Goal: Task Accomplishment & Management: Manage account settings

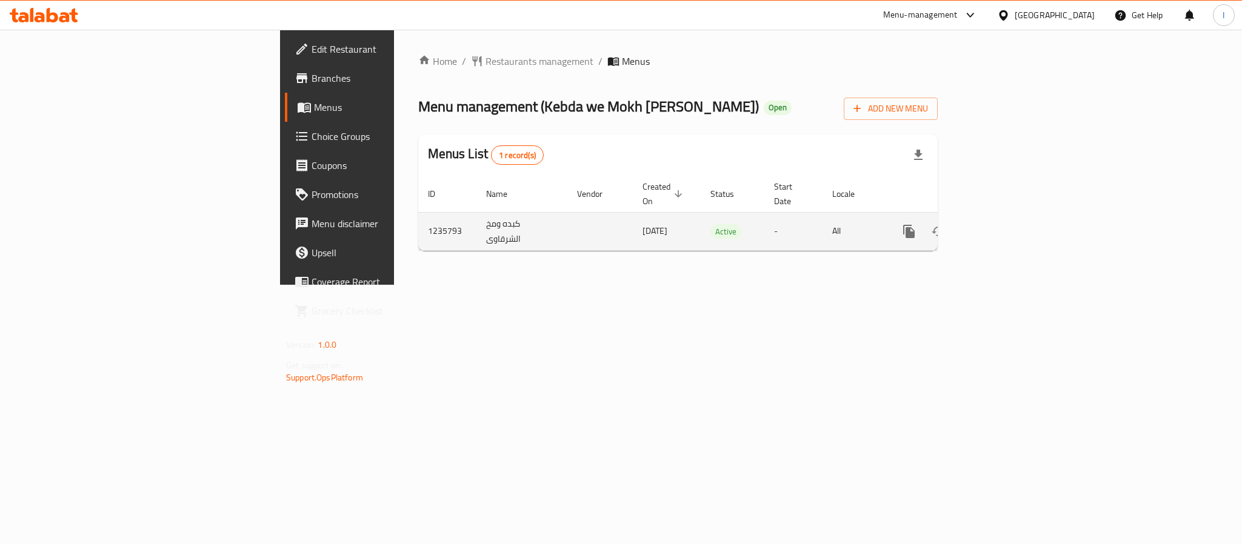
click at [1011, 217] on link "enhanced table" at bounding box center [996, 231] width 29 height 29
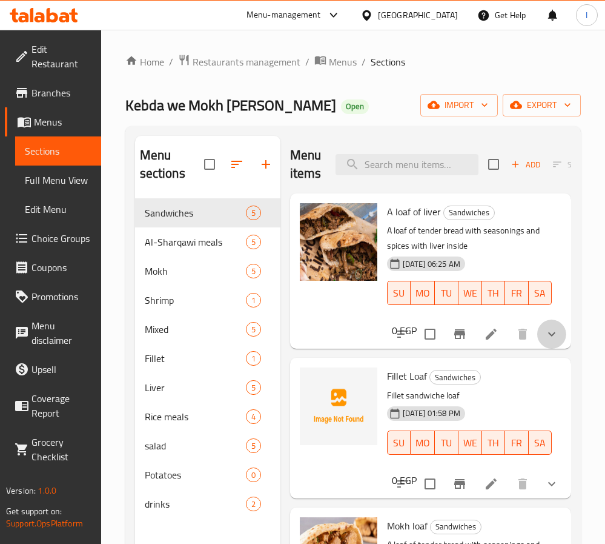
click at [546, 331] on button "show more" at bounding box center [551, 333] width 29 height 29
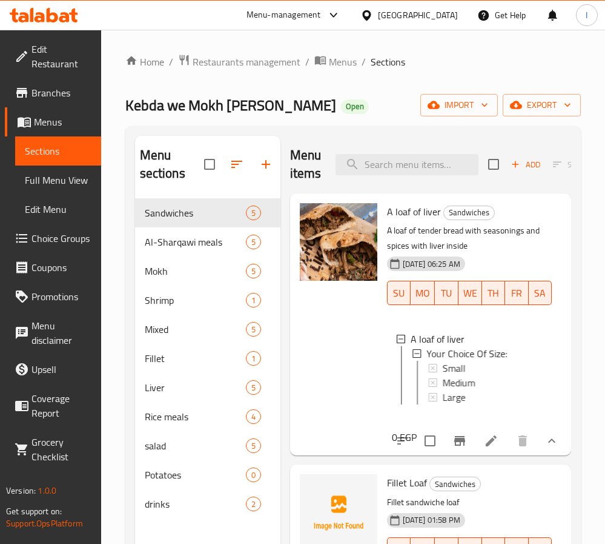
scroll to position [91, 0]
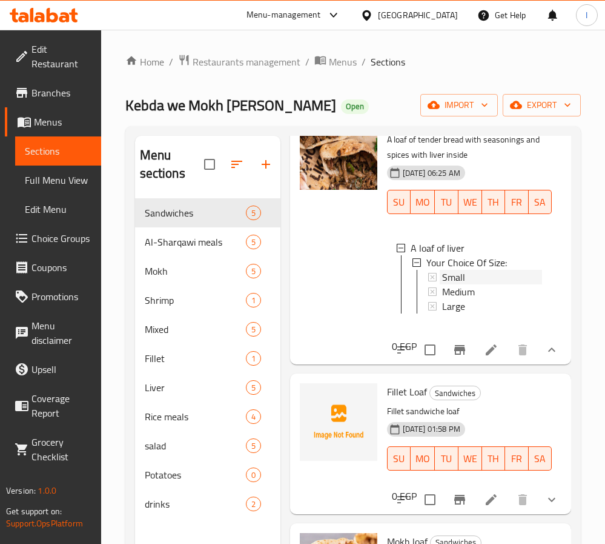
click at [471, 281] on div "Small" at bounding box center [492, 277] width 100 height 15
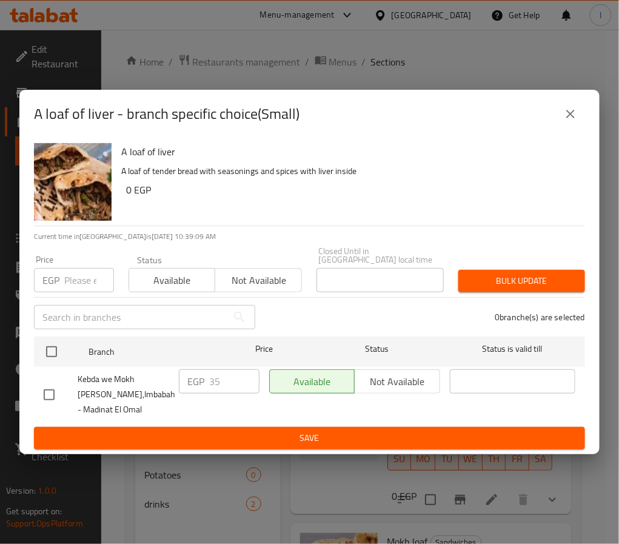
click at [571, 117] on icon "close" at bounding box center [570, 114] width 8 height 8
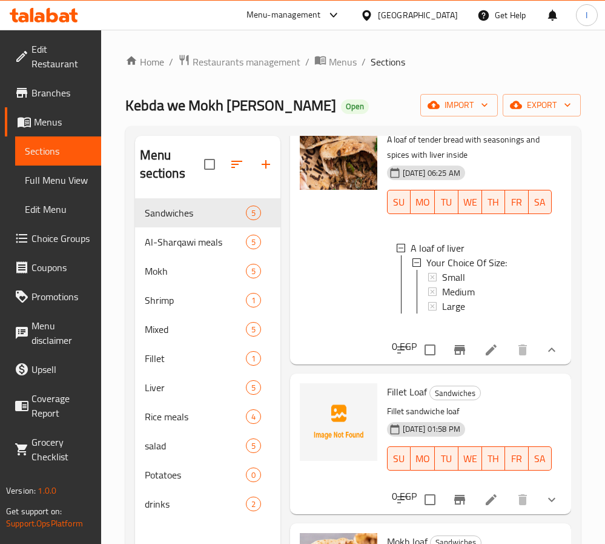
scroll to position [0, 0]
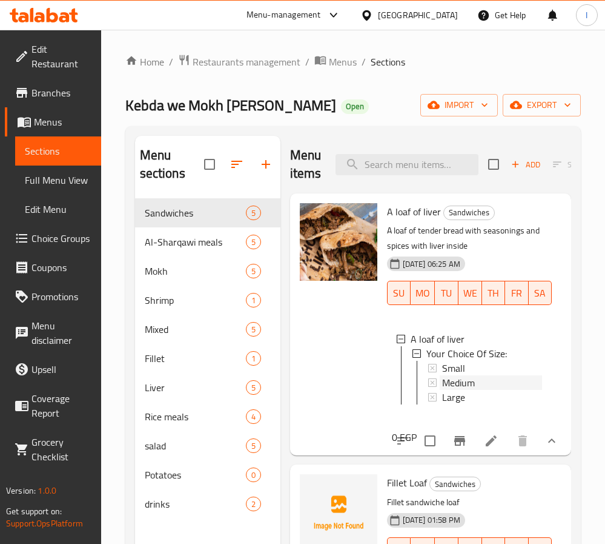
click at [475, 378] on span "Medium" at bounding box center [458, 382] width 33 height 15
click at [475, 399] on div "Large" at bounding box center [492, 397] width 100 height 15
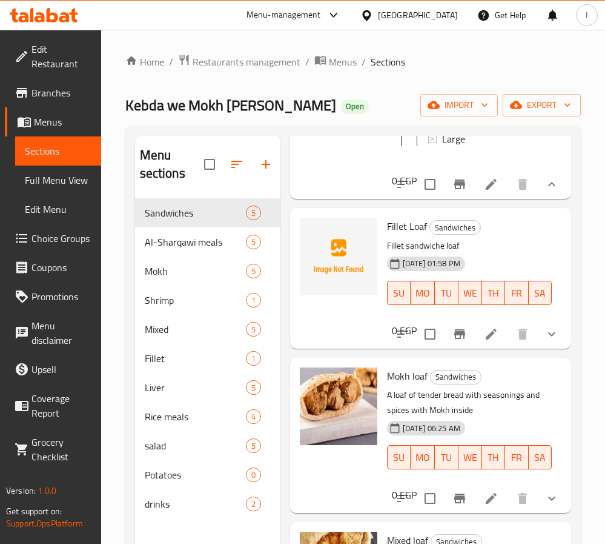
scroll to position [273, 0]
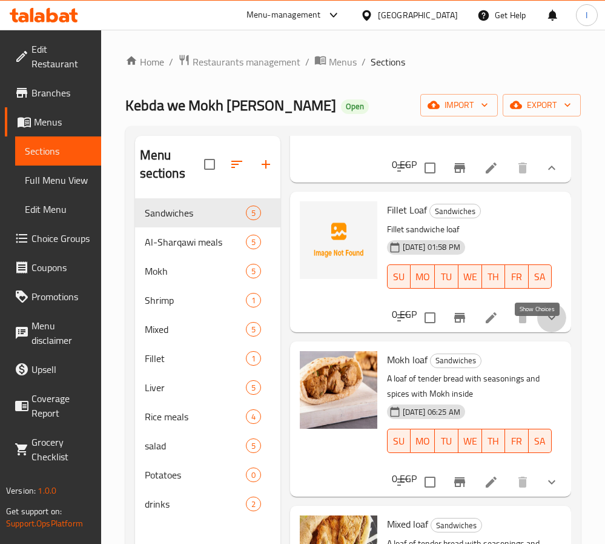
click at [545, 325] on icon "show more" at bounding box center [552, 317] width 15 height 15
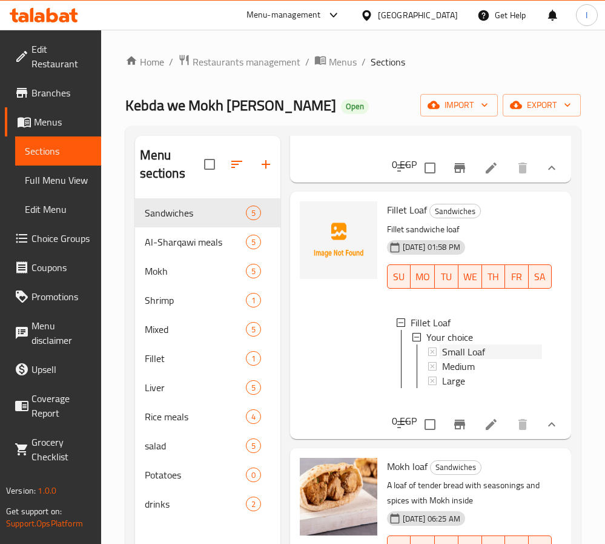
click at [475, 359] on span "Small Loaf" at bounding box center [463, 351] width 43 height 15
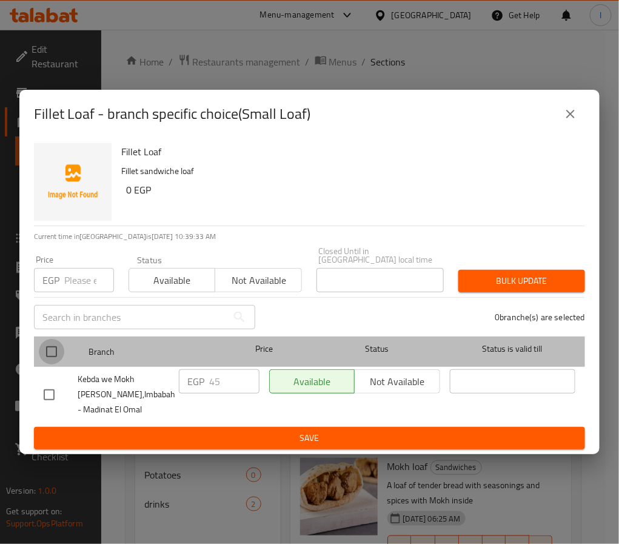
click at [55, 344] on input "checkbox" at bounding box center [51, 351] width 25 height 25
checkbox input "true"
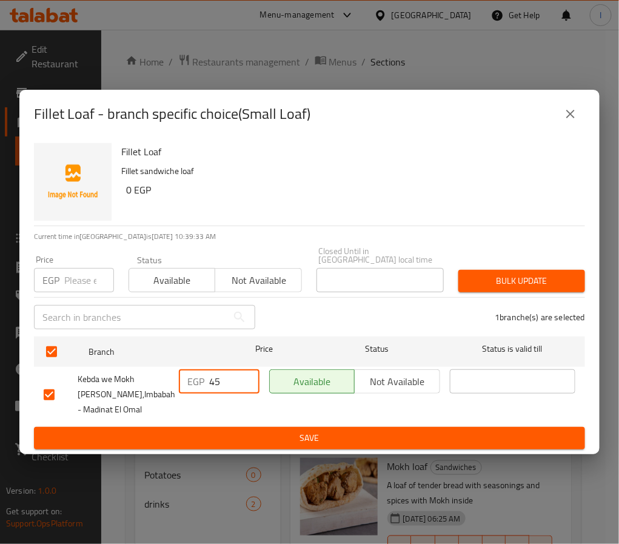
click at [221, 376] on input "45" at bounding box center [234, 381] width 50 height 24
click at [224, 374] on input "45" at bounding box center [234, 381] width 50 height 24
click at [221, 384] on input "4550" at bounding box center [234, 381] width 50 height 24
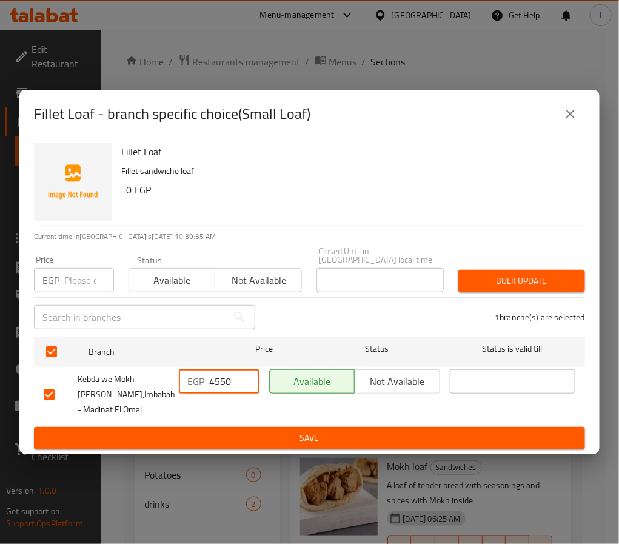
click at [221, 384] on input "4550" at bounding box center [234, 381] width 50 height 24
type input "50"
click at [242, 430] on span "Save" at bounding box center [309, 437] width 531 height 15
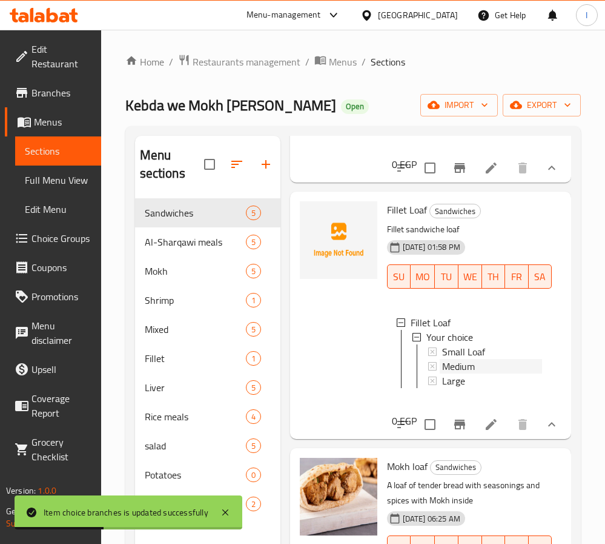
click at [490, 373] on div "Medium" at bounding box center [492, 366] width 100 height 15
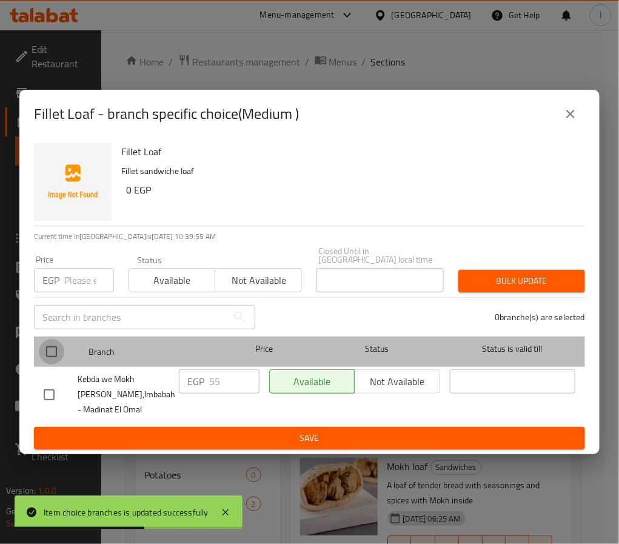
click at [51, 353] on input "checkbox" at bounding box center [51, 351] width 25 height 25
checkbox input "true"
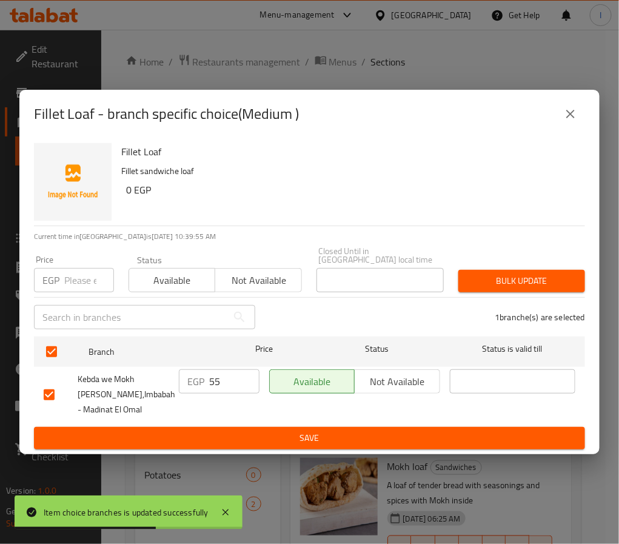
click at [227, 374] on input "55" at bounding box center [234, 381] width 50 height 24
type input "60"
click at [235, 430] on span "Save" at bounding box center [309, 437] width 531 height 15
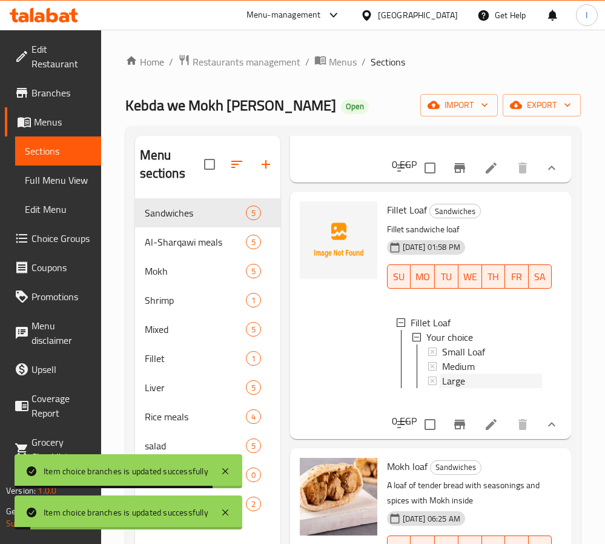
click at [466, 388] on div "Large" at bounding box center [492, 380] width 100 height 15
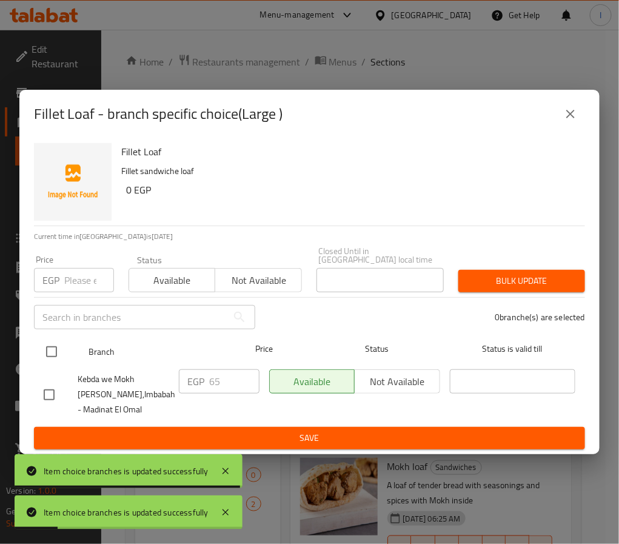
click at [58, 344] on input "checkbox" at bounding box center [51, 351] width 25 height 25
checkbox input "true"
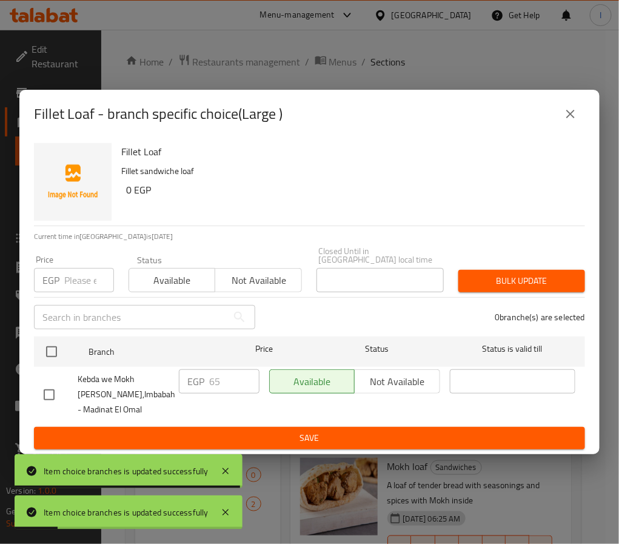
checkbox input "true"
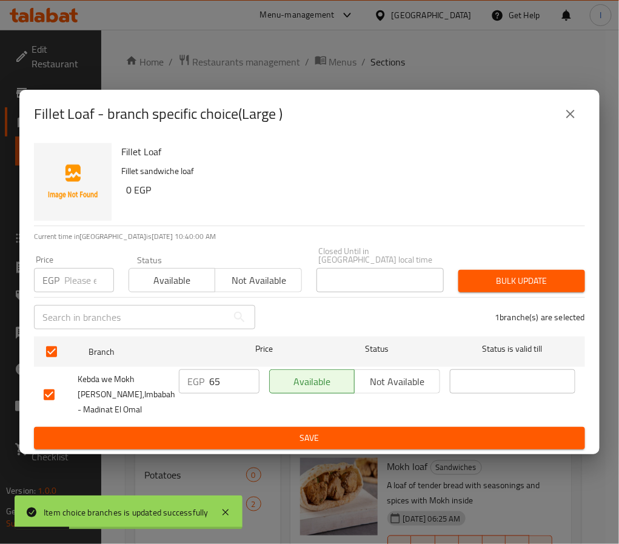
click at [233, 376] on input "65" at bounding box center [234, 381] width 50 height 24
type input "80"
click at [235, 430] on span "Save" at bounding box center [309, 437] width 531 height 15
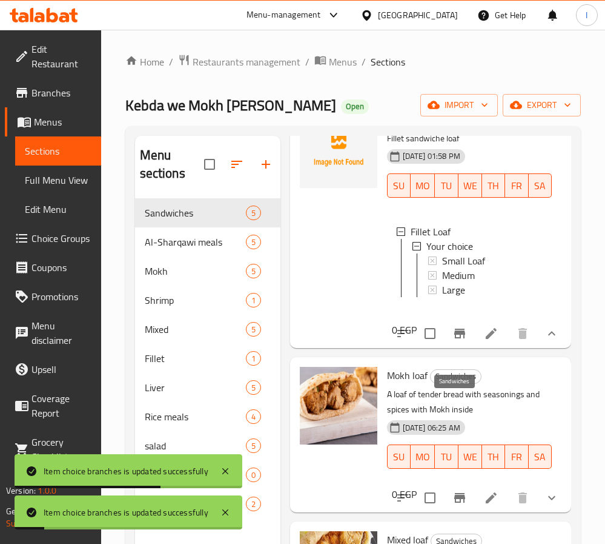
scroll to position [454, 0]
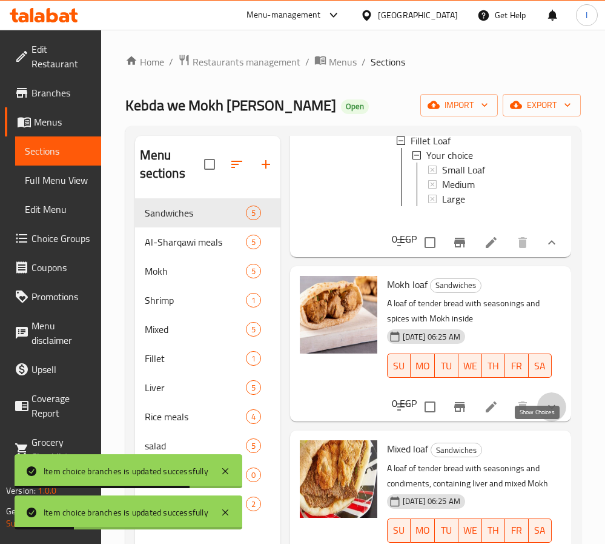
click at [545, 414] on icon "show more" at bounding box center [552, 406] width 15 height 15
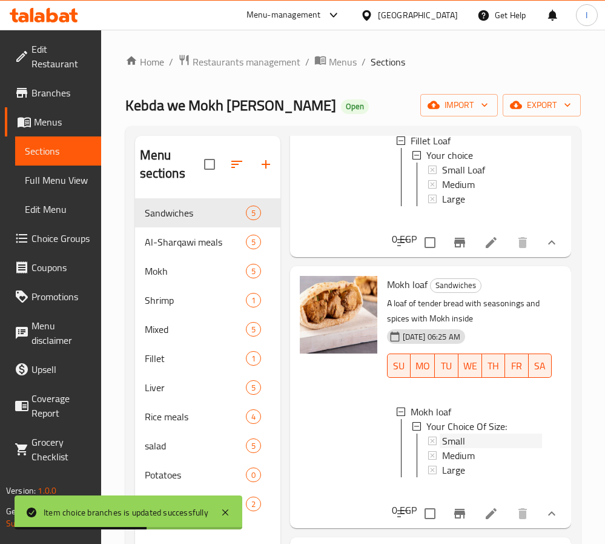
click at [461, 448] on span "Small" at bounding box center [453, 440] width 23 height 15
click at [480, 462] on div "Medium" at bounding box center [492, 455] width 100 height 15
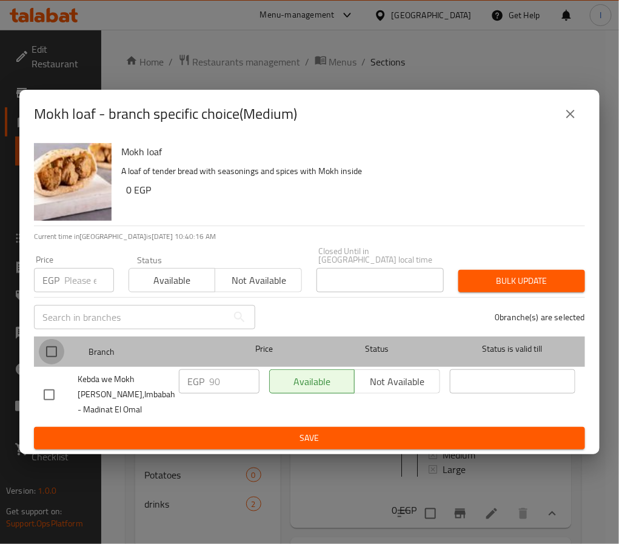
click at [55, 342] on input "checkbox" at bounding box center [51, 351] width 25 height 25
checkbox input "true"
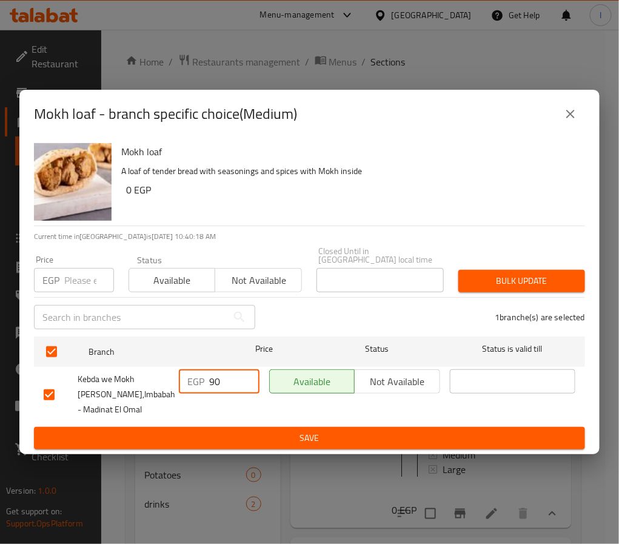
click at [233, 369] on input "90" at bounding box center [234, 381] width 50 height 24
type input "95"
click at [253, 417] on div "EGP 95 ​" at bounding box center [219, 394] width 90 height 60
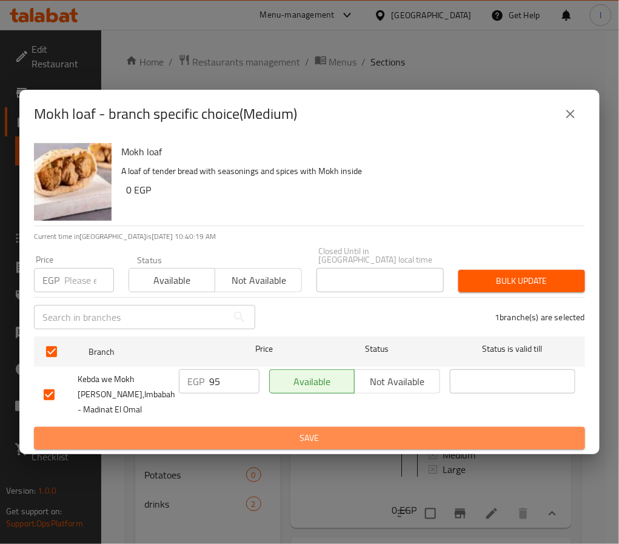
click at [261, 433] on span "Save" at bounding box center [309, 437] width 531 height 15
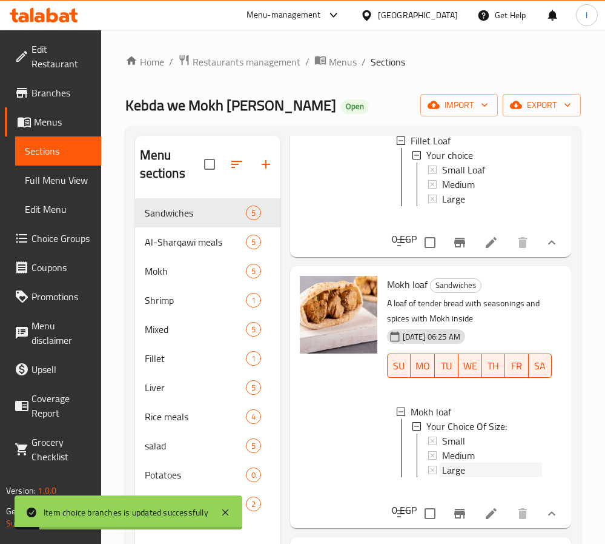
click at [469, 477] on div "Large" at bounding box center [492, 469] width 100 height 15
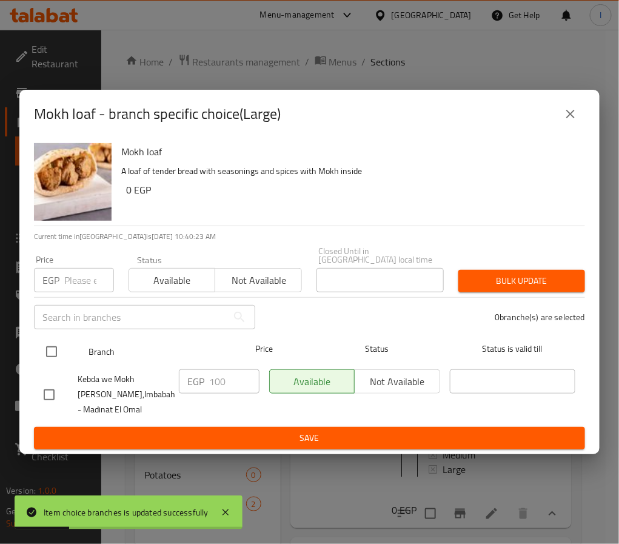
click at [52, 347] on input "checkbox" at bounding box center [51, 351] width 25 height 25
checkbox input "true"
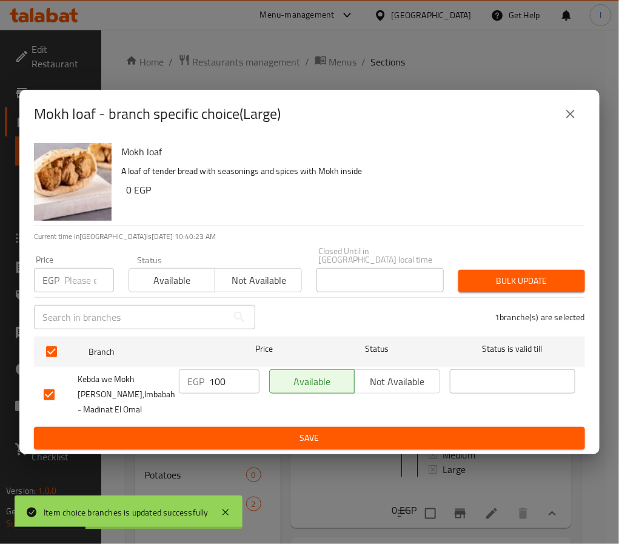
click at [230, 382] on input "100" at bounding box center [234, 381] width 50 height 24
type input "110"
click at [246, 433] on span "Save" at bounding box center [309, 437] width 531 height 15
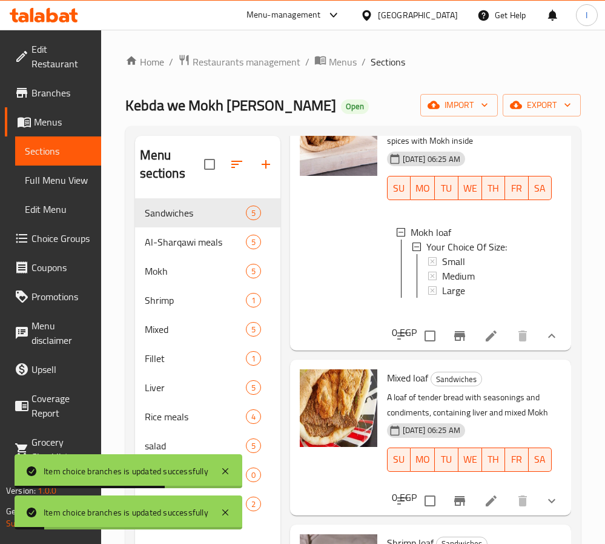
scroll to position [702, 0]
click at [545, 493] on icon "show more" at bounding box center [552, 500] width 15 height 15
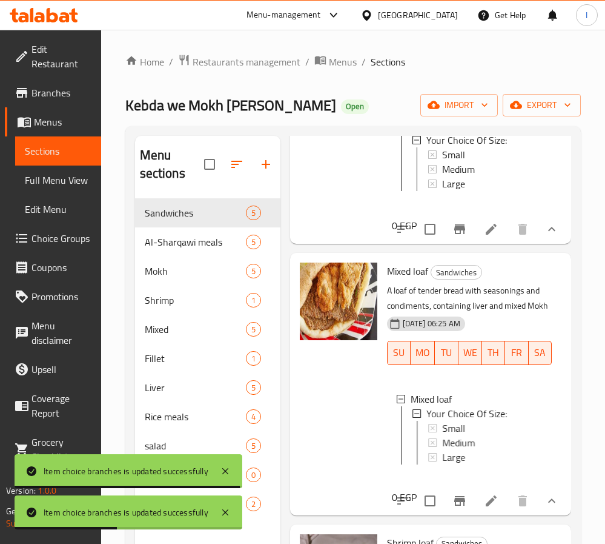
scroll to position [793, 0]
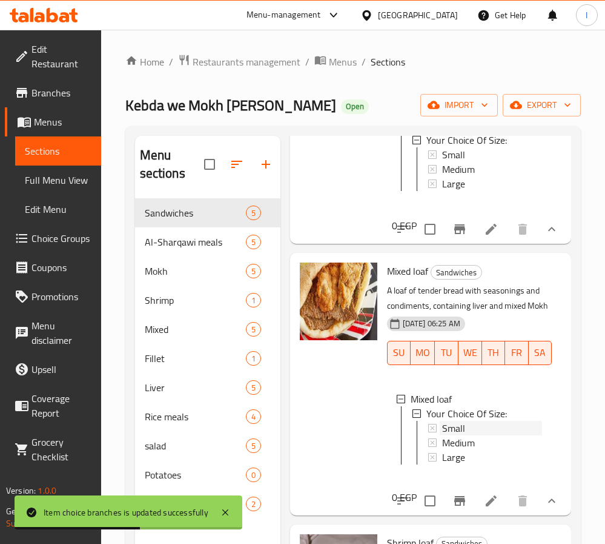
click at [466, 430] on div "Small" at bounding box center [492, 428] width 100 height 15
click at [458, 444] on span "Medium" at bounding box center [458, 442] width 33 height 15
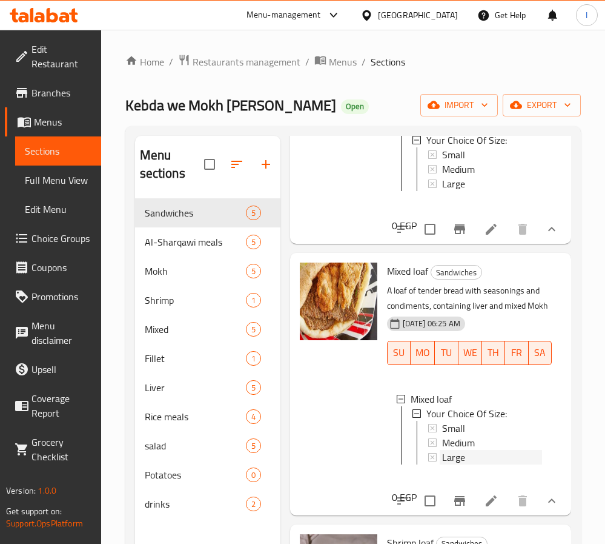
click at [458, 464] on span "Large" at bounding box center [453, 457] width 23 height 15
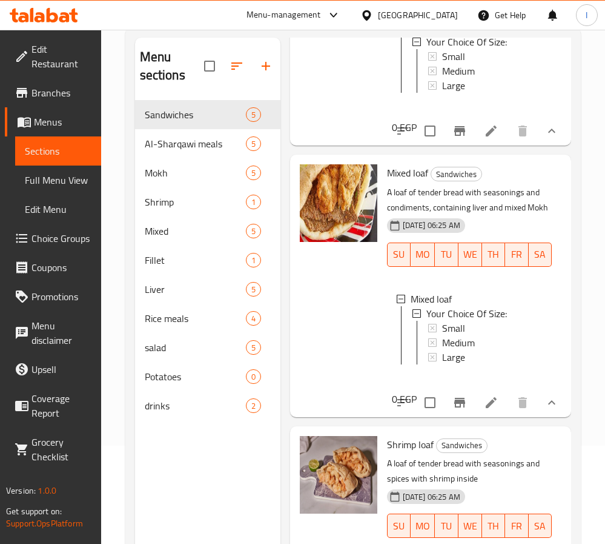
scroll to position [170, 0]
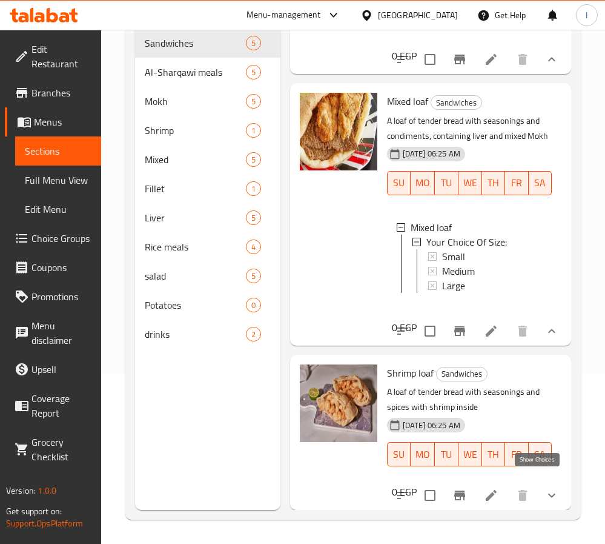
click at [548, 493] on icon "show more" at bounding box center [551, 495] width 7 height 4
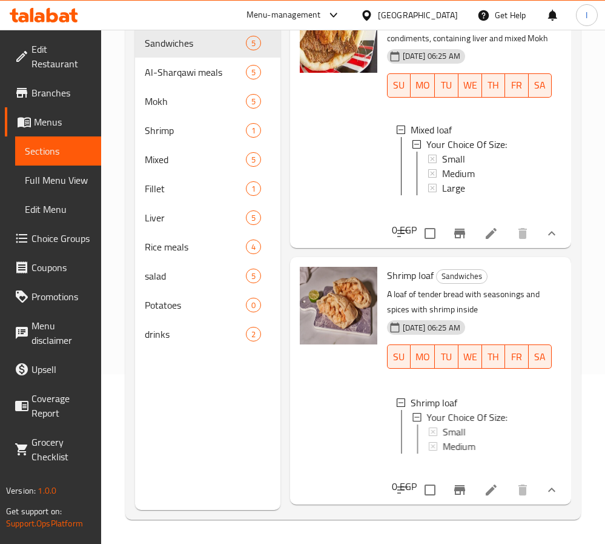
scroll to position [927, 0]
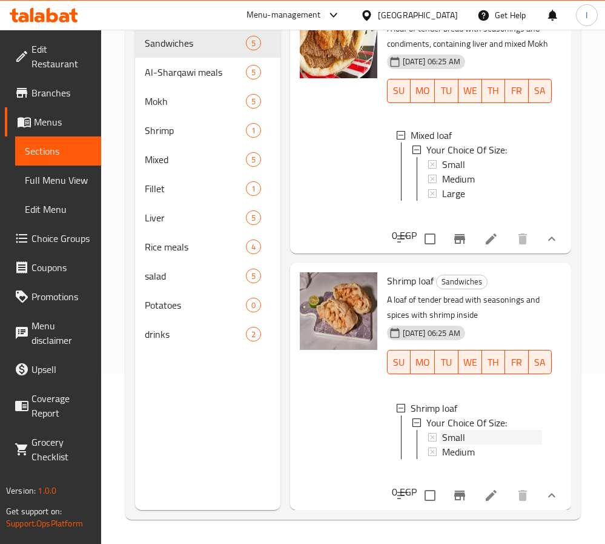
click at [473, 430] on div "Small" at bounding box center [492, 437] width 100 height 15
click at [473, 444] on span "Medium" at bounding box center [458, 451] width 33 height 15
click at [175, 80] on div "Al-Sharqawi meals 5" at bounding box center [207, 72] width 145 height 29
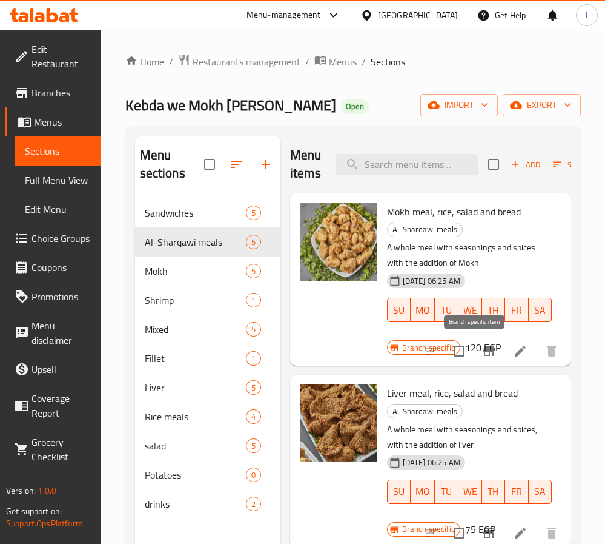
click at [484, 351] on icon "Branch-specific-item" at bounding box center [489, 351] width 11 height 10
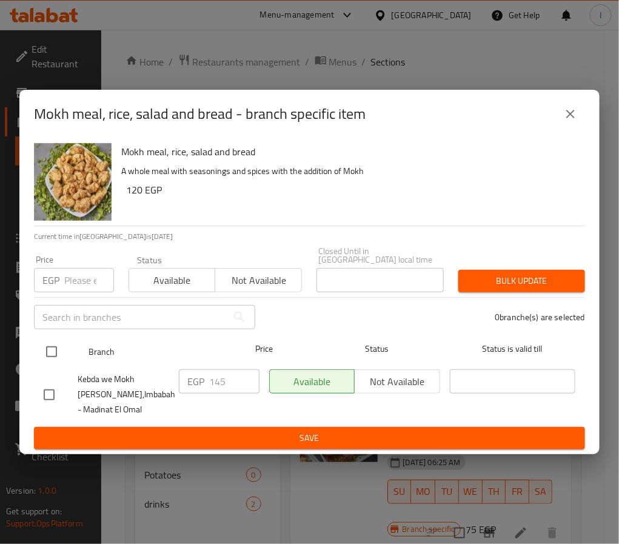
click at [50, 350] on input "checkbox" at bounding box center [51, 351] width 25 height 25
checkbox input "true"
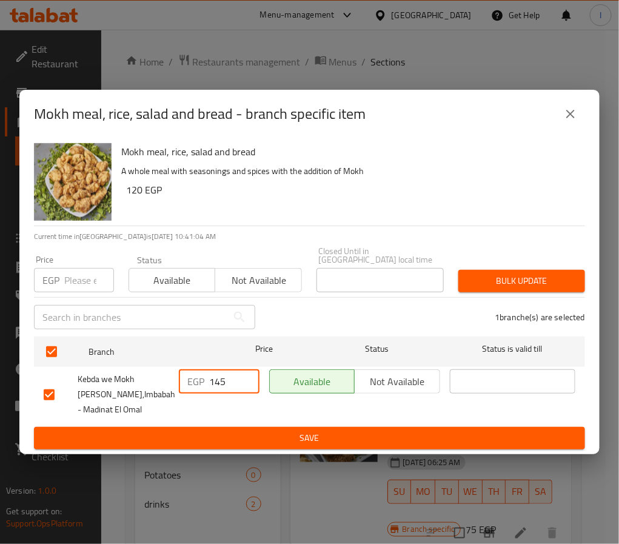
click at [215, 382] on input "145" at bounding box center [234, 381] width 50 height 24
click at [217, 382] on input "145" at bounding box center [234, 381] width 50 height 24
type input "160"
click at [256, 442] on button "Save" at bounding box center [309, 438] width 551 height 22
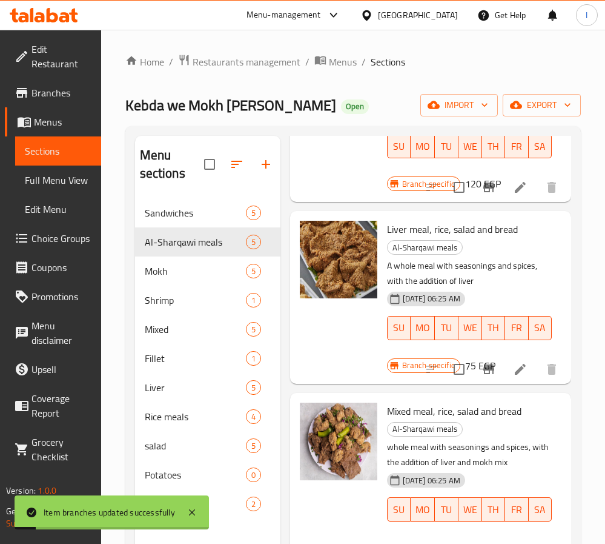
scroll to position [182, 0]
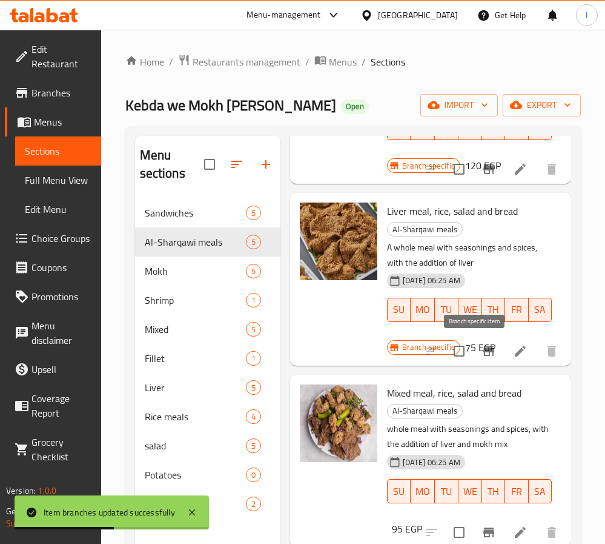
click at [484, 351] on icon "Branch-specific-item" at bounding box center [489, 351] width 11 height 10
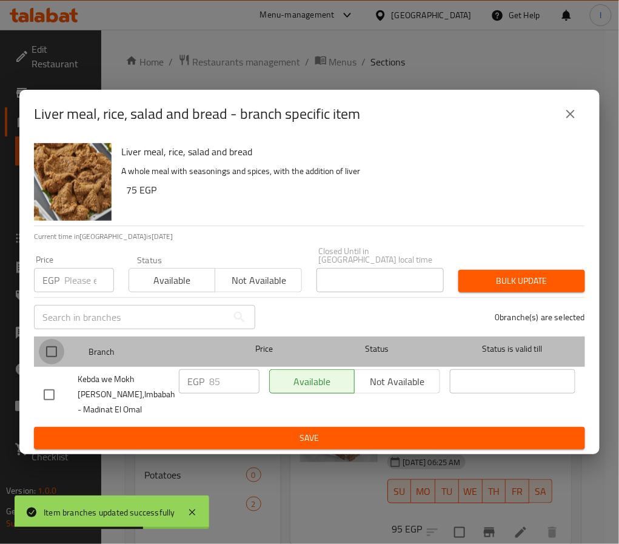
drag, startPoint x: 53, startPoint y: 351, endPoint x: 189, endPoint y: 371, distance: 137.9
click at [53, 350] on input "checkbox" at bounding box center [51, 351] width 25 height 25
checkbox input "true"
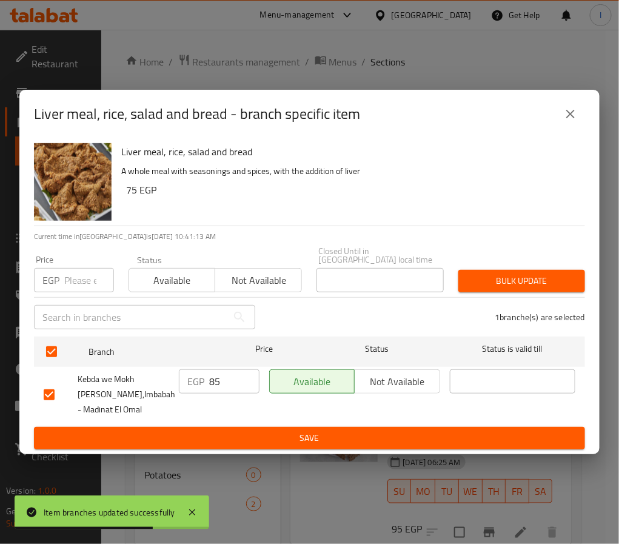
click at [222, 375] on input "85" at bounding box center [234, 381] width 50 height 24
type input "95"
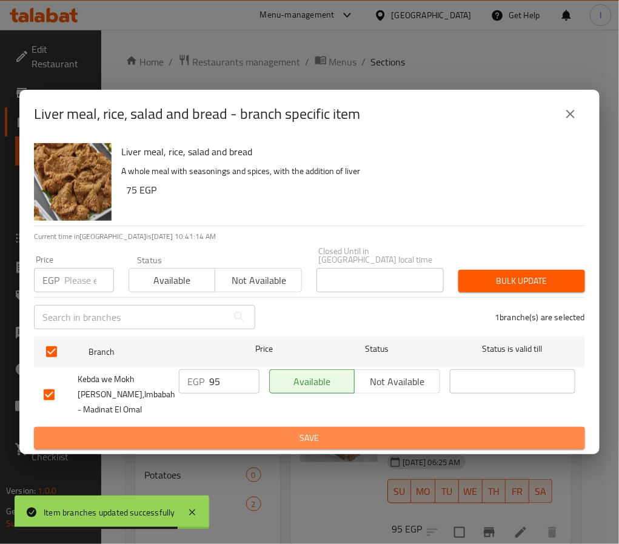
click at [242, 431] on span "Save" at bounding box center [309, 437] width 531 height 15
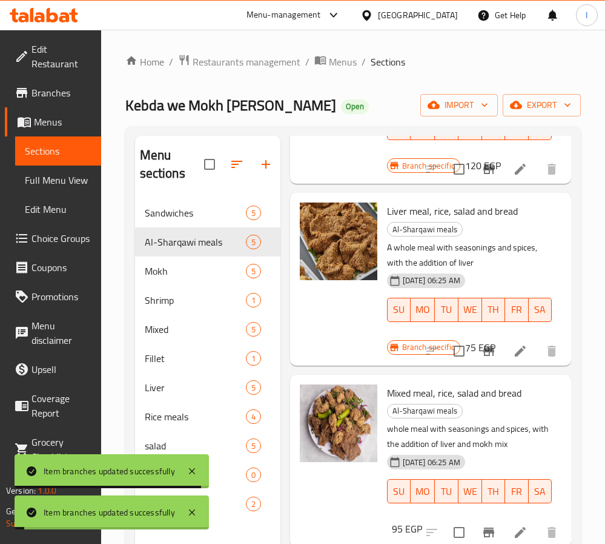
scroll to position [273, 0]
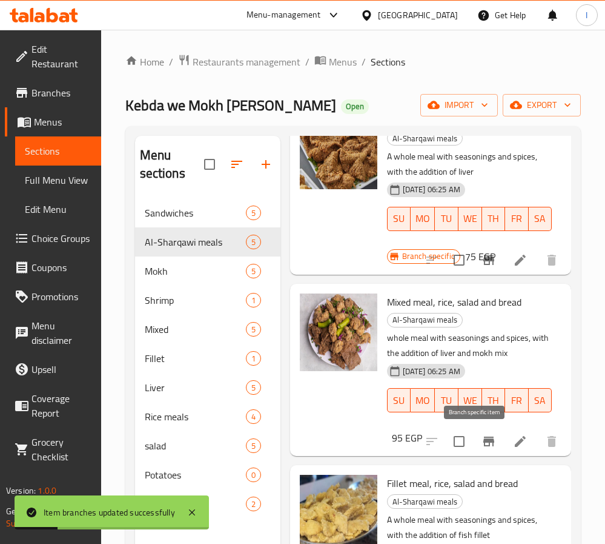
click at [484, 446] on icon "Branch-specific-item" at bounding box center [489, 441] width 11 height 10
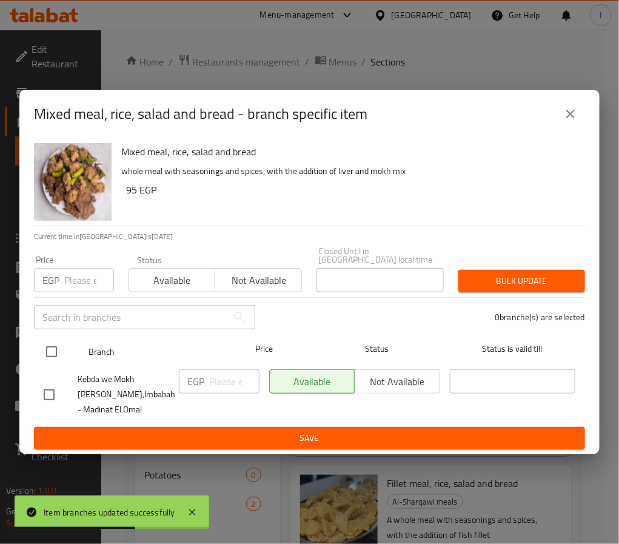
click at [45, 348] on input "checkbox" at bounding box center [51, 351] width 25 height 25
checkbox input "true"
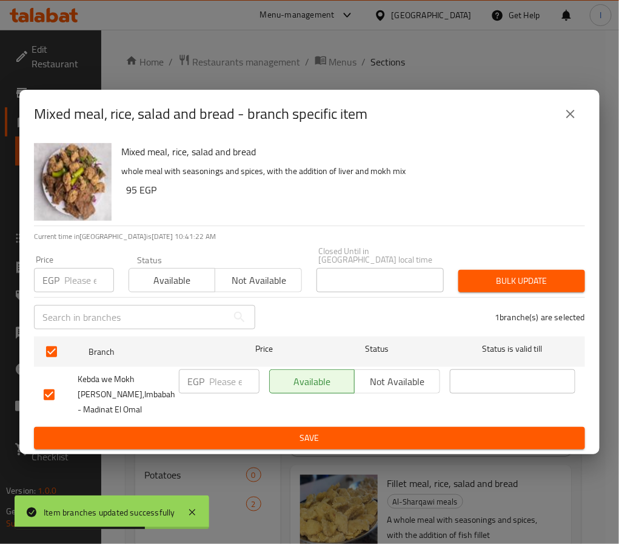
click at [211, 374] on input "number" at bounding box center [234, 381] width 50 height 24
type input "120"
click at [231, 418] on div "EGP 120 ​" at bounding box center [219, 394] width 90 height 60
click at [237, 430] on span "Save" at bounding box center [309, 437] width 531 height 15
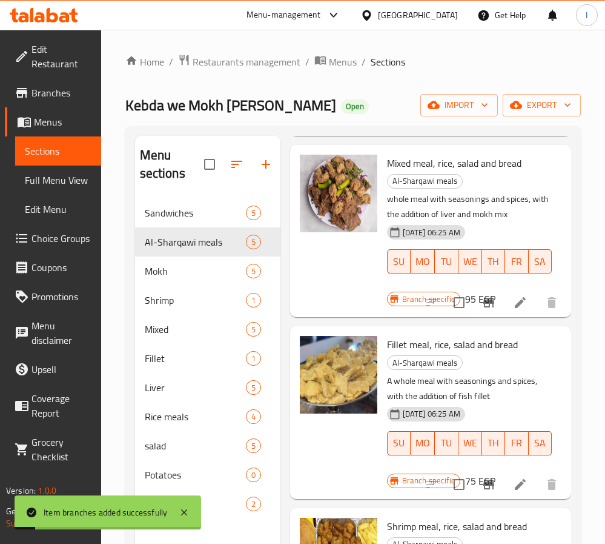
scroll to position [425, 0]
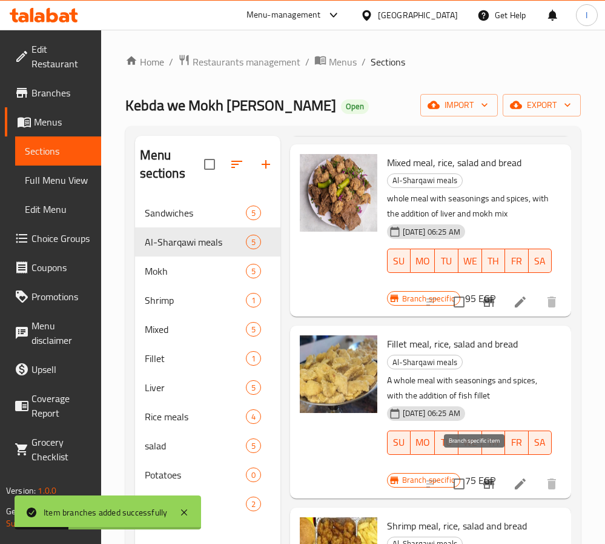
click at [484, 479] on icon "Branch-specific-item" at bounding box center [489, 484] width 11 height 10
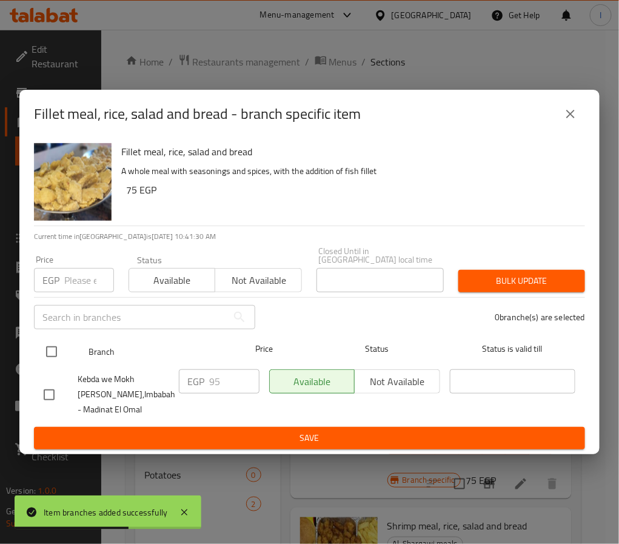
click at [48, 347] on input "checkbox" at bounding box center [51, 351] width 25 height 25
checkbox input "true"
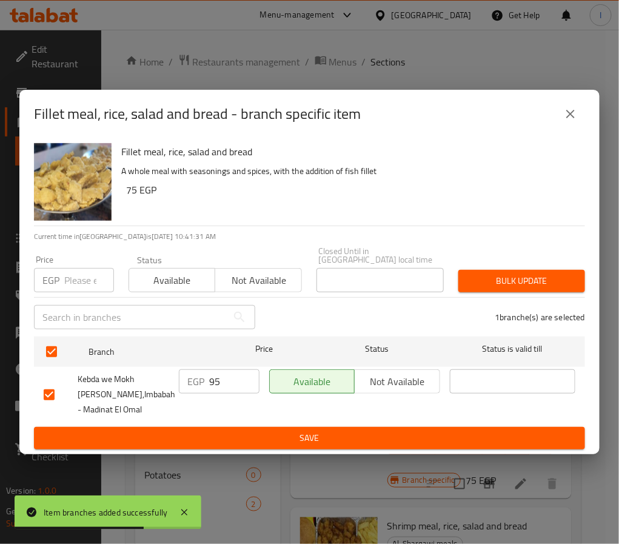
click at [222, 382] on input "95" at bounding box center [234, 381] width 50 height 24
type input "100"
click at [237, 431] on span "Save" at bounding box center [309, 437] width 531 height 15
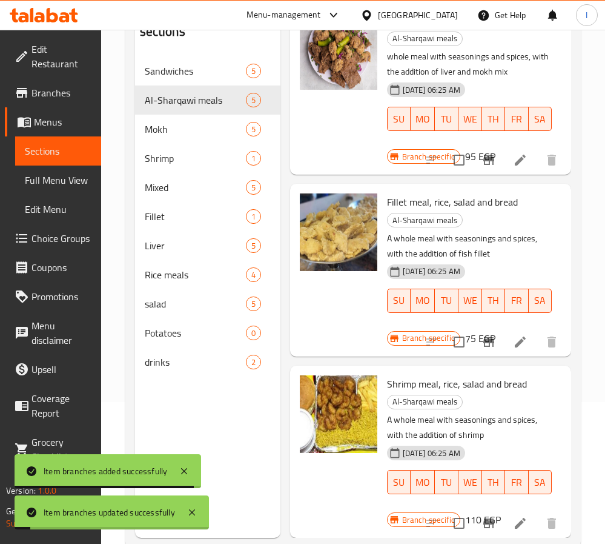
scroll to position [170, 0]
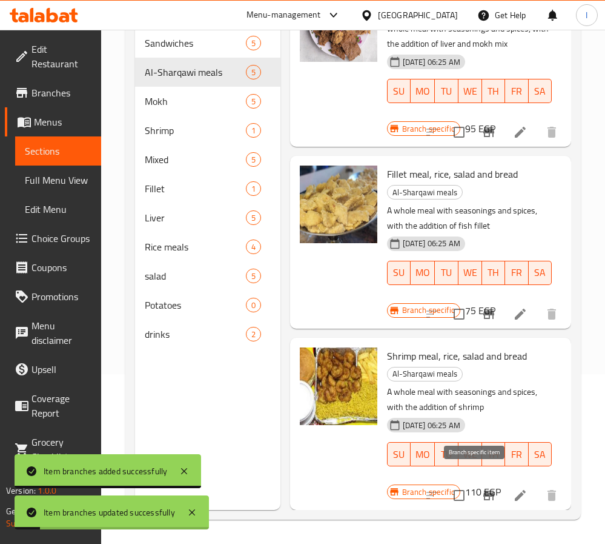
click at [482, 488] on icon "Branch-specific-item" at bounding box center [489, 495] width 15 height 15
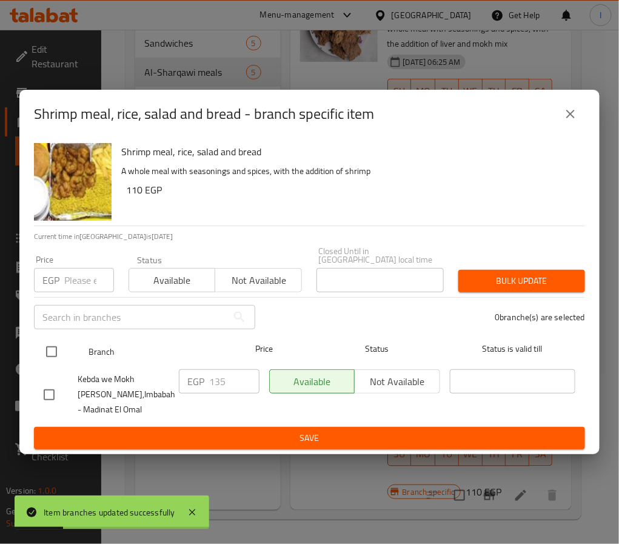
click at [57, 350] on input "checkbox" at bounding box center [51, 351] width 25 height 25
checkbox input "true"
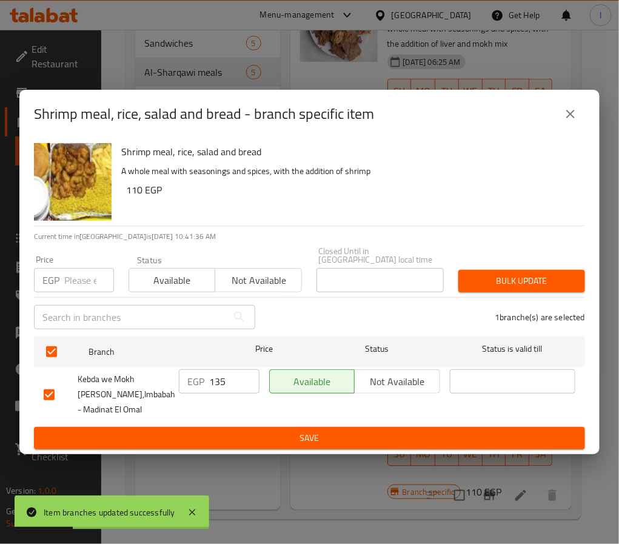
click at [237, 382] on input "135" at bounding box center [234, 381] width 50 height 24
type input "185"
click at [257, 434] on span "Save" at bounding box center [309, 437] width 531 height 15
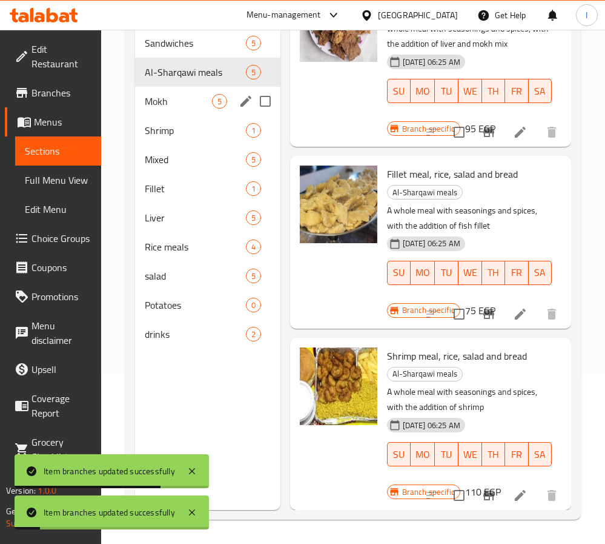
click at [166, 104] on span "Mokh" at bounding box center [178, 101] width 67 height 15
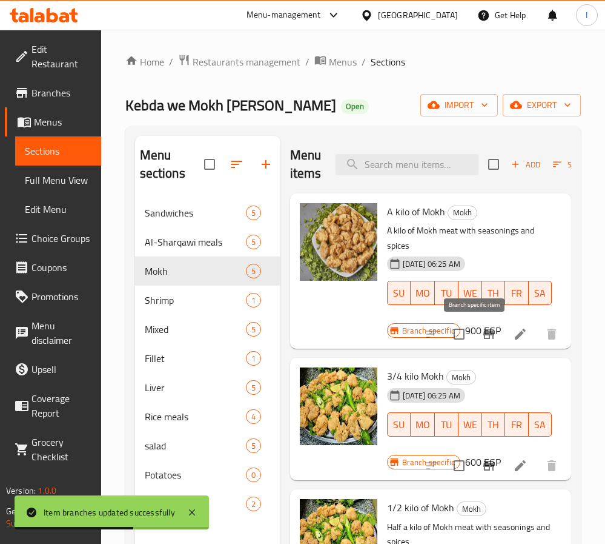
click at [484, 333] on icon "Branch-specific-item" at bounding box center [489, 334] width 11 height 10
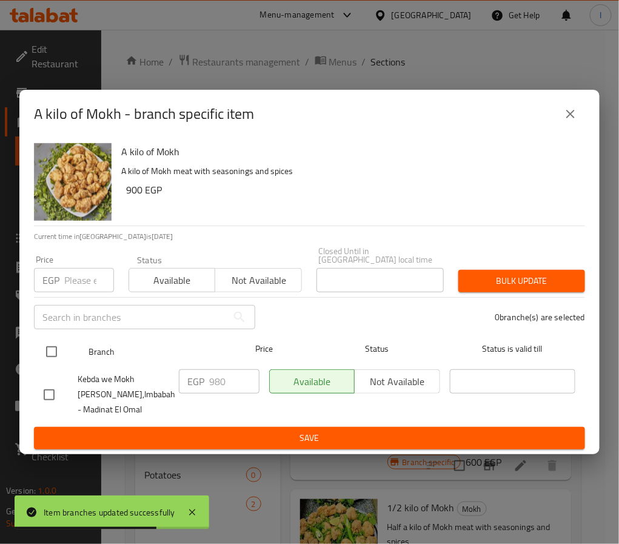
click at [51, 347] on input "checkbox" at bounding box center [51, 351] width 25 height 25
checkbox input "true"
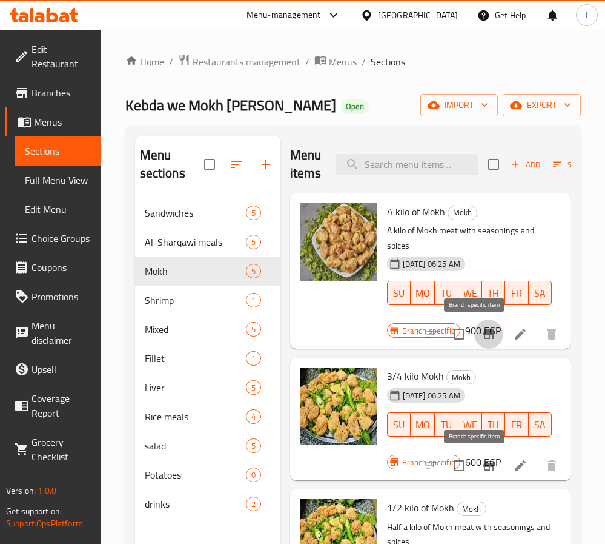
click at [484, 464] on icon "Branch-specific-item" at bounding box center [489, 466] width 11 height 10
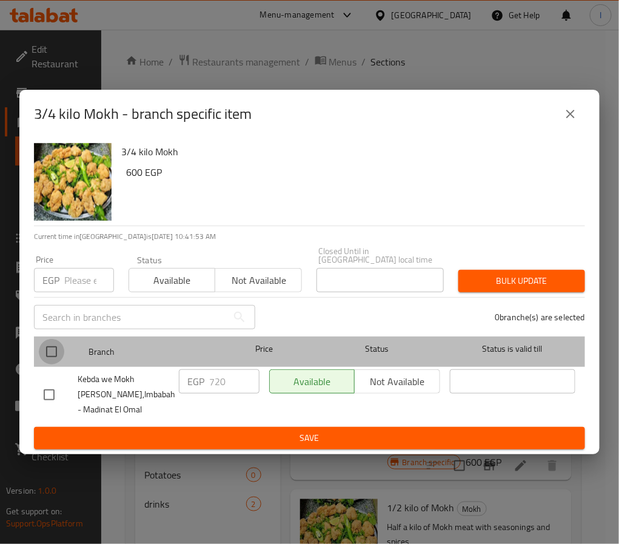
click at [56, 342] on input "checkbox" at bounding box center [51, 351] width 25 height 25
checkbox input "true"
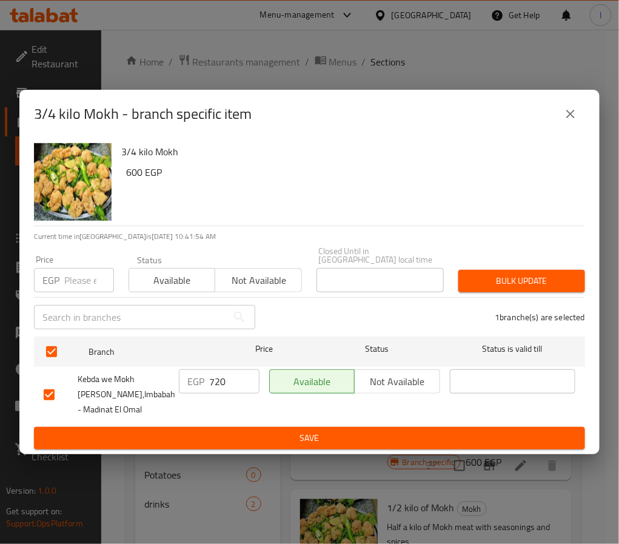
click at [211, 376] on input "720" at bounding box center [234, 381] width 50 height 24
click at [213, 376] on input "720" at bounding box center [234, 381] width 50 height 24
type input "730"
click at [249, 431] on span "Save" at bounding box center [309, 437] width 531 height 15
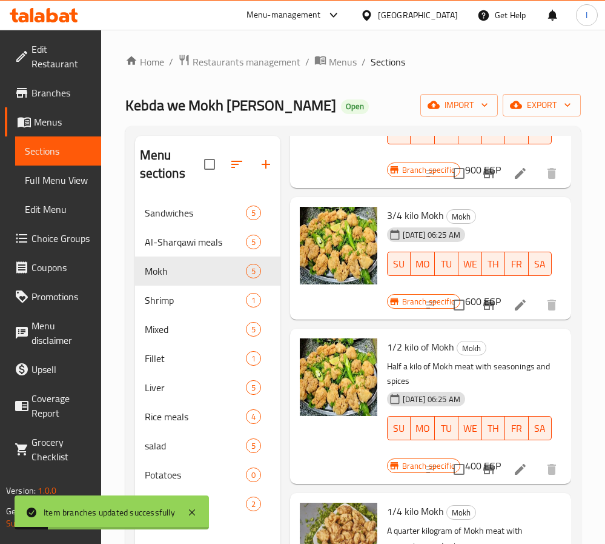
scroll to position [182, 0]
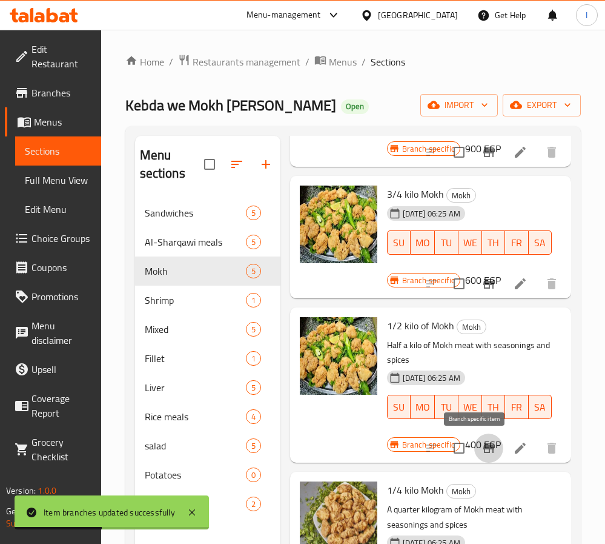
click at [484, 447] on icon "Branch-specific-item" at bounding box center [489, 448] width 11 height 10
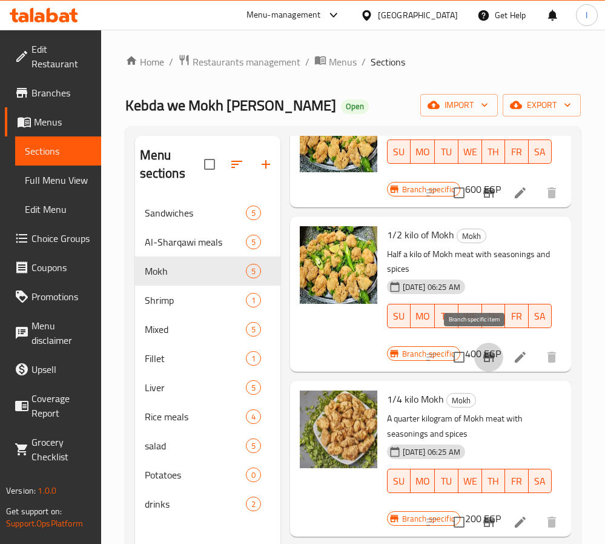
scroll to position [307, 0]
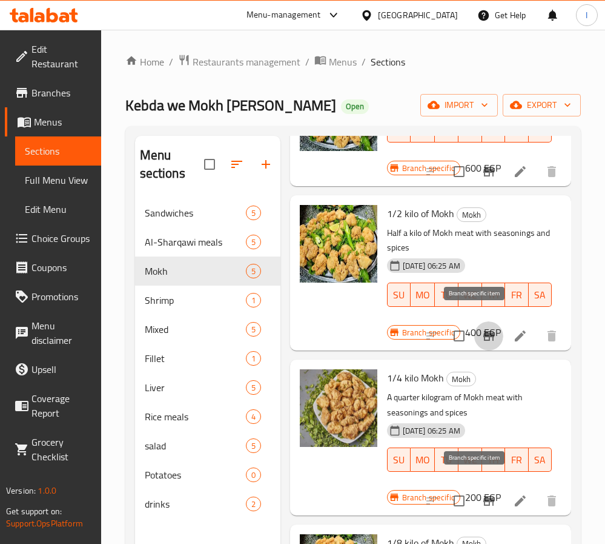
click at [482, 493] on icon "Branch-specific-item" at bounding box center [489, 500] width 15 height 15
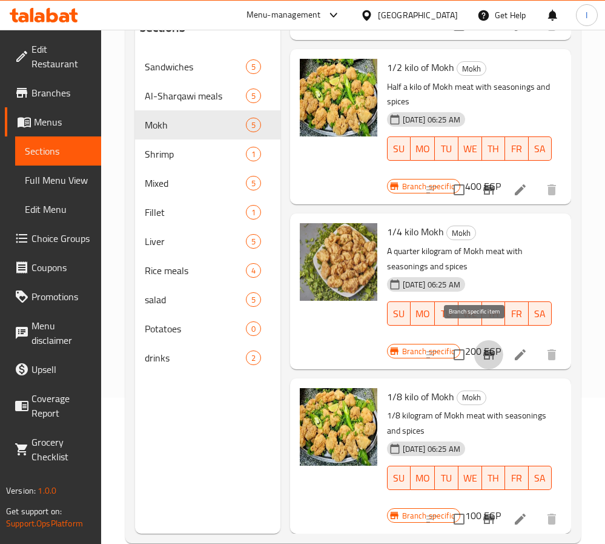
scroll to position [170, 0]
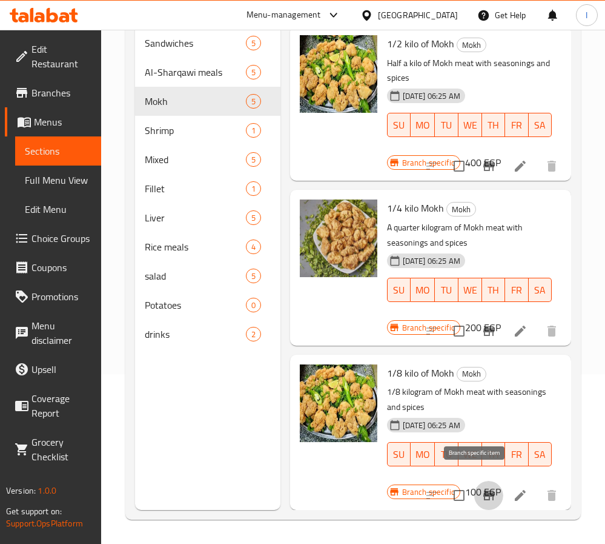
click at [482, 488] on icon "Branch-specific-item" at bounding box center [489, 495] width 15 height 15
click at [165, 128] on span "Shrimp" at bounding box center [178, 130] width 67 height 15
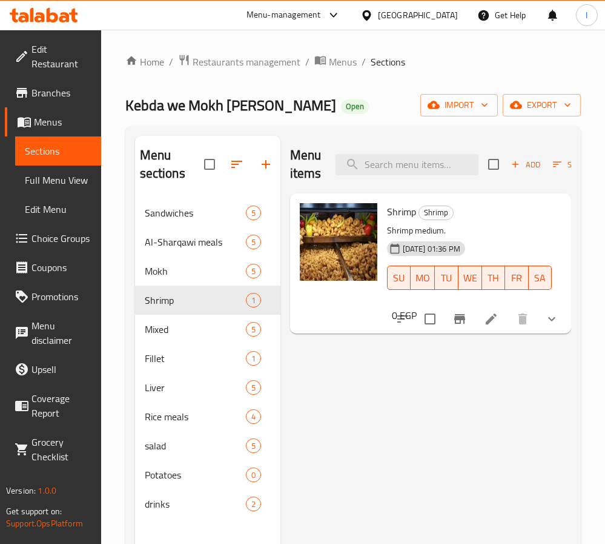
click at [550, 321] on icon "show more" at bounding box center [552, 318] width 15 height 15
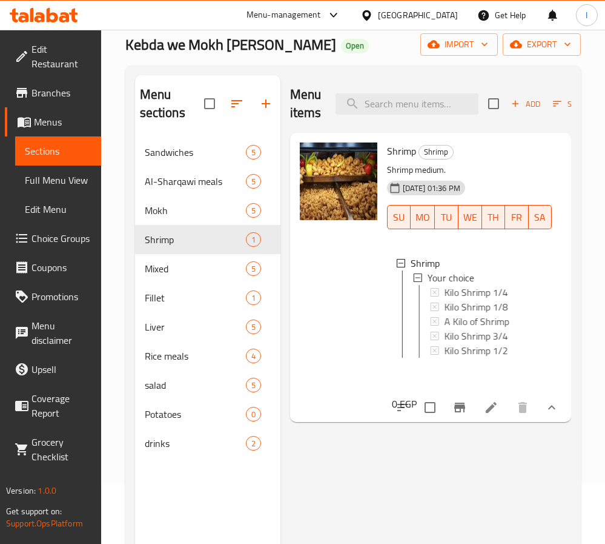
scroll to position [91, 0]
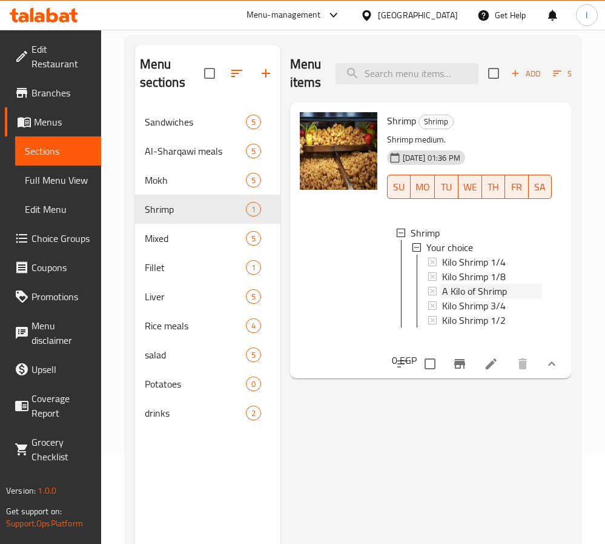
click at [484, 295] on span "A Kilo of Shrimp" at bounding box center [474, 291] width 65 height 15
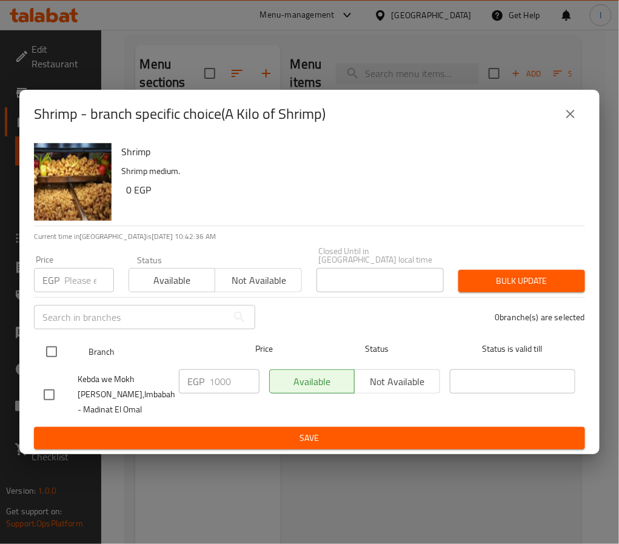
click at [55, 345] on input "checkbox" at bounding box center [51, 351] width 25 height 25
checkbox input "true"
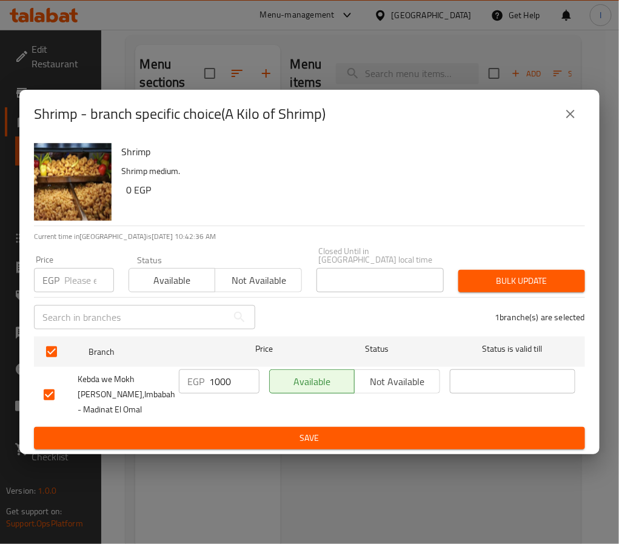
click at [218, 373] on input "1000" at bounding box center [234, 381] width 50 height 24
type input "1240"
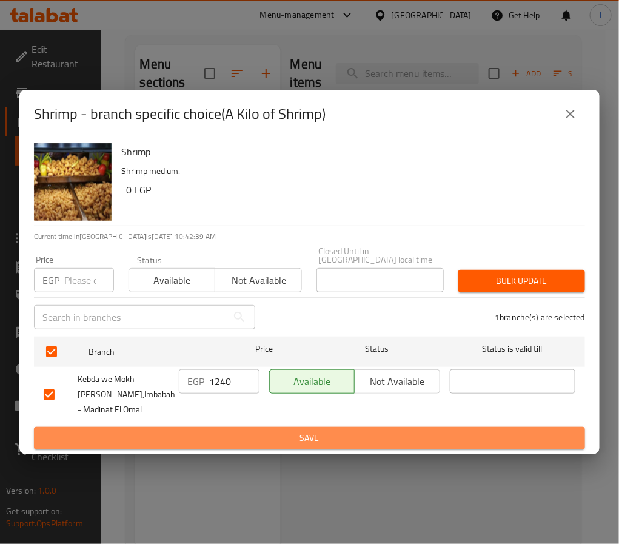
click at [299, 433] on span "Save" at bounding box center [309, 437] width 531 height 15
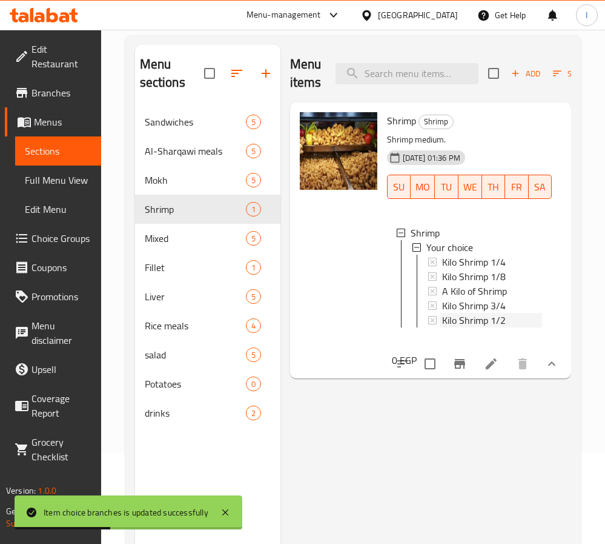
click at [484, 325] on span "Kilo Shrimp 1/2" at bounding box center [474, 320] width 64 height 15
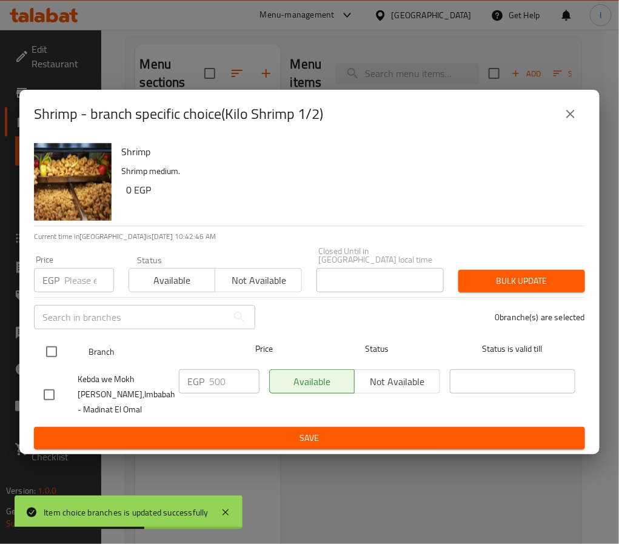
click at [55, 349] on input "checkbox" at bounding box center [51, 351] width 25 height 25
checkbox input "true"
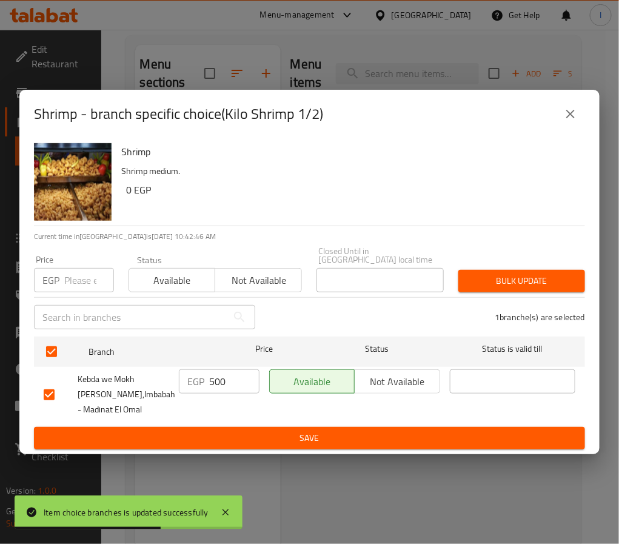
click at [211, 371] on input "500" at bounding box center [234, 381] width 50 height 24
type input "620"
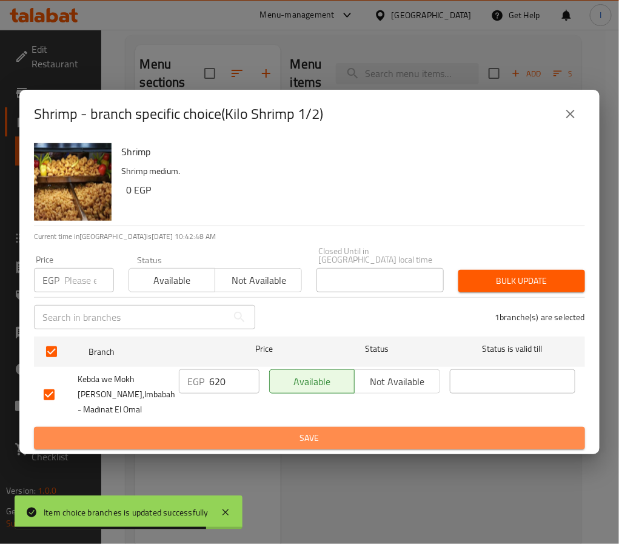
click at [231, 427] on button "Save" at bounding box center [309, 438] width 551 height 22
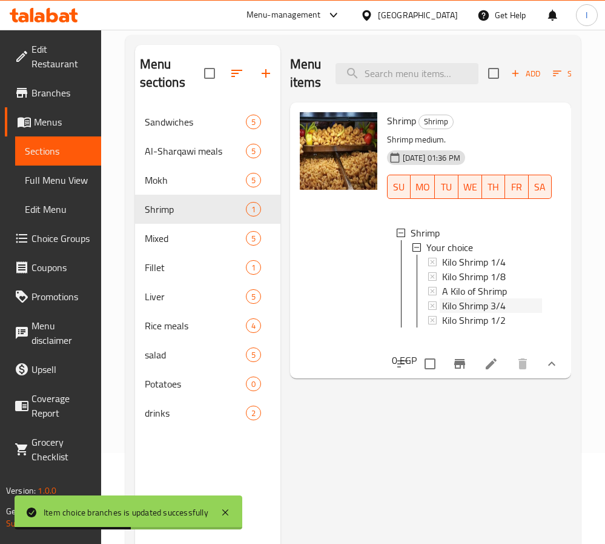
click at [480, 300] on span "Kilo Shrimp 3/4" at bounding box center [474, 305] width 64 height 15
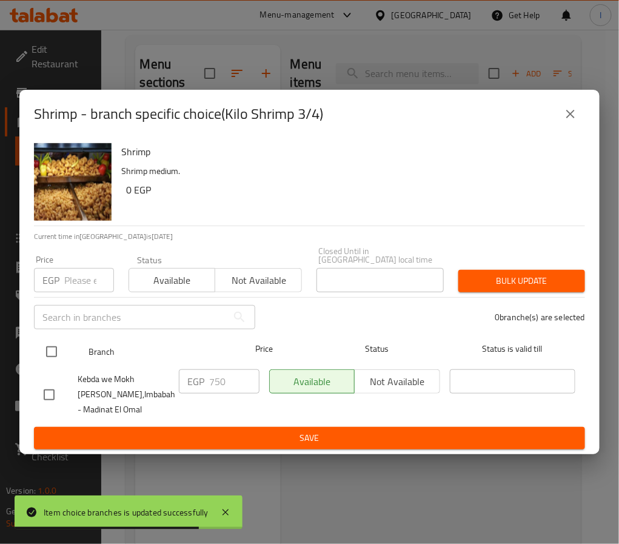
click at [42, 351] on input "checkbox" at bounding box center [51, 351] width 25 height 25
checkbox input "true"
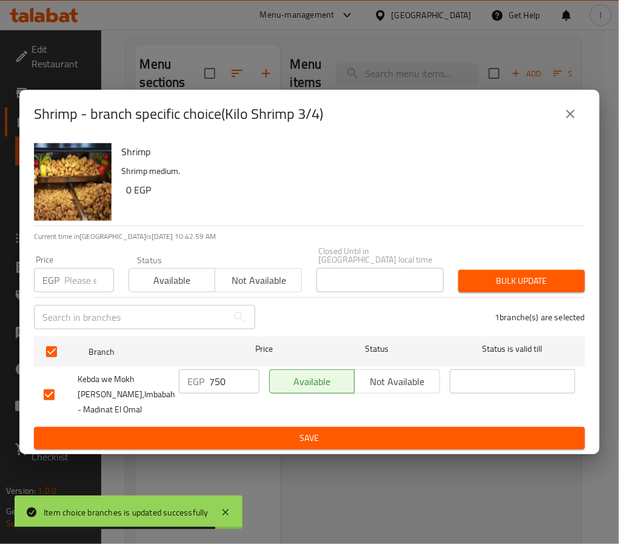
click at [208, 377] on div "EGP 750 ​" at bounding box center [219, 381] width 81 height 24
click at [210, 377] on input "750" at bounding box center [234, 381] width 50 height 24
type input "930"
click at [276, 431] on span "Save" at bounding box center [309, 437] width 531 height 15
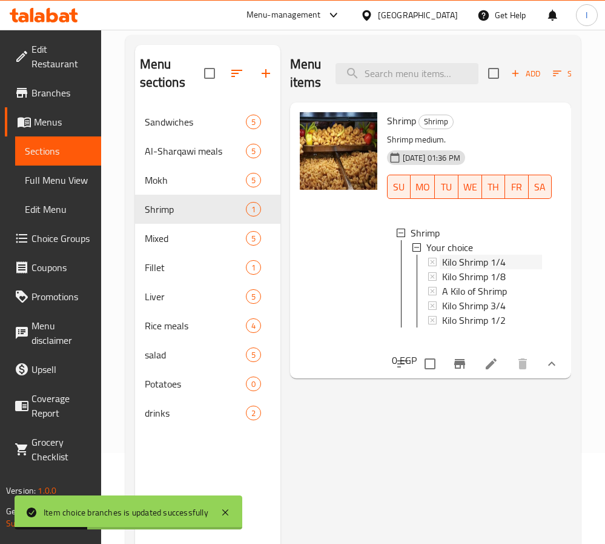
click at [489, 262] on span "Kilo Shrimp 1/4" at bounding box center [474, 261] width 64 height 15
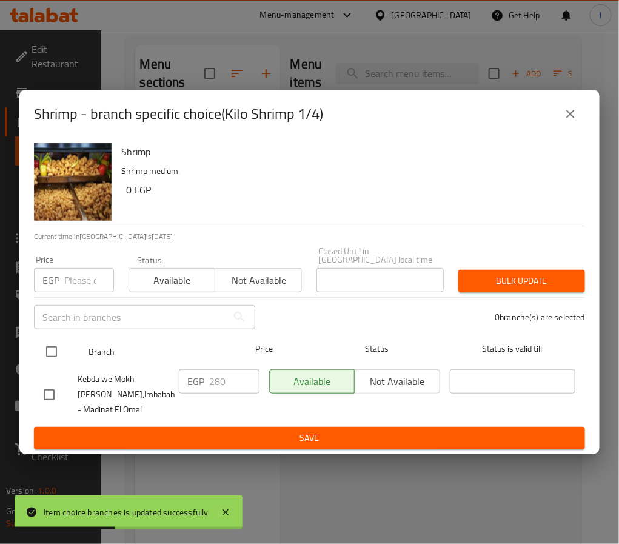
click at [55, 344] on input "checkbox" at bounding box center [51, 351] width 25 height 25
checkbox input "true"
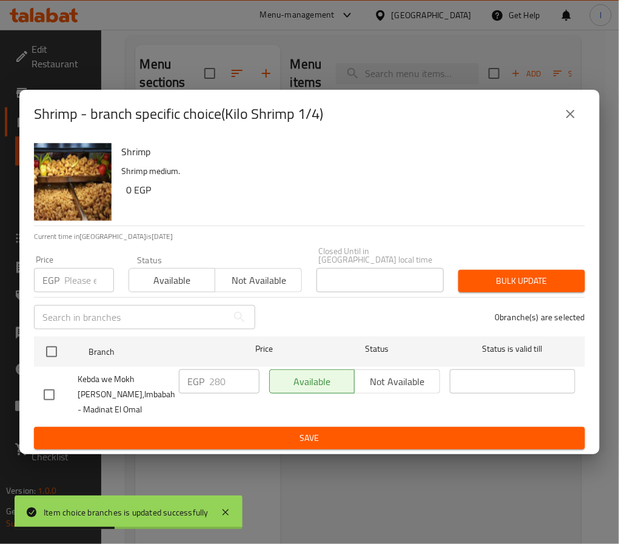
checkbox input "true"
click at [202, 381] on p "EGP" at bounding box center [195, 381] width 17 height 15
click at [214, 382] on input "280" at bounding box center [234, 381] width 50 height 24
click at [216, 382] on input "280" at bounding box center [234, 381] width 50 height 24
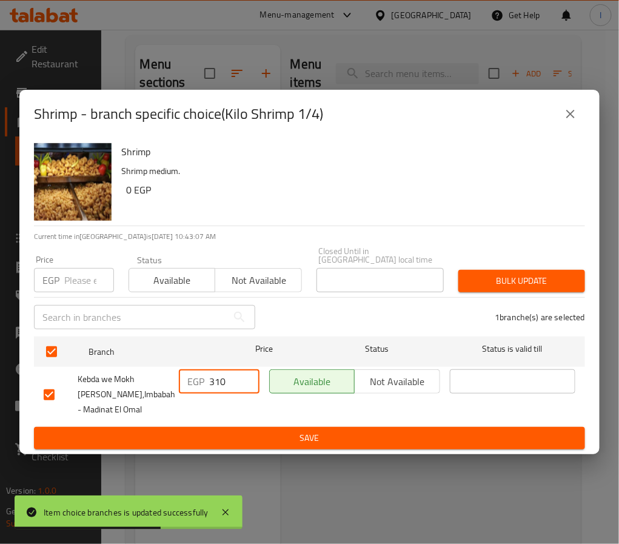
type input "310"
click at [256, 430] on span "Save" at bounding box center [309, 437] width 531 height 15
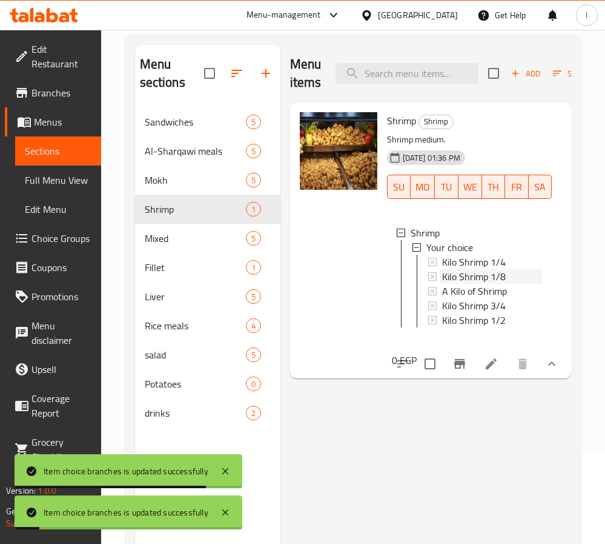
click at [484, 276] on span "Kilo Shrimp 1/8" at bounding box center [474, 276] width 64 height 15
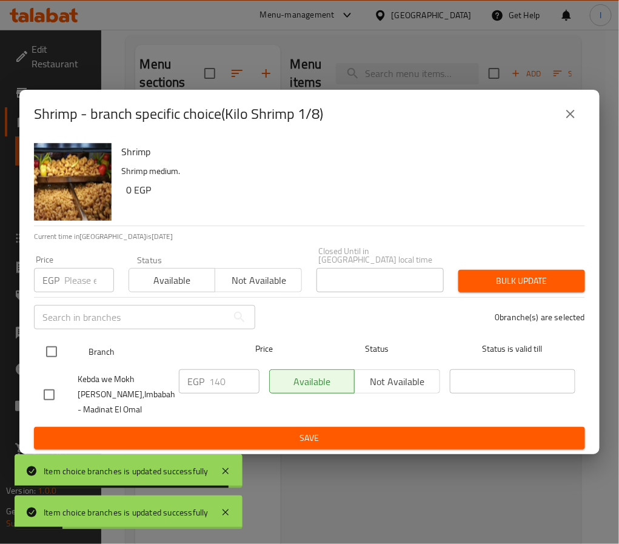
click at [50, 348] on input "checkbox" at bounding box center [51, 351] width 25 height 25
checkbox input "true"
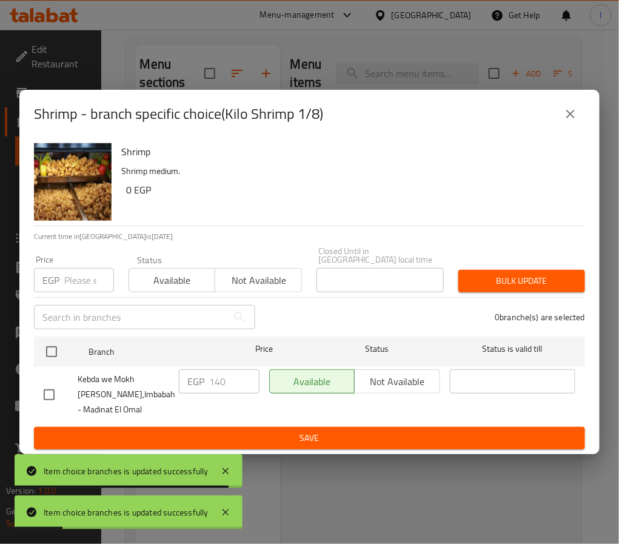
checkbox input "true"
click at [222, 378] on input "140" at bounding box center [234, 381] width 50 height 24
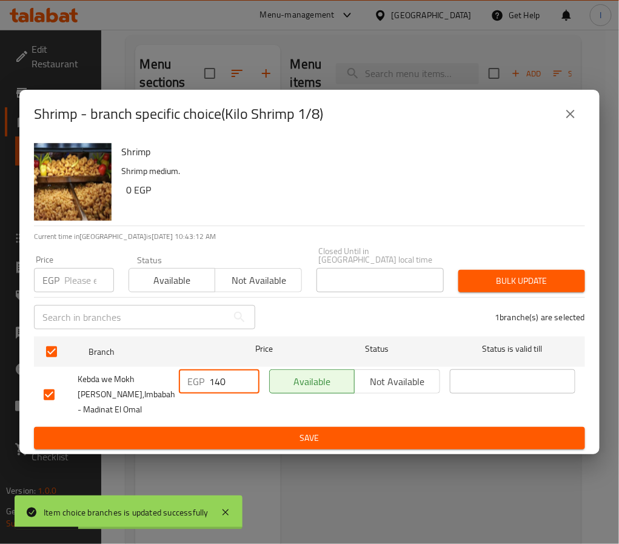
click at [222, 378] on input "140" at bounding box center [234, 381] width 50 height 24
type input "155"
click at [247, 437] on span "Save" at bounding box center [309, 437] width 531 height 15
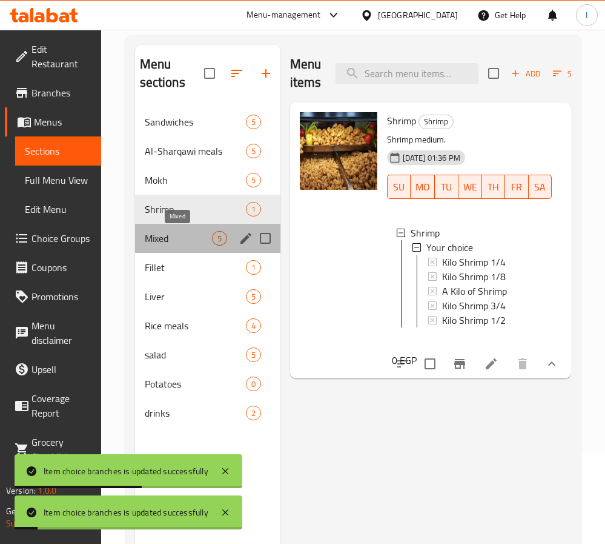
click at [167, 240] on span "Mixed" at bounding box center [178, 238] width 67 height 15
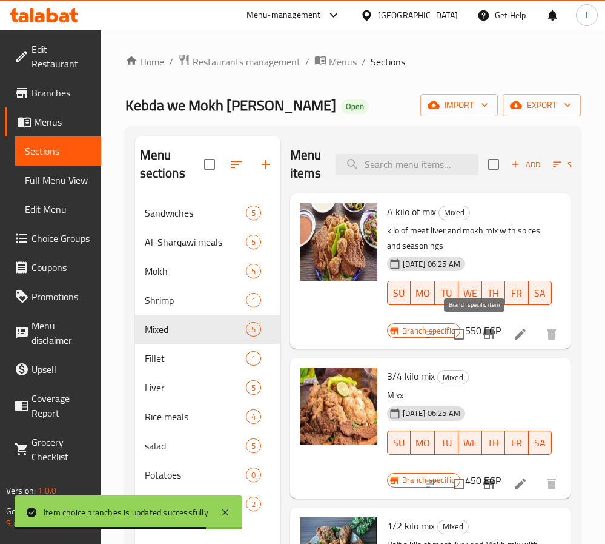
click at [484, 336] on icon "Branch-specific-item" at bounding box center [489, 334] width 11 height 10
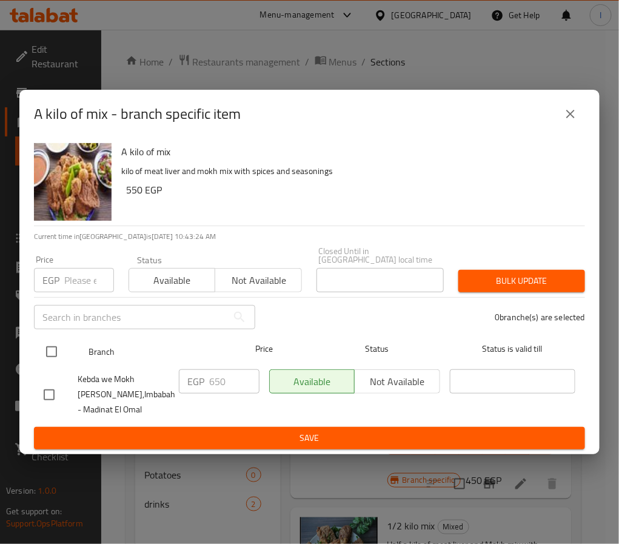
click at [44, 346] on input "checkbox" at bounding box center [51, 351] width 25 height 25
checkbox input "true"
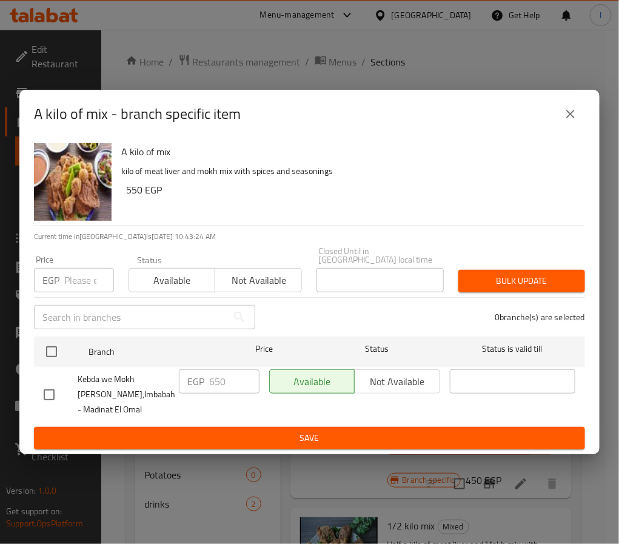
checkbox input "true"
click at [214, 382] on input "650" at bounding box center [234, 381] width 50 height 24
click at [215, 384] on input "650" at bounding box center [234, 381] width 50 height 24
click at [218, 384] on input "650" at bounding box center [234, 381] width 50 height 24
click at [225, 379] on input "650" at bounding box center [234, 381] width 50 height 24
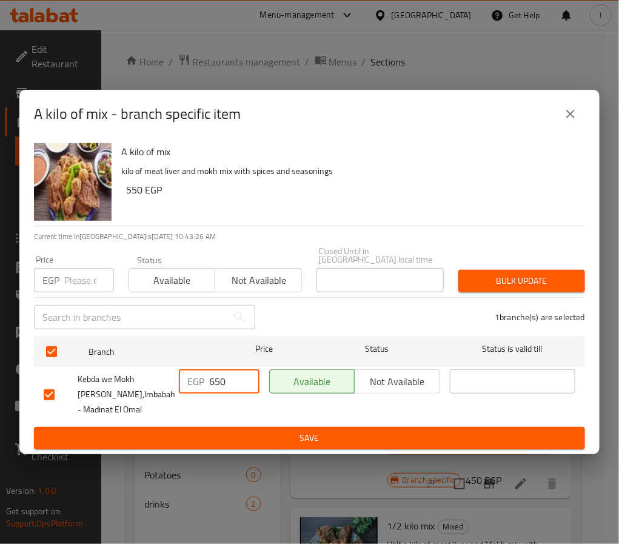
click at [225, 379] on input "650" at bounding box center [234, 381] width 50 height 24
click at [213, 376] on input "650" at bounding box center [234, 381] width 50 height 24
type input "745"
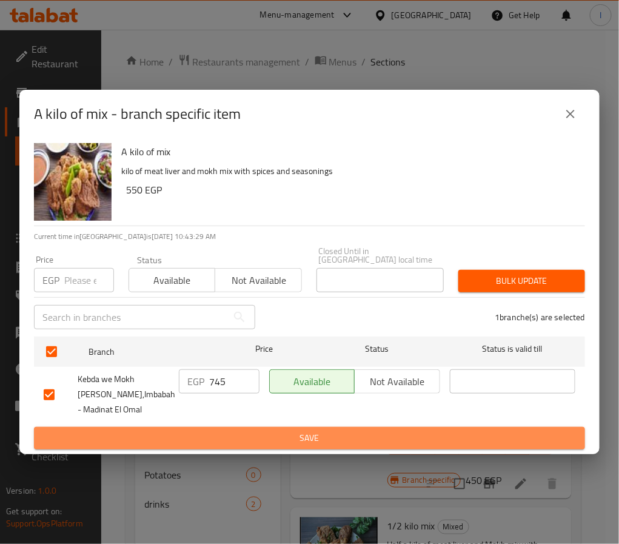
click at [248, 433] on span "Save" at bounding box center [309, 437] width 531 height 15
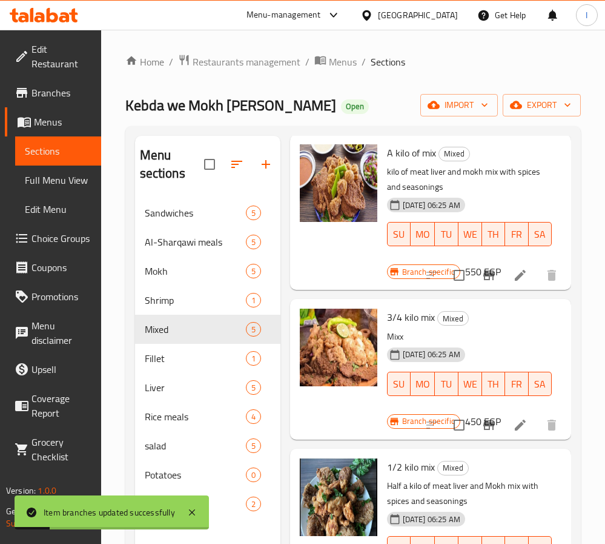
scroll to position [91, 0]
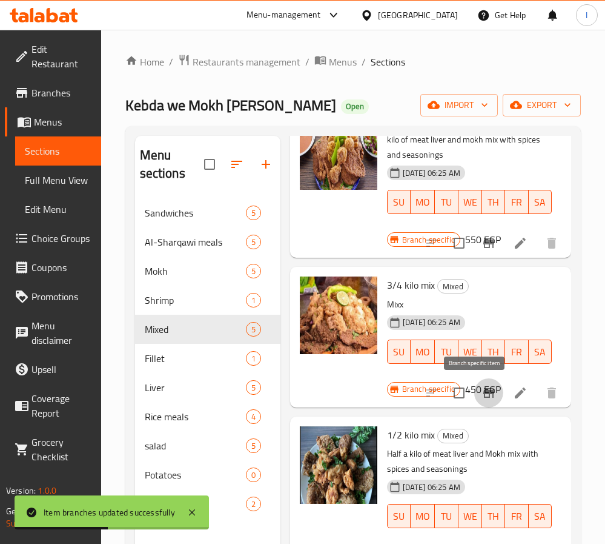
click at [484, 393] on icon "Branch-specific-item" at bounding box center [489, 393] width 11 height 10
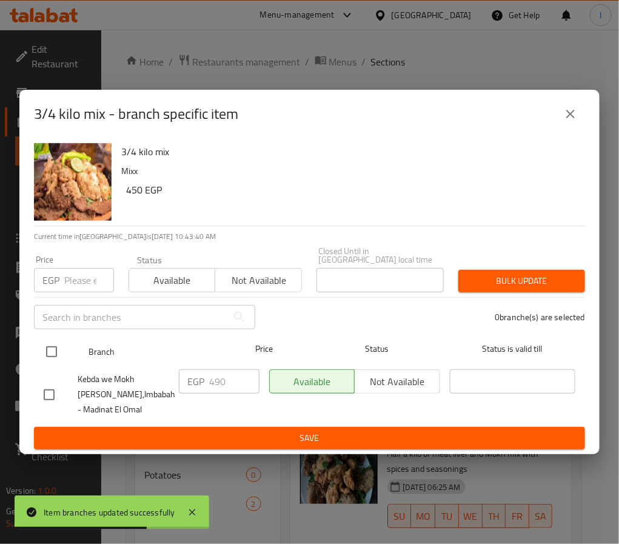
click at [62, 348] on input "checkbox" at bounding box center [51, 351] width 25 height 25
checkbox input "true"
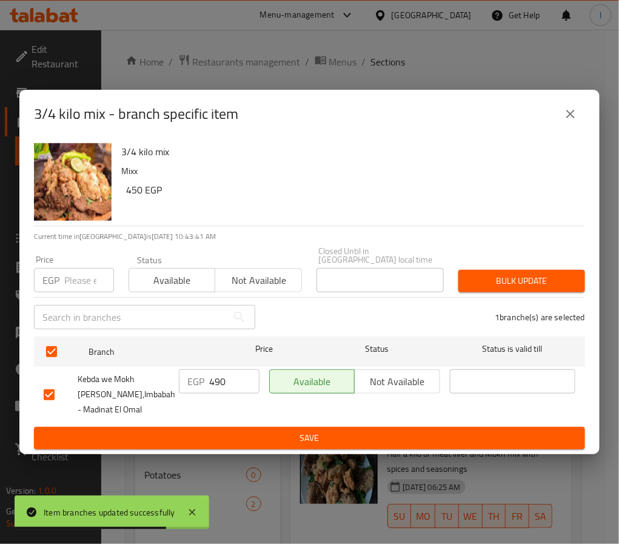
click at [218, 380] on input "490" at bounding box center [234, 381] width 50 height 24
type input "570"
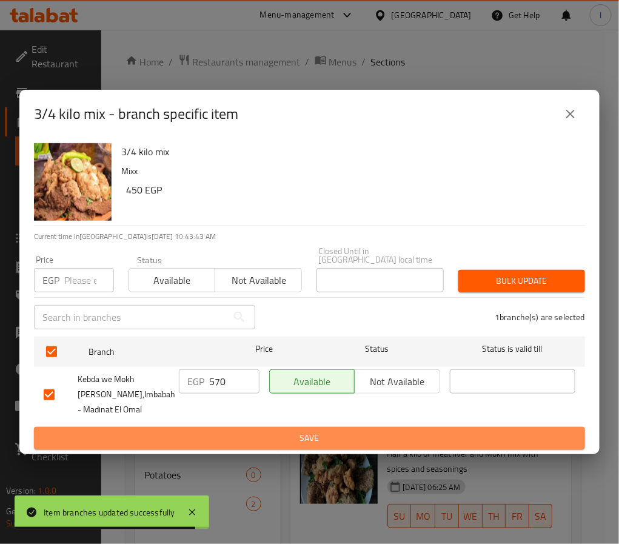
click at [227, 430] on span "Save" at bounding box center [309, 437] width 531 height 15
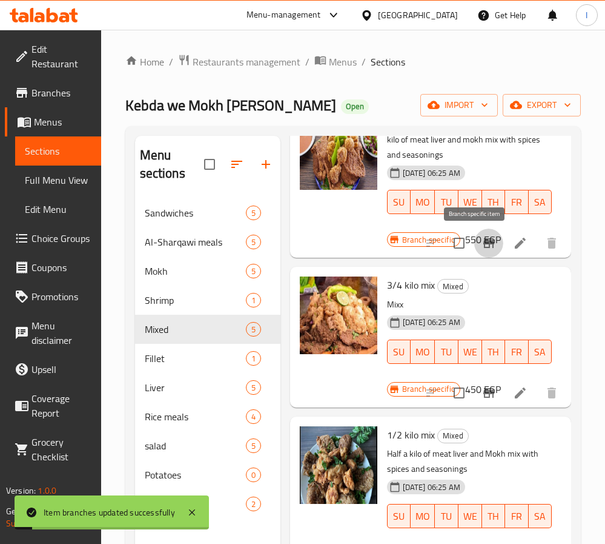
click at [478, 256] on button "Branch-specific-item" at bounding box center [488, 242] width 29 height 29
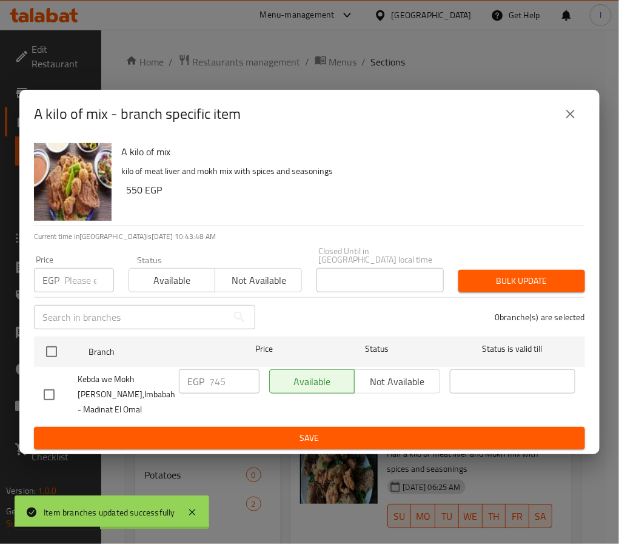
click at [571, 118] on icon "close" at bounding box center [570, 114] width 8 height 8
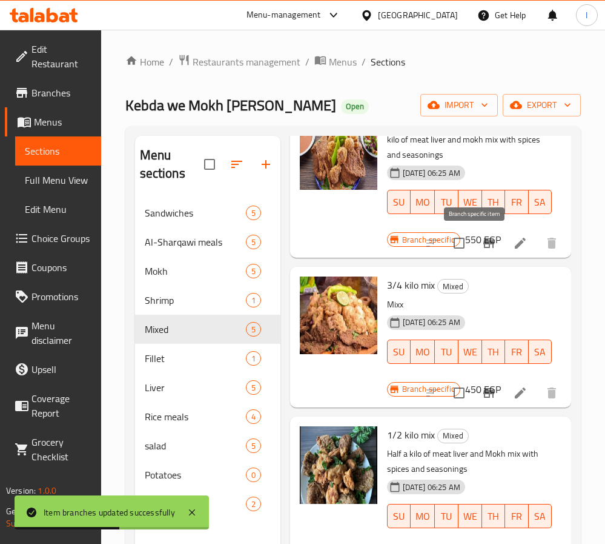
click at [484, 245] on icon "Branch-specific-item" at bounding box center [489, 243] width 11 height 10
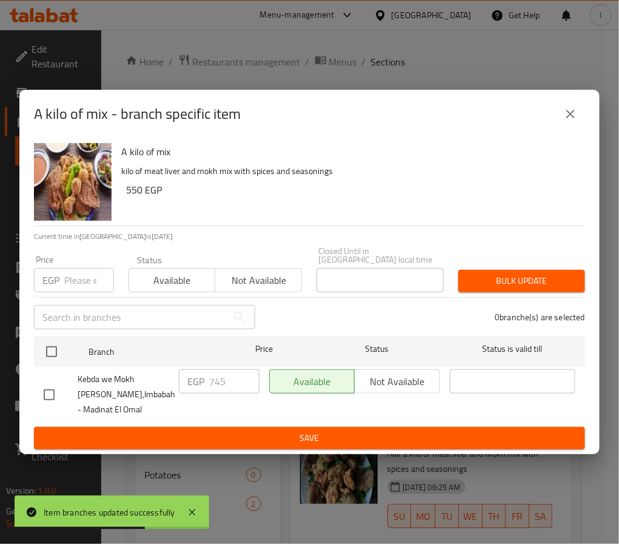
click at [564, 118] on icon "close" at bounding box center [570, 114] width 15 height 15
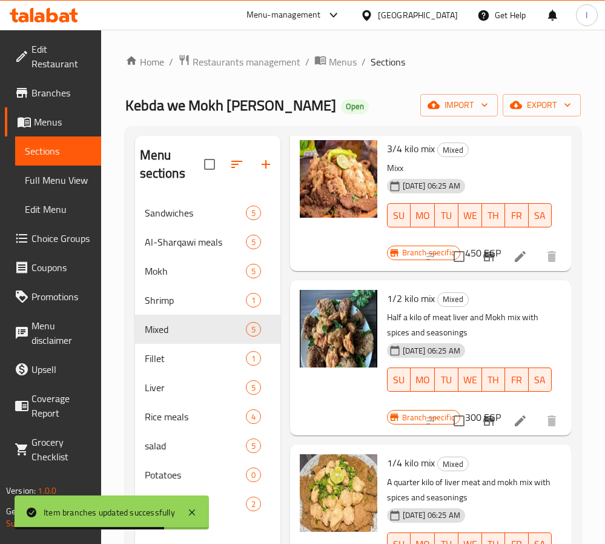
scroll to position [273, 0]
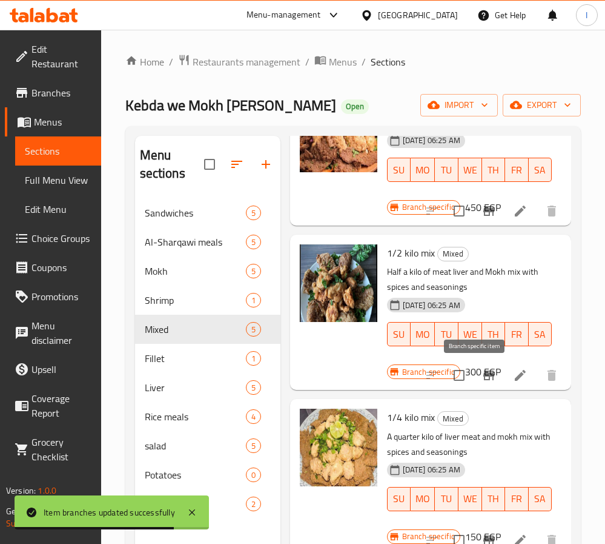
click at [484, 376] on icon "Branch-specific-item" at bounding box center [489, 375] width 11 height 10
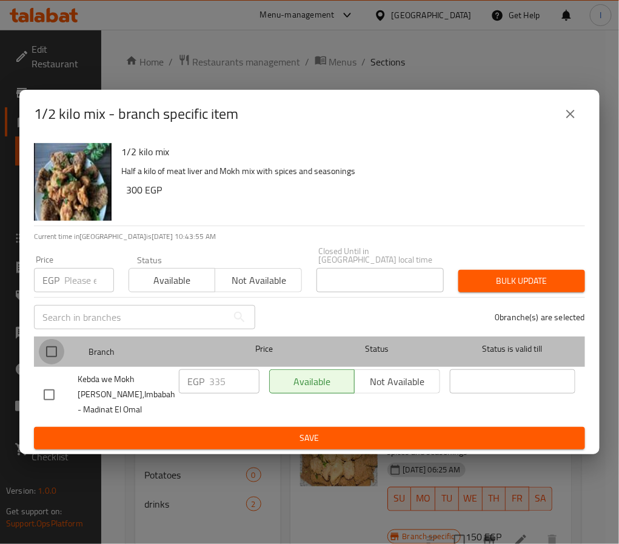
click at [56, 339] on input "checkbox" at bounding box center [51, 351] width 25 height 25
checkbox input "true"
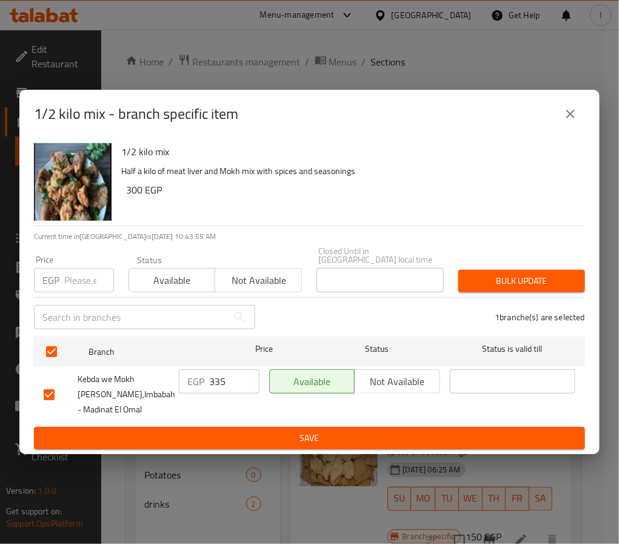
click at [213, 374] on input "335" at bounding box center [234, 381] width 50 height 24
drag, startPoint x: 213, startPoint y: 374, endPoint x: 220, endPoint y: 371, distance: 7.9
click at [213, 374] on input "335" at bounding box center [234, 381] width 50 height 24
click at [220, 371] on input "335" at bounding box center [234, 381] width 50 height 24
click at [220, 371] on input "3335" at bounding box center [234, 381] width 50 height 24
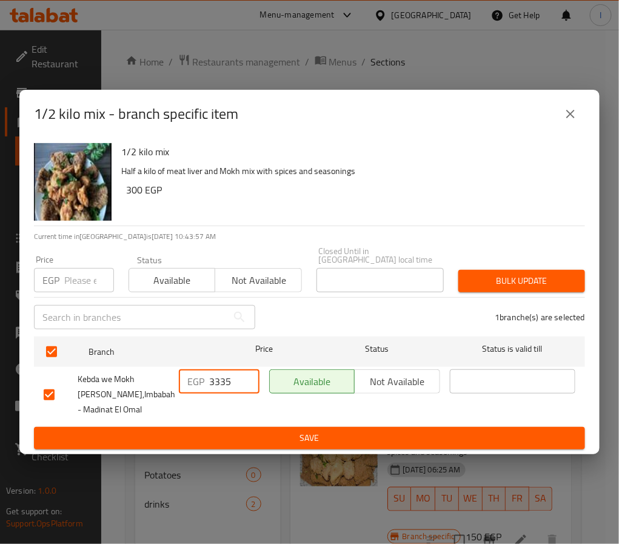
click at [220, 371] on input "3335" at bounding box center [234, 381] width 50 height 24
type input "380"
click at [258, 437] on span "Save" at bounding box center [309, 437] width 531 height 15
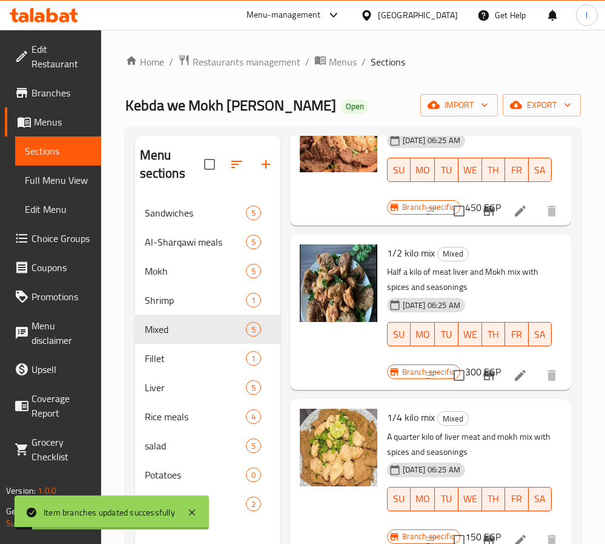
scroll to position [325, 0]
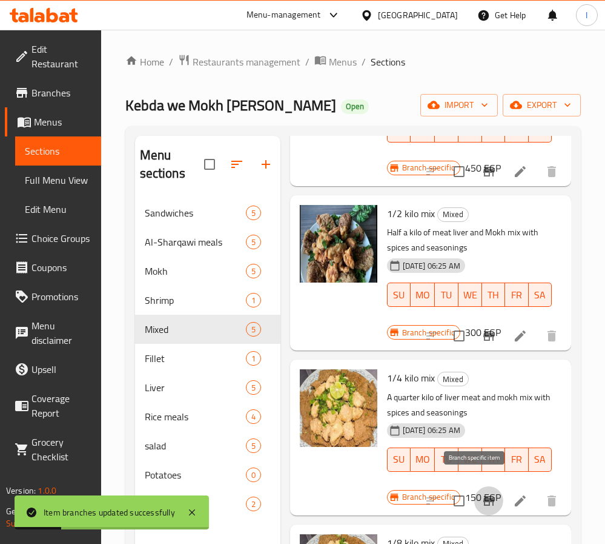
click at [484, 496] on icon "Branch-specific-item" at bounding box center [489, 501] width 11 height 10
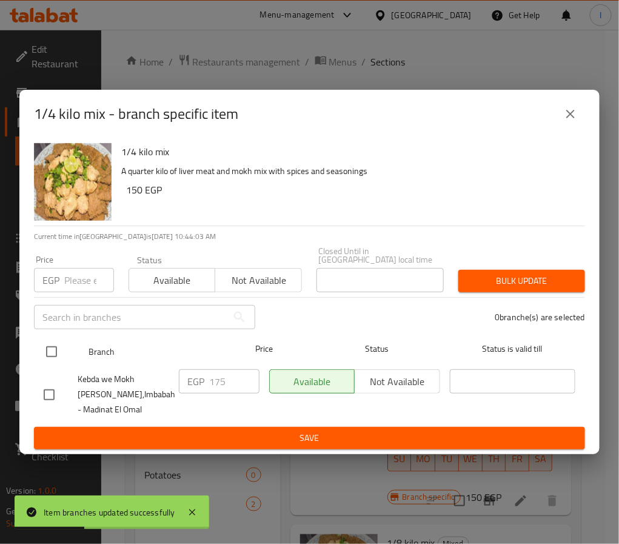
click at [53, 346] on input "checkbox" at bounding box center [51, 351] width 25 height 25
checkbox input "true"
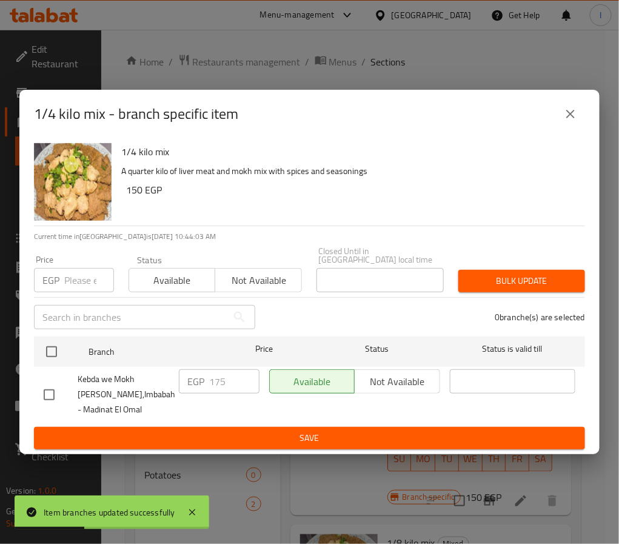
checkbox input "true"
click at [222, 381] on input "175" at bounding box center [234, 381] width 50 height 24
type input "190"
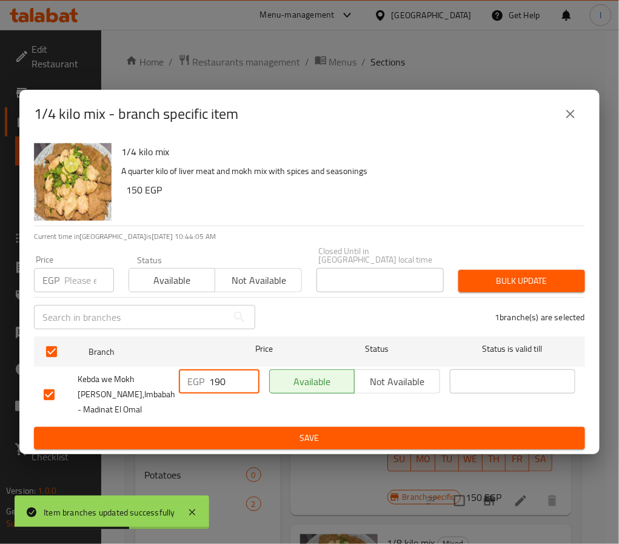
click at [244, 433] on span "Save" at bounding box center [309, 437] width 531 height 15
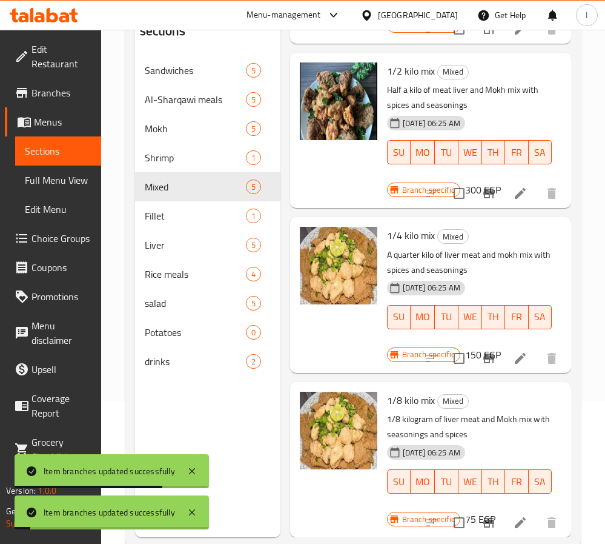
scroll to position [170, 0]
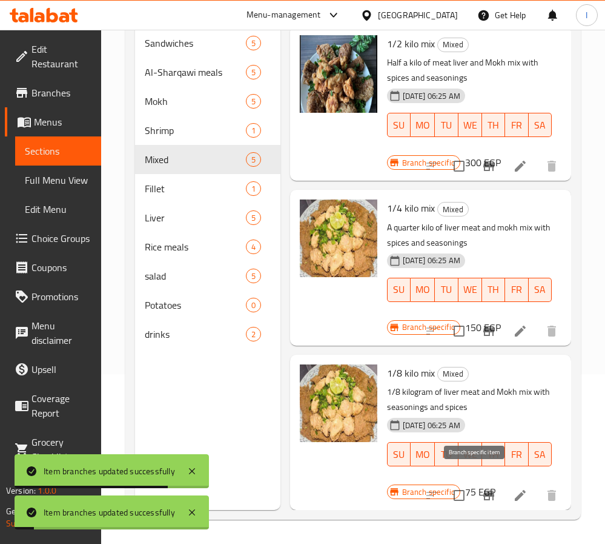
click at [484, 481] on button "Branch-specific-item" at bounding box center [488, 495] width 29 height 29
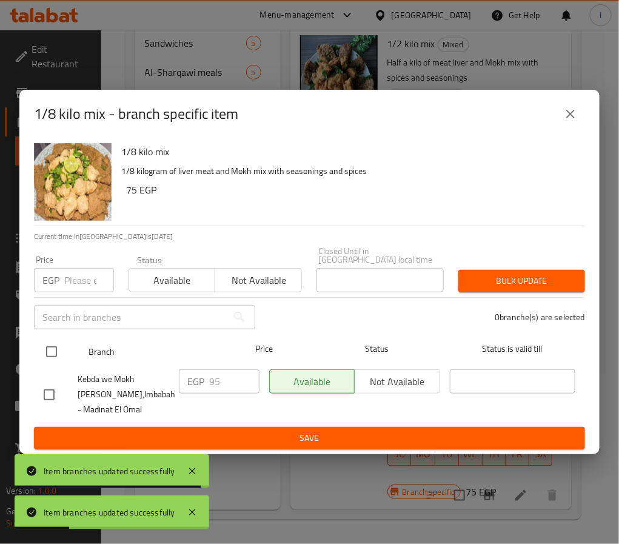
click at [57, 346] on input "checkbox" at bounding box center [51, 351] width 25 height 25
checkbox input "true"
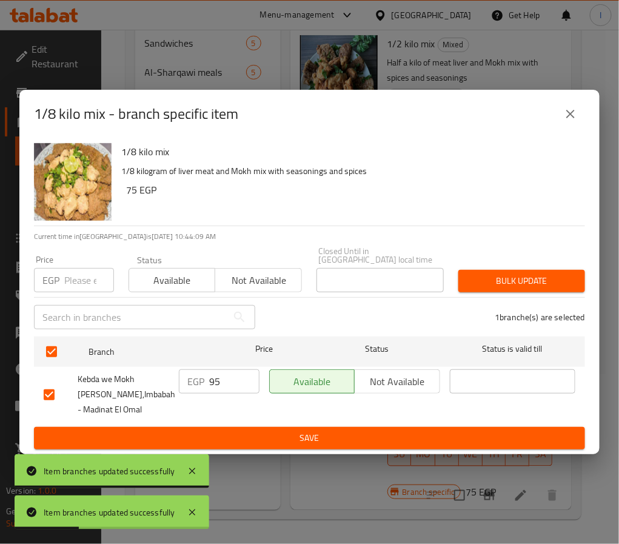
click at [230, 379] on input "95" at bounding box center [234, 381] width 50 height 24
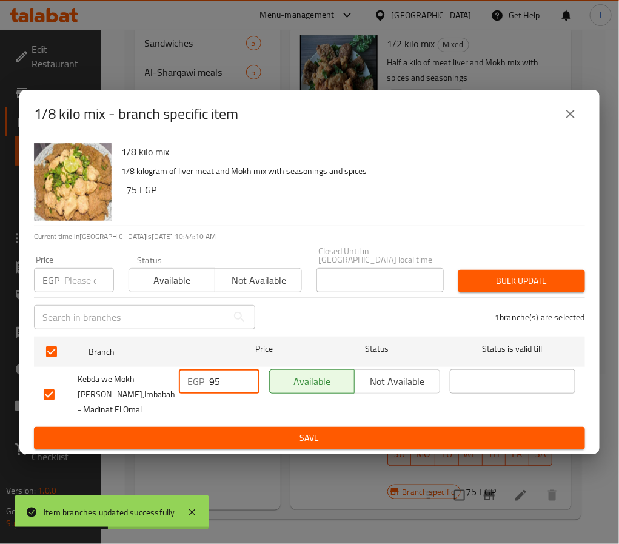
click at [571, 126] on button "close" at bounding box center [570, 113] width 29 height 29
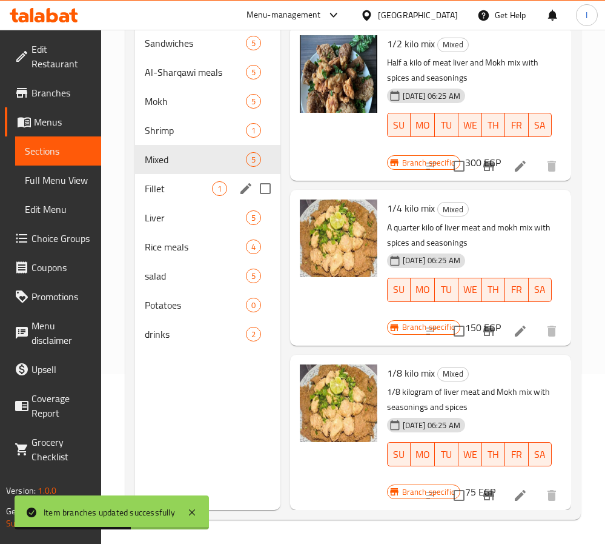
click at [191, 198] on div "Fillet 1" at bounding box center [207, 188] width 145 height 29
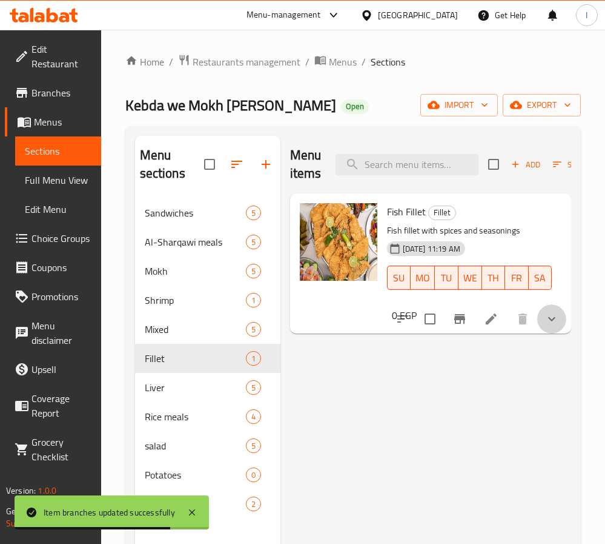
click at [549, 329] on button "show more" at bounding box center [551, 318] width 29 height 29
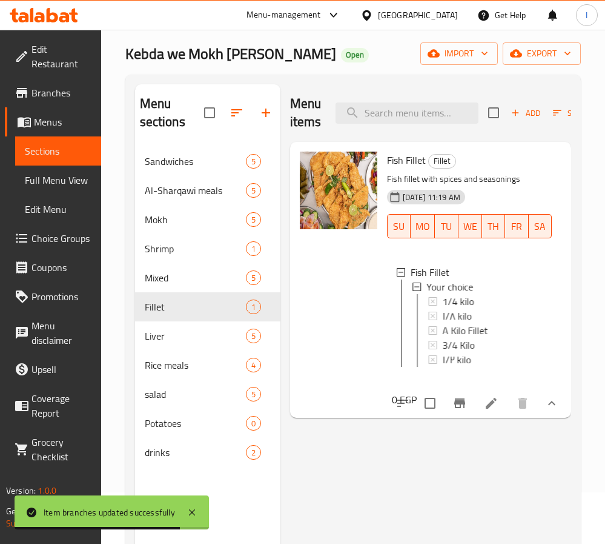
scroll to position [91, 0]
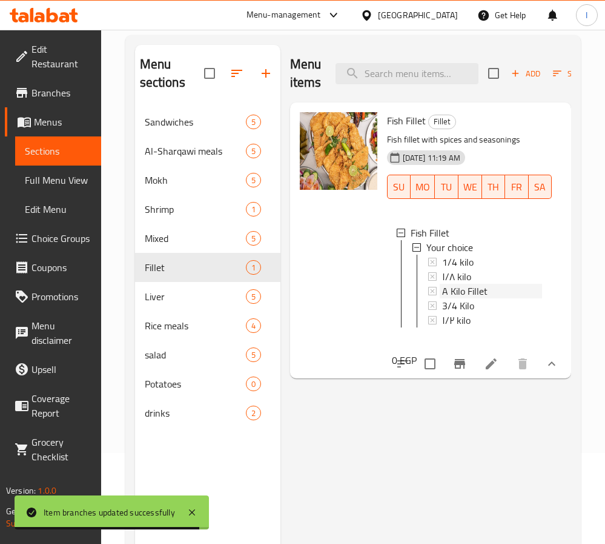
click at [484, 291] on span "A Kilo Fillet" at bounding box center [464, 291] width 45 height 15
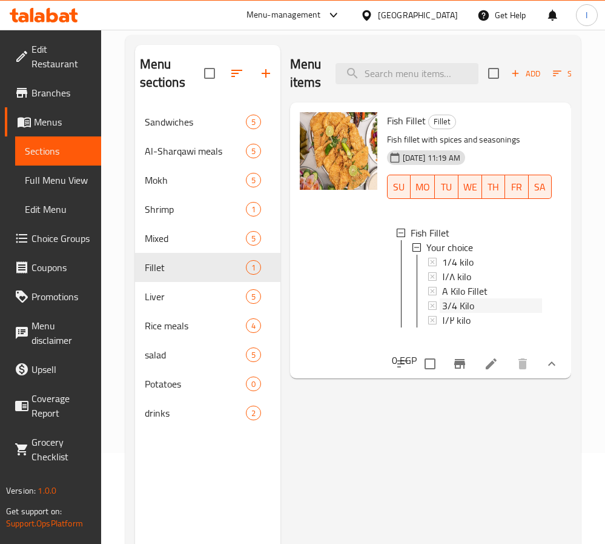
click at [466, 310] on span "3/4 Kilo" at bounding box center [458, 305] width 32 height 15
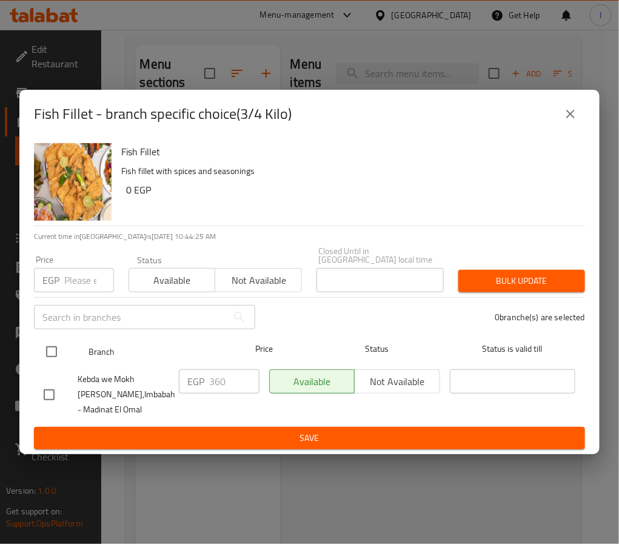
click at [56, 344] on input "checkbox" at bounding box center [51, 351] width 25 height 25
checkbox input "true"
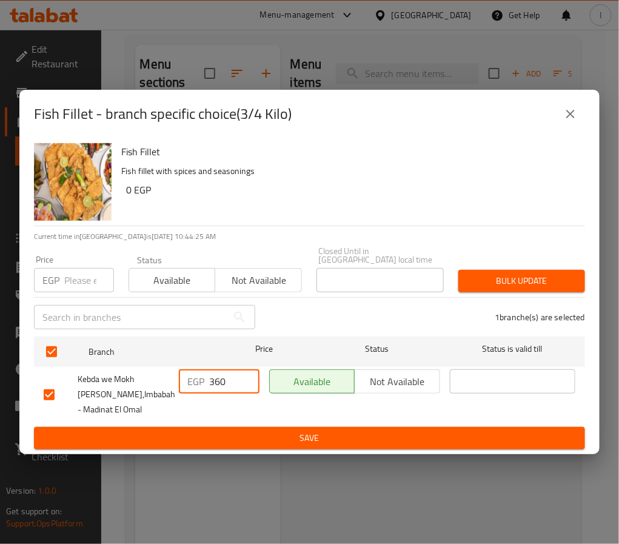
click at [230, 373] on input "360" at bounding box center [234, 381] width 50 height 24
type input "370"
click at [248, 427] on button "Save" at bounding box center [309, 438] width 551 height 22
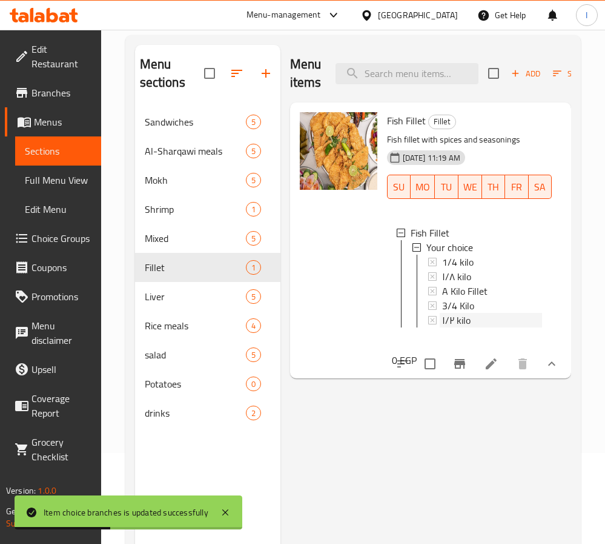
click at [476, 322] on div "١/٢ kilo" at bounding box center [492, 320] width 100 height 15
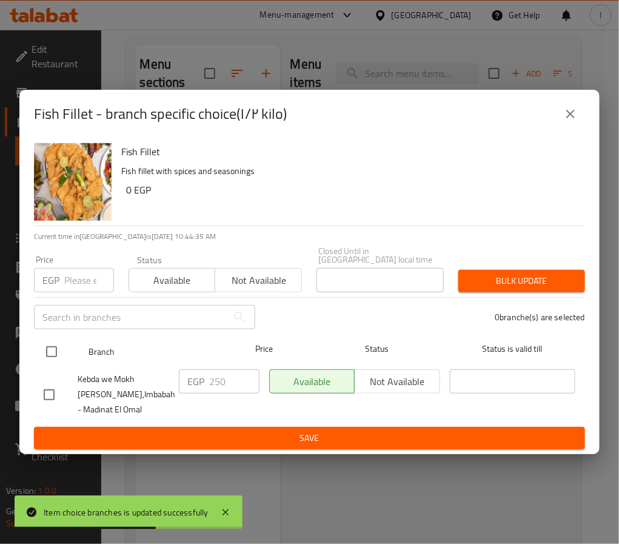
click at [53, 348] on input "checkbox" at bounding box center [51, 351] width 25 height 25
checkbox input "true"
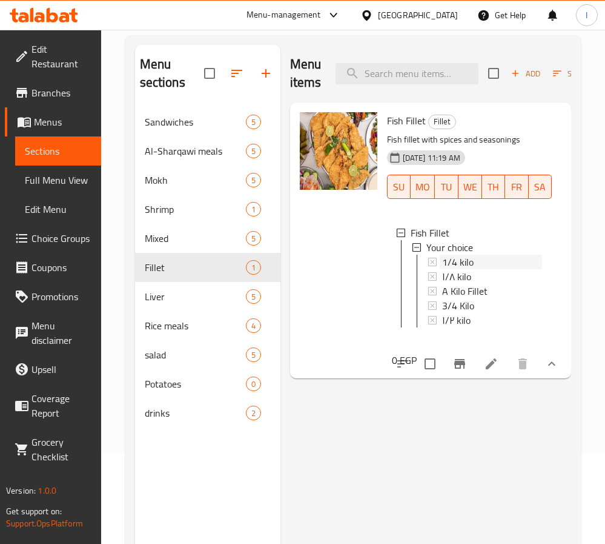
click at [471, 262] on span "1/4 kilo" at bounding box center [458, 261] width 32 height 15
click at [475, 270] on div "١/٨ kilo" at bounding box center [492, 276] width 100 height 15
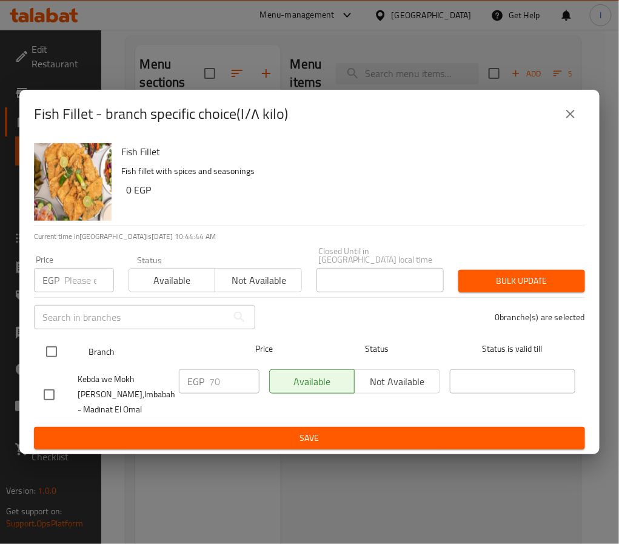
click at [52, 346] on input "checkbox" at bounding box center [51, 351] width 25 height 25
checkbox input "true"
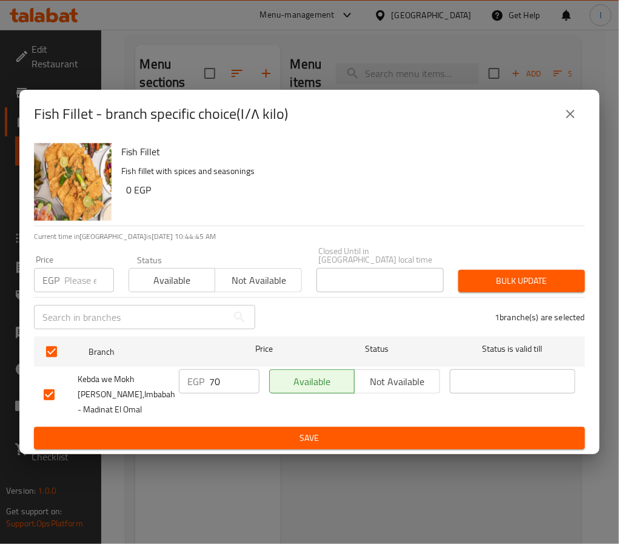
click at [211, 381] on input "70" at bounding box center [234, 381] width 50 height 24
type input "75"
click at [264, 451] on div "Fish Fillet - branch specific choice(١/٨ kilo) Fish Fillet Fish fillet with spi…" at bounding box center [309, 272] width 619 height 544
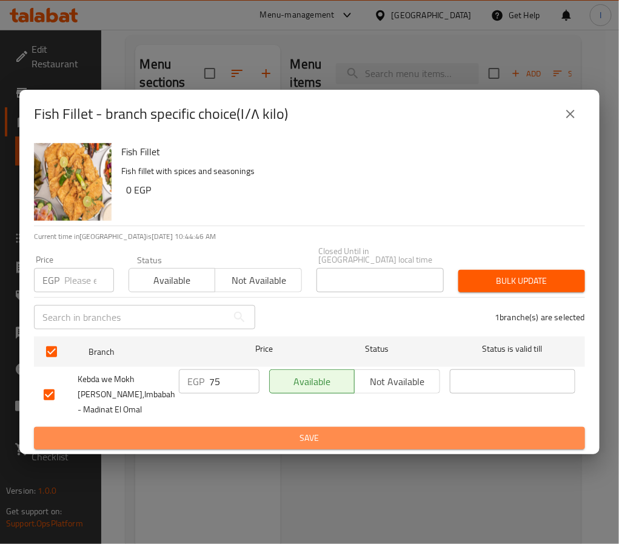
click at [271, 441] on span "Save" at bounding box center [309, 437] width 531 height 15
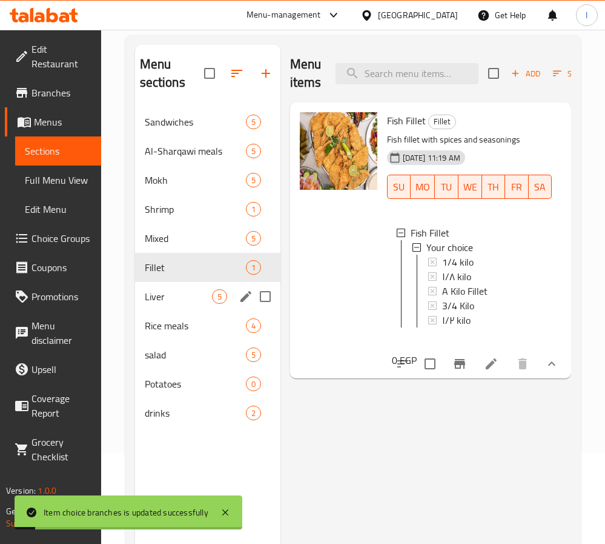
click at [160, 295] on span "Liver" at bounding box center [178, 296] width 67 height 15
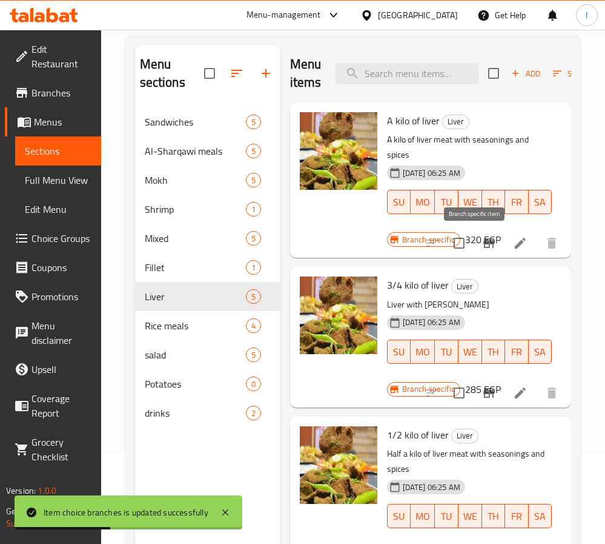
click at [484, 248] on icon "Branch-specific-item" at bounding box center [489, 243] width 11 height 10
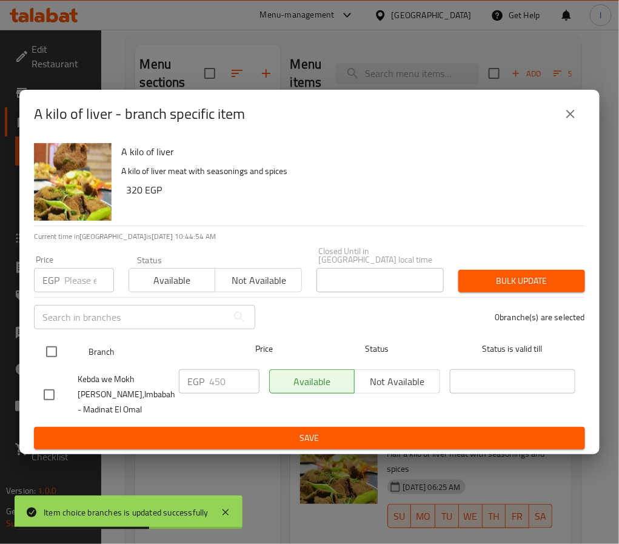
click at [53, 342] on input "checkbox" at bounding box center [51, 351] width 25 height 25
checkbox input "true"
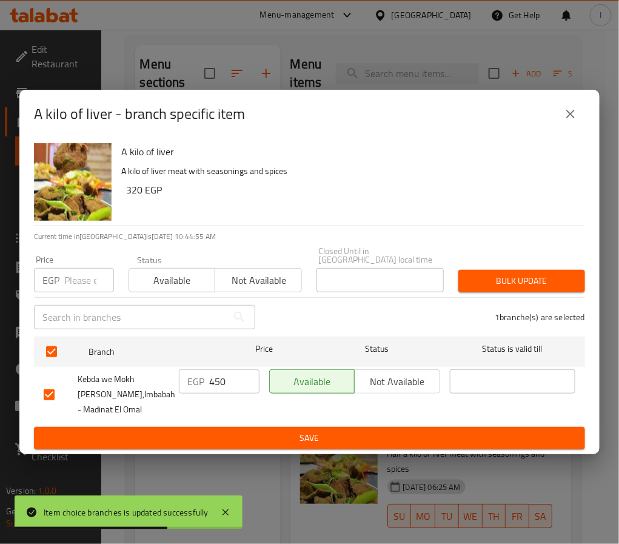
click at [220, 378] on input "450" at bounding box center [234, 381] width 50 height 24
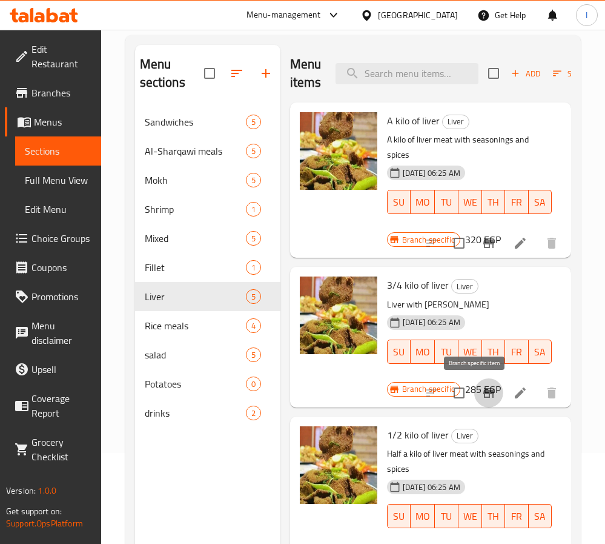
click at [484, 395] on icon "Branch-specific-item" at bounding box center [489, 393] width 11 height 10
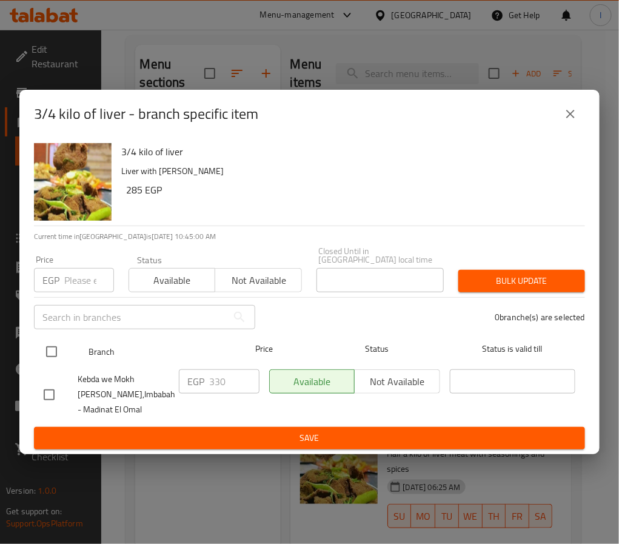
click at [59, 347] on input "checkbox" at bounding box center [51, 351] width 25 height 25
checkbox input "true"
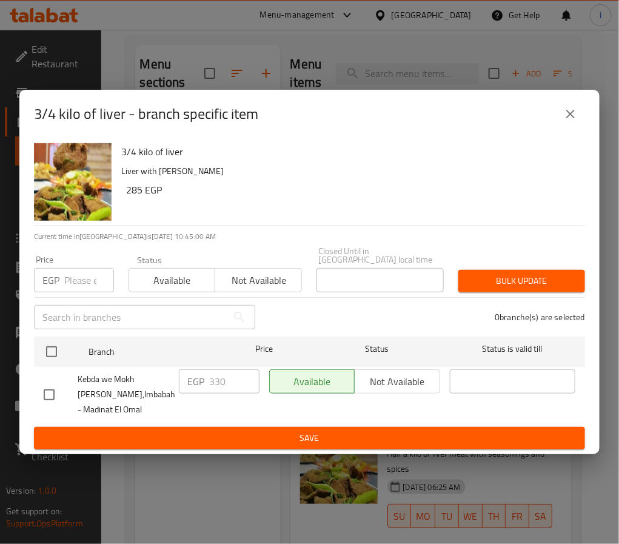
checkbox input "true"
click at [219, 373] on input "330" at bounding box center [234, 381] width 50 height 24
type input "350"
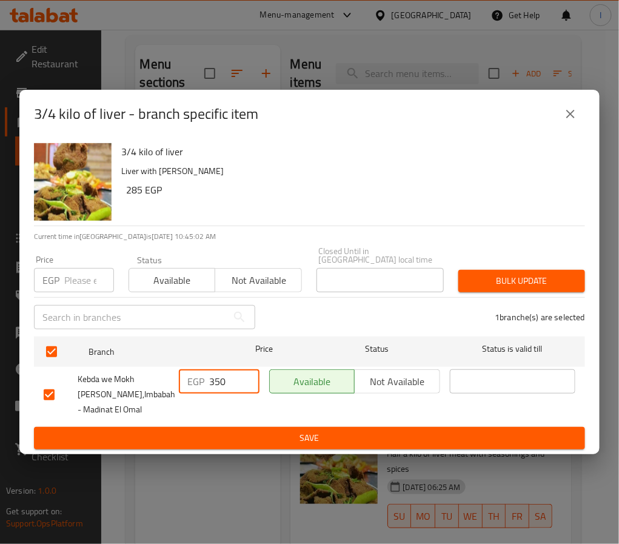
click at [224, 442] on button "Save" at bounding box center [309, 438] width 551 height 22
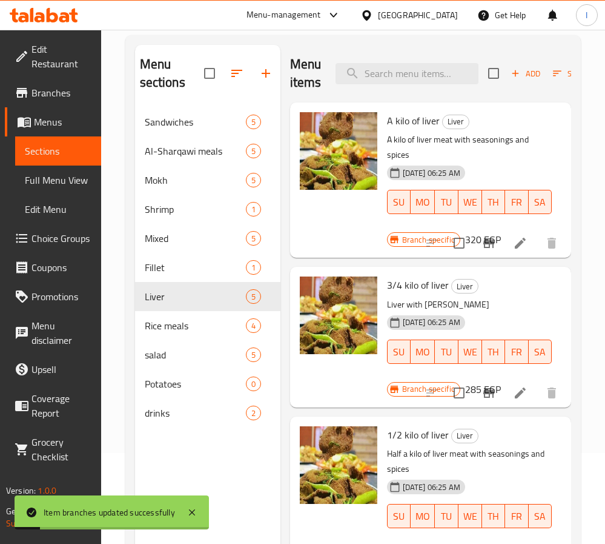
scroll to position [91, 0]
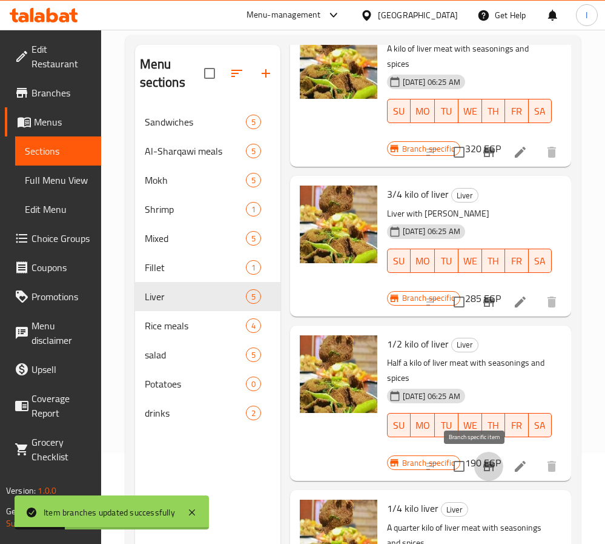
click at [484, 465] on icon "Branch-specific-item" at bounding box center [489, 466] width 11 height 10
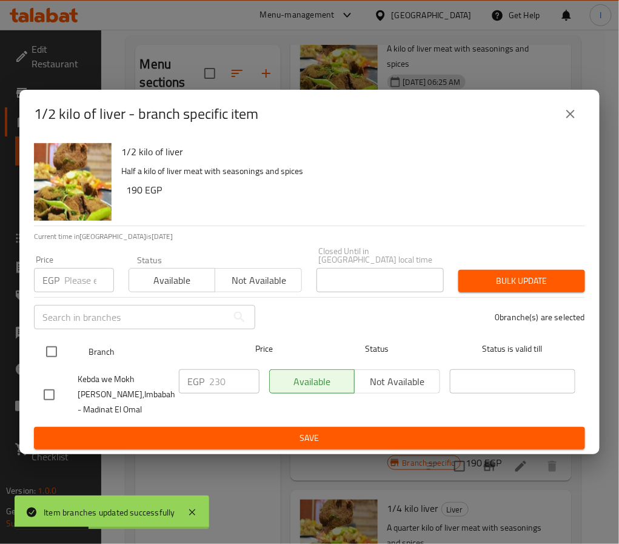
click at [48, 347] on input "checkbox" at bounding box center [51, 351] width 25 height 25
checkbox input "true"
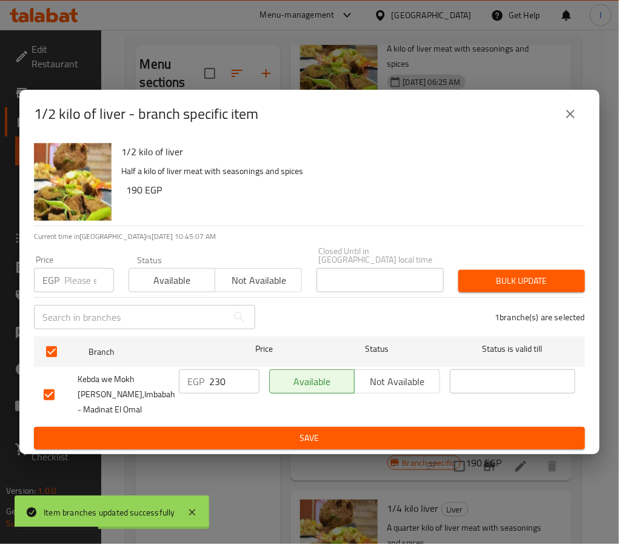
click at [235, 378] on input "230" at bounding box center [234, 381] width 50 height 24
type input "235"
click at [275, 431] on span "Save" at bounding box center [309, 437] width 531 height 15
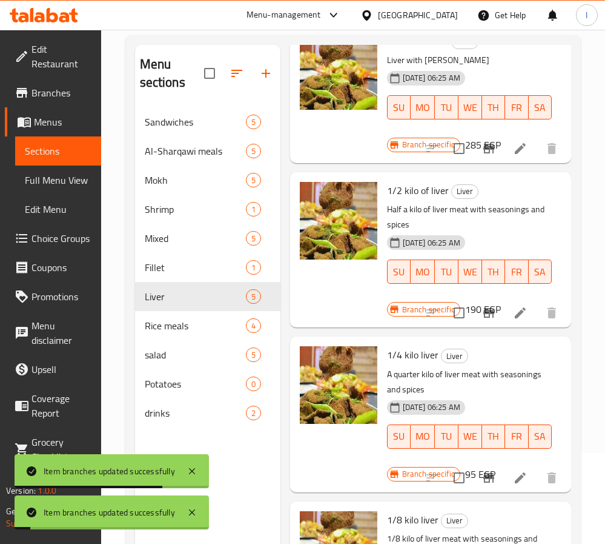
scroll to position [273, 0]
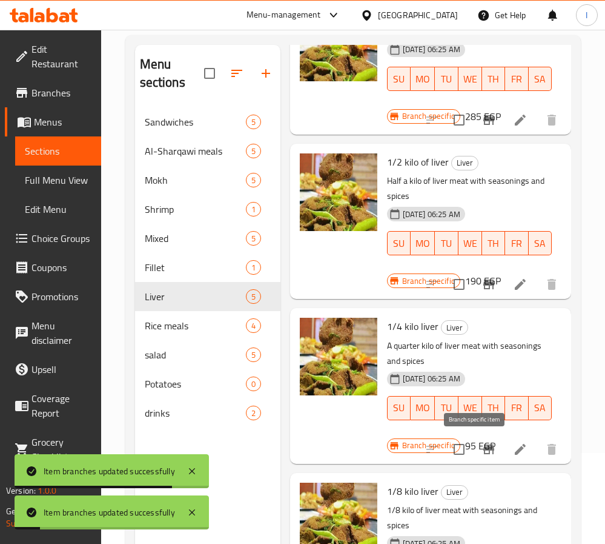
click at [484, 448] on icon "Branch-specific-item" at bounding box center [489, 449] width 11 height 10
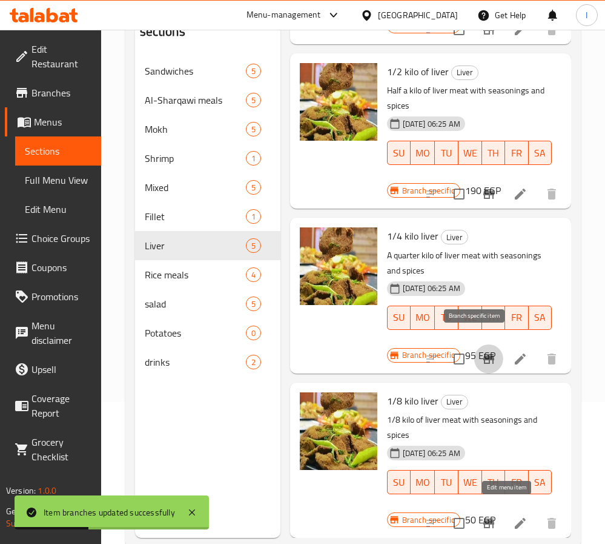
scroll to position [170, 0]
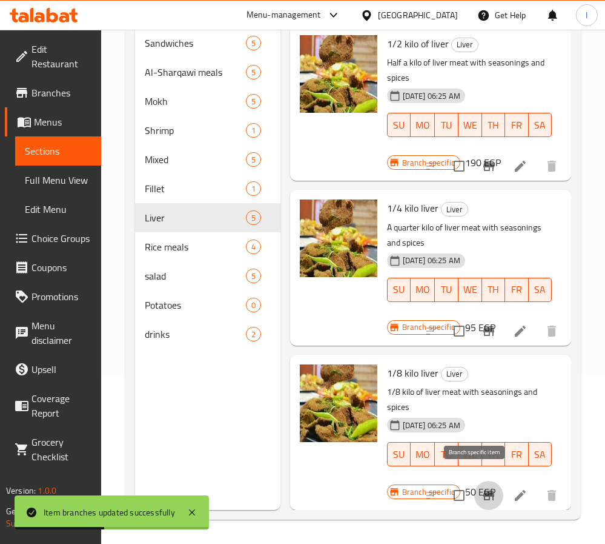
click at [482, 488] on icon "Branch-specific-item" at bounding box center [489, 495] width 15 height 15
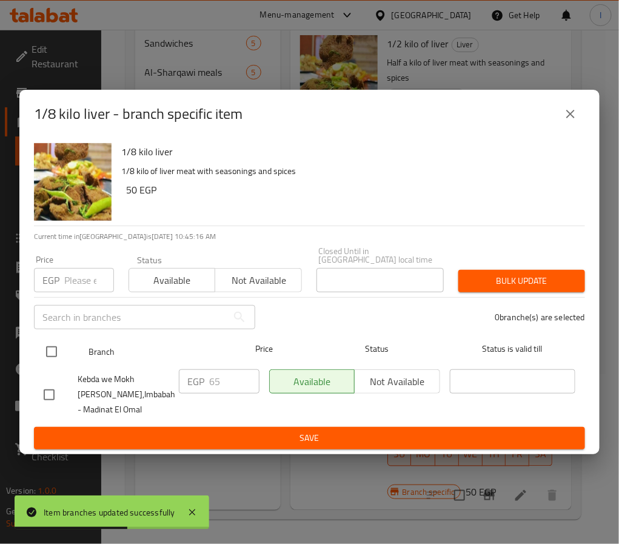
click at [45, 347] on input "checkbox" at bounding box center [51, 351] width 25 height 25
checkbox input "true"
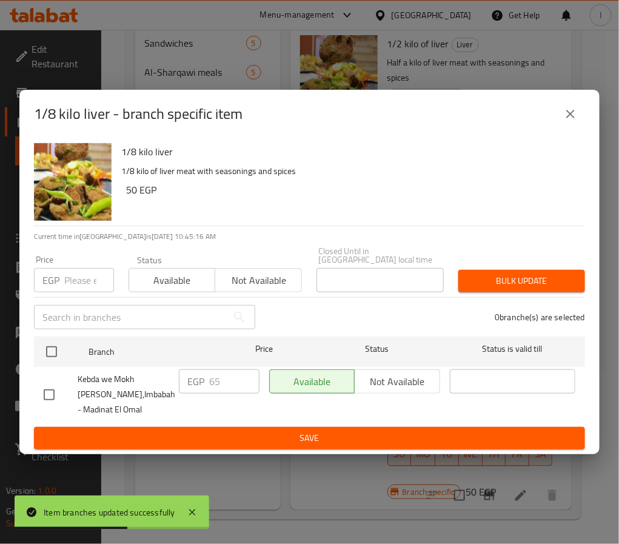
checkbox input "true"
click at [234, 382] on input "65" at bounding box center [234, 381] width 50 height 24
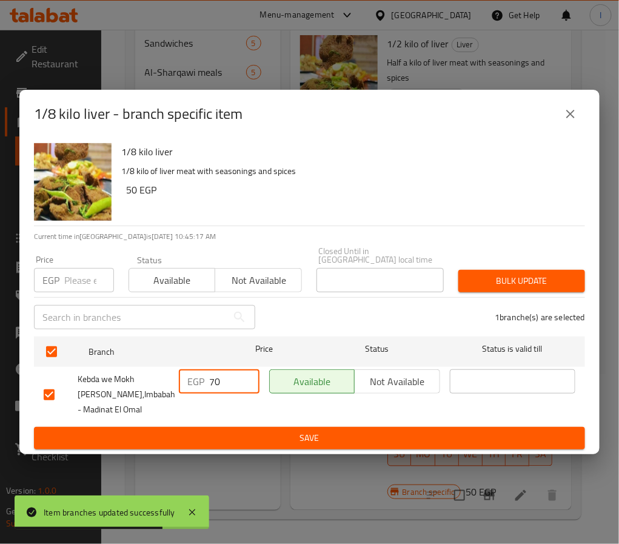
type input "70"
click at [222, 433] on span "Save" at bounding box center [309, 437] width 531 height 15
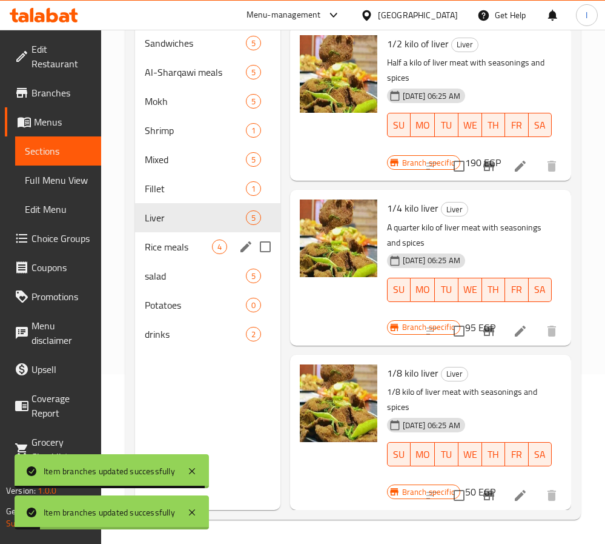
click at [168, 251] on span "Rice meals" at bounding box center [178, 246] width 67 height 15
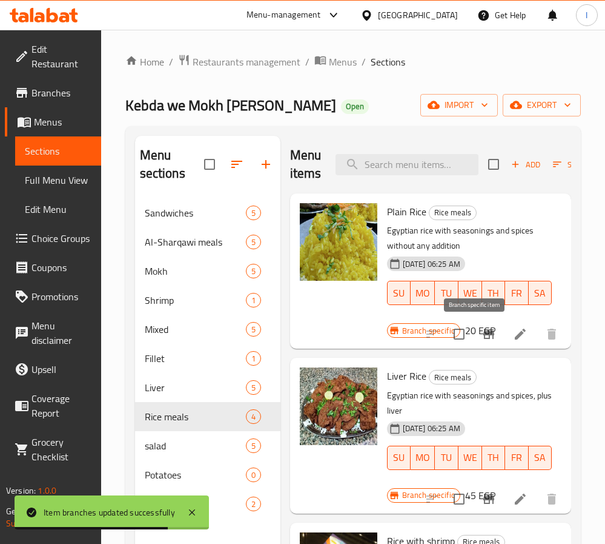
click at [484, 337] on icon "Branch-specific-item" at bounding box center [489, 334] width 11 height 10
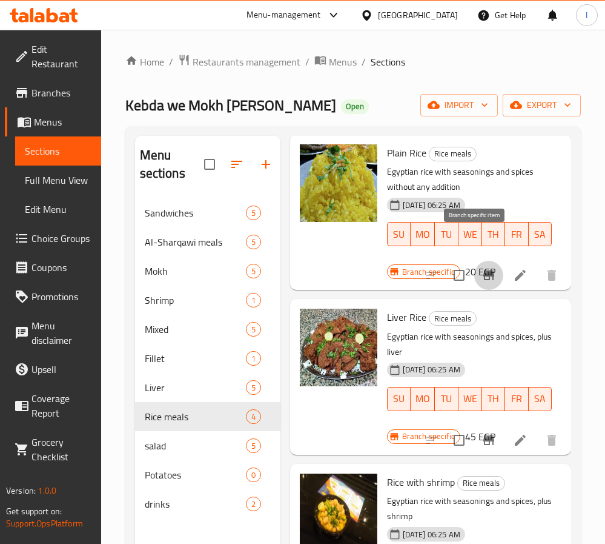
scroll to position [91, 0]
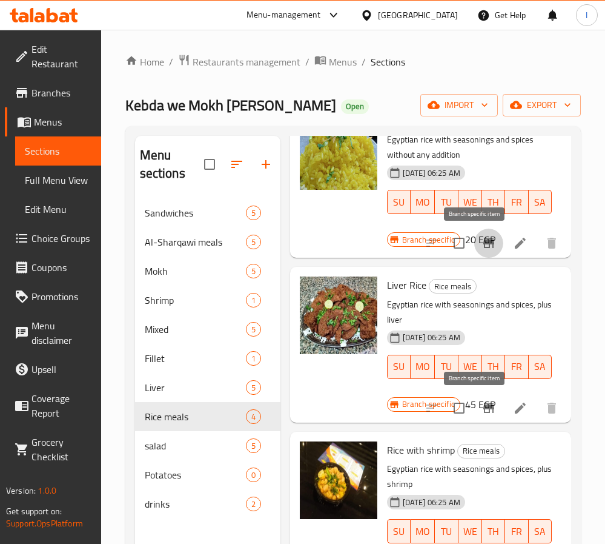
click at [484, 410] on icon "Branch-specific-item" at bounding box center [489, 408] width 11 height 10
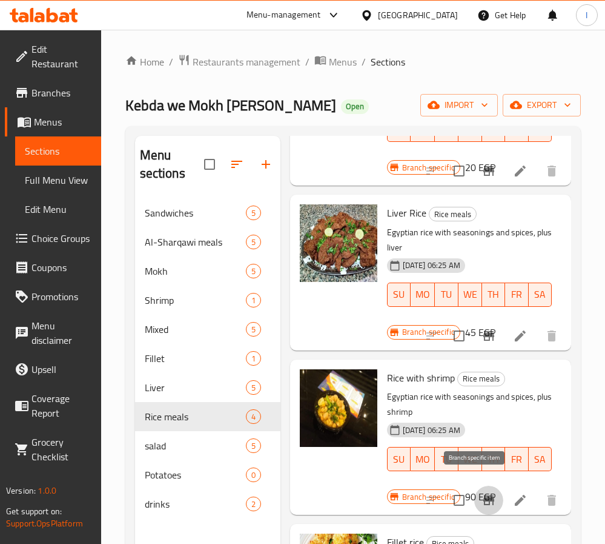
click at [484, 495] on icon "Branch-specific-item" at bounding box center [489, 500] width 11 height 10
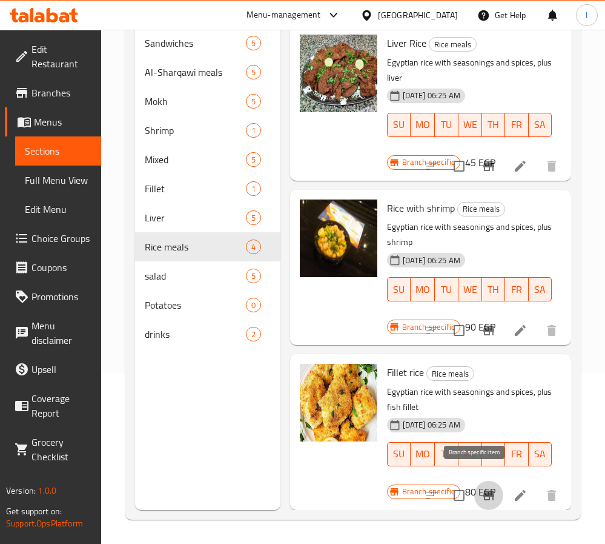
click at [482, 488] on icon "Branch-specific-item" at bounding box center [489, 495] width 15 height 15
click at [160, 282] on span "salad" at bounding box center [178, 275] width 67 height 15
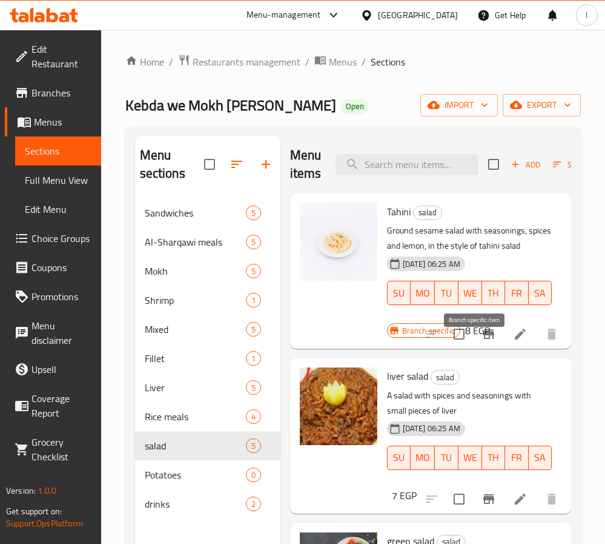
click at [482, 341] on icon "Branch-specific-item" at bounding box center [489, 334] width 15 height 15
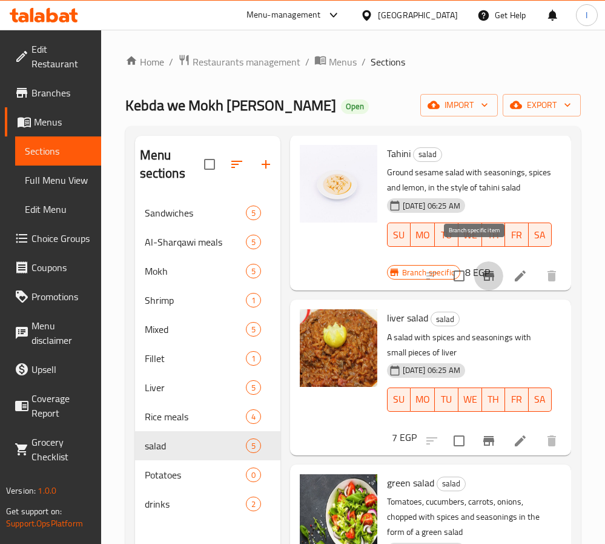
scroll to position [91, 0]
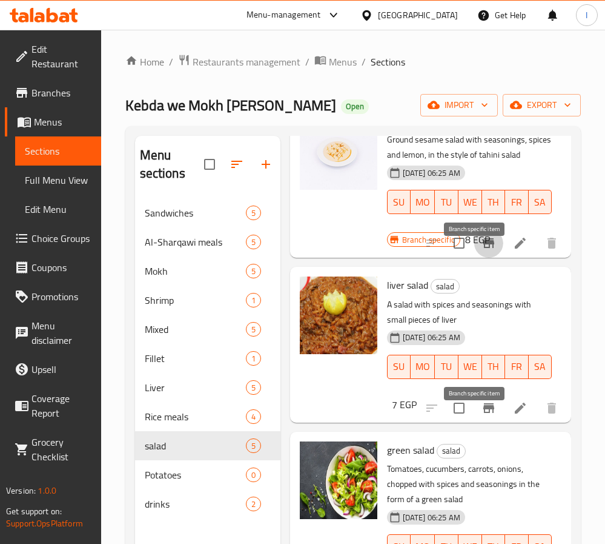
click at [482, 415] on icon "Branch-specific-item" at bounding box center [489, 408] width 15 height 15
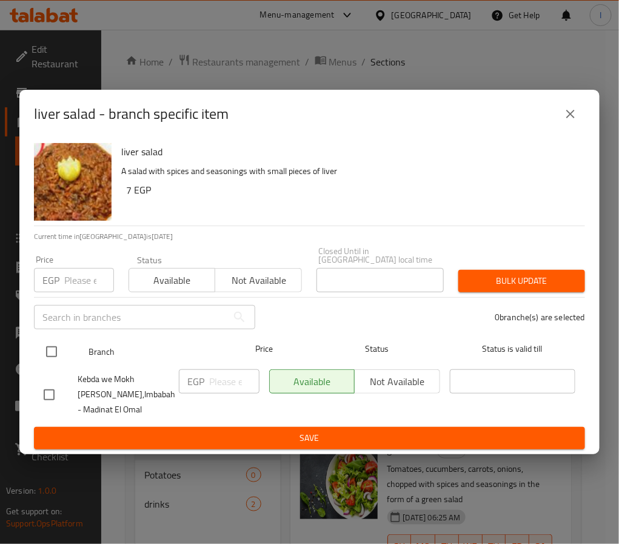
click at [61, 349] on input "checkbox" at bounding box center [51, 351] width 25 height 25
checkbox input "true"
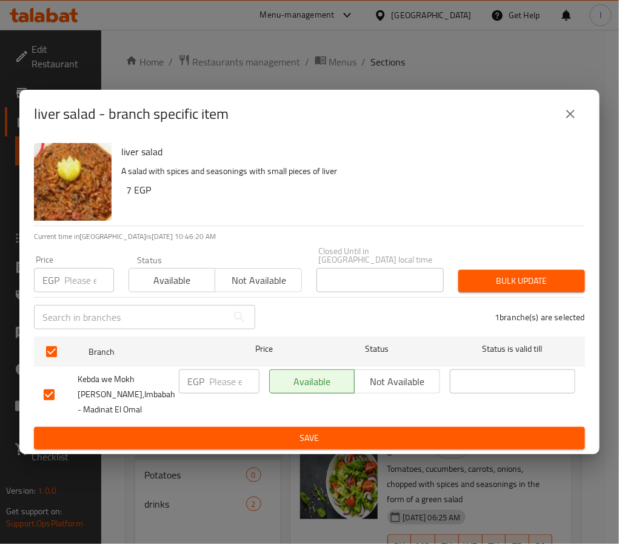
click at [222, 379] on input "number" at bounding box center [234, 381] width 50 height 24
type input "10"
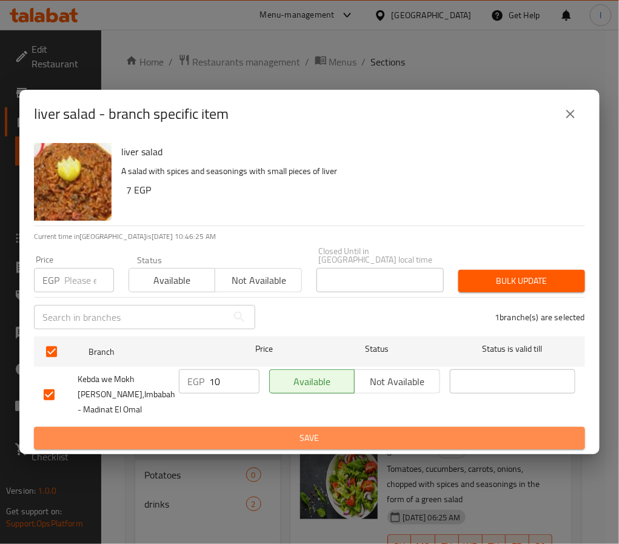
click at [255, 430] on span "Save" at bounding box center [309, 437] width 531 height 15
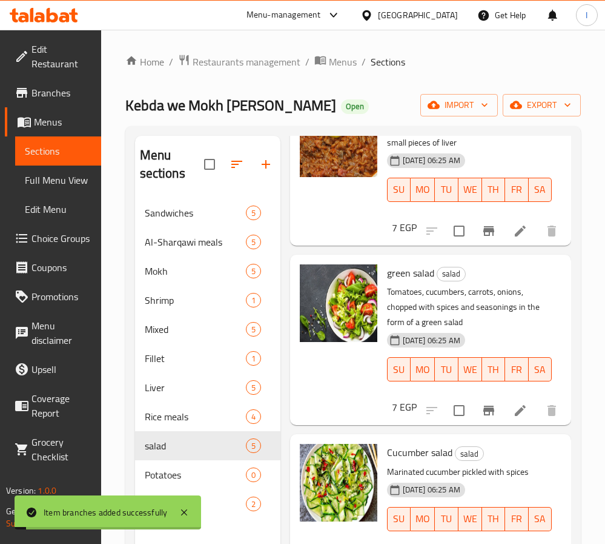
scroll to position [273, 0]
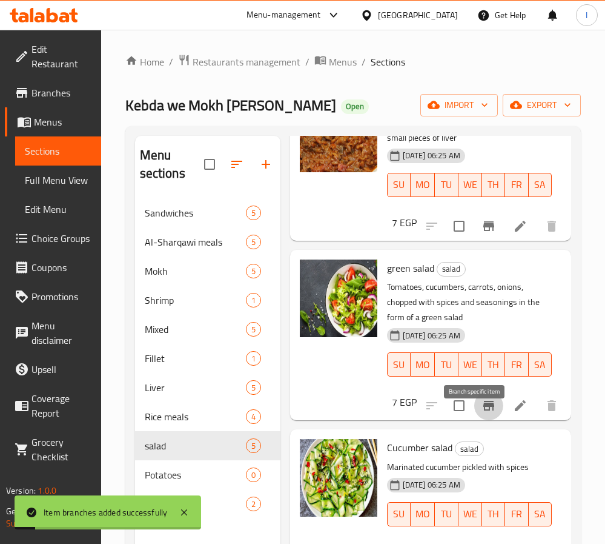
click at [484, 410] on icon "Branch-specific-item" at bounding box center [489, 406] width 11 height 10
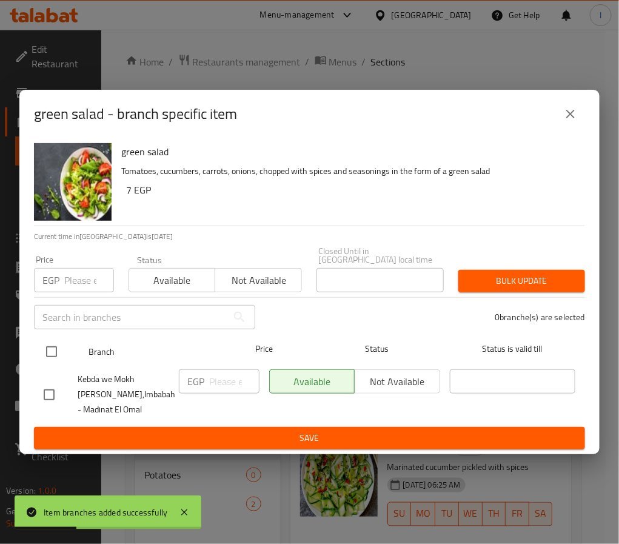
click at [55, 350] on input "checkbox" at bounding box center [51, 351] width 25 height 25
checkbox input "true"
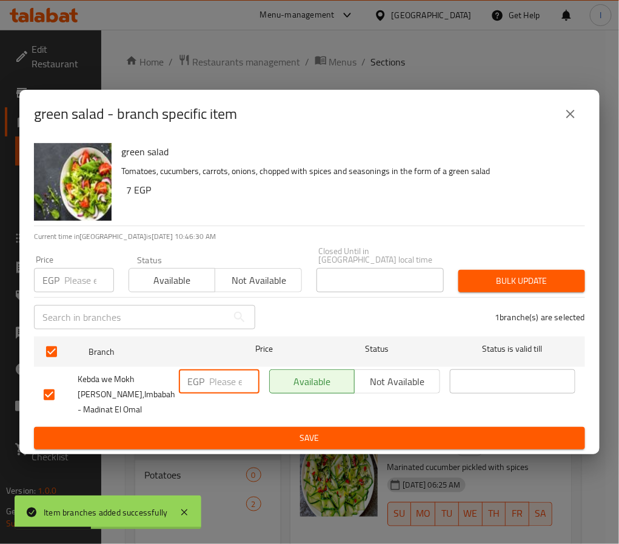
click at [225, 381] on input "number" at bounding box center [234, 381] width 50 height 24
paste input "10"
type input "10"
click at [271, 439] on span "Save" at bounding box center [309, 437] width 531 height 15
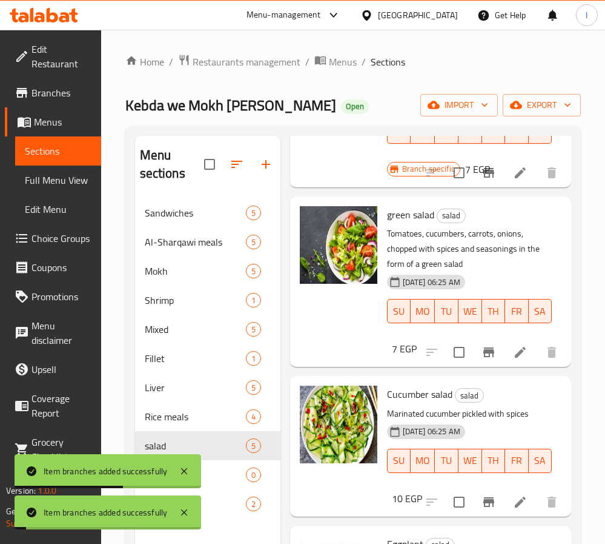
scroll to position [355, 0]
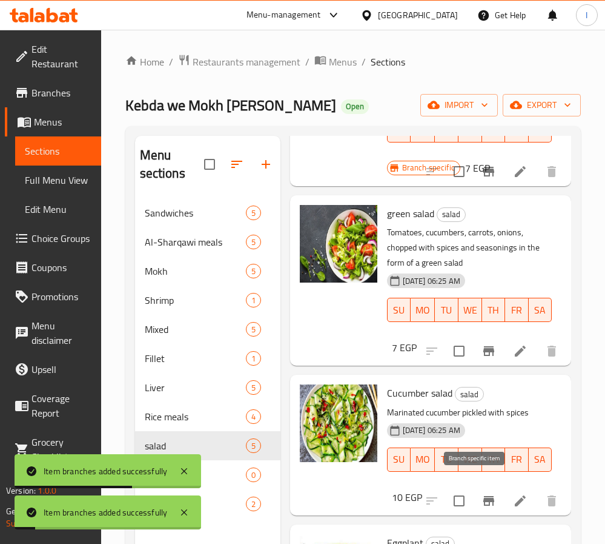
click at [482, 493] on icon "Branch-specific-item" at bounding box center [489, 500] width 15 height 15
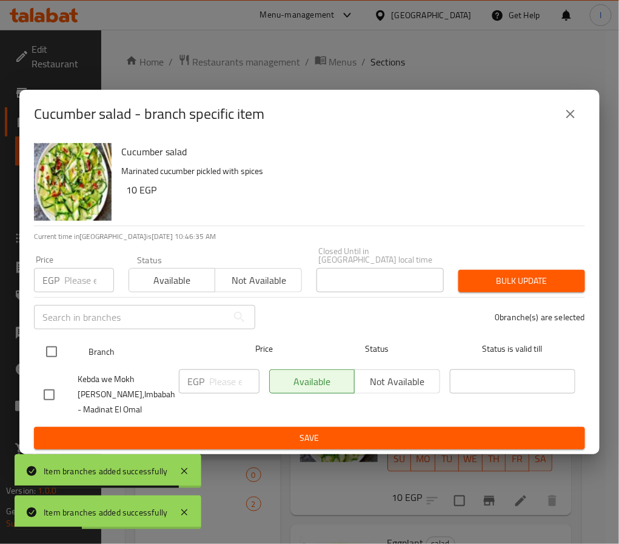
click at [58, 349] on input "checkbox" at bounding box center [51, 351] width 25 height 25
checkbox input "true"
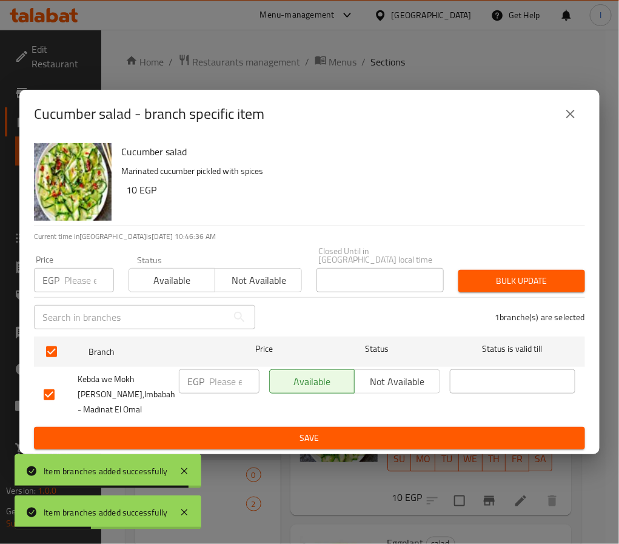
click at [233, 376] on input "number" at bounding box center [234, 381] width 50 height 24
paste input "10"
type input "10"
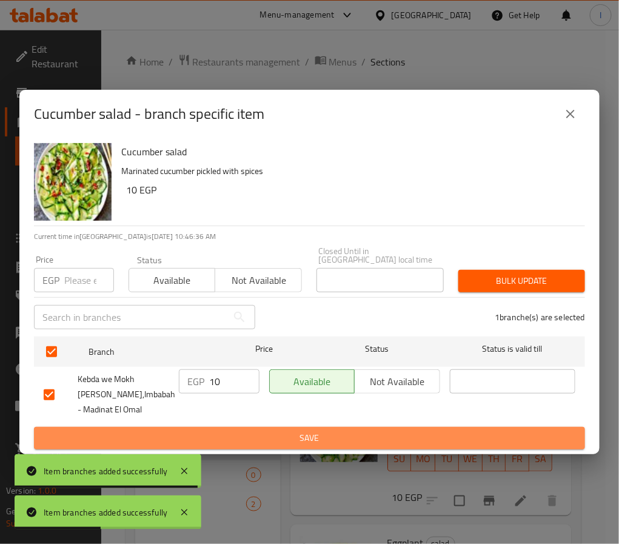
click at [255, 433] on span "Save" at bounding box center [309, 437] width 531 height 15
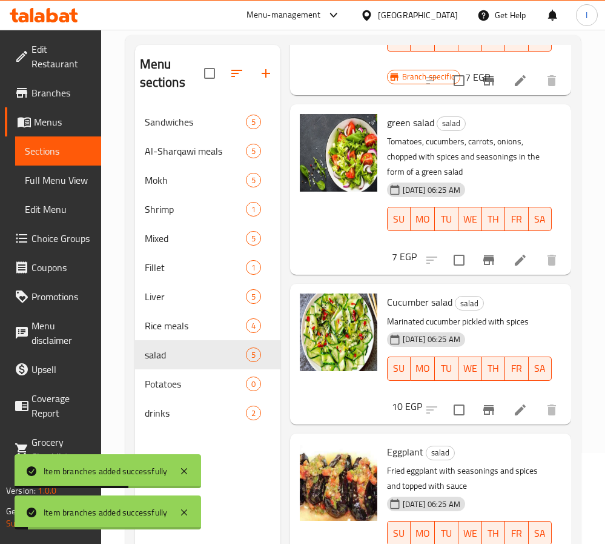
scroll to position [170, 0]
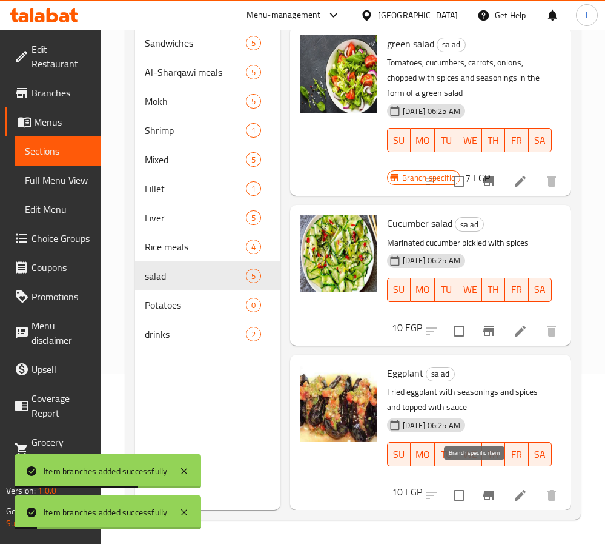
click at [482, 489] on icon "Branch-specific-item" at bounding box center [489, 495] width 15 height 15
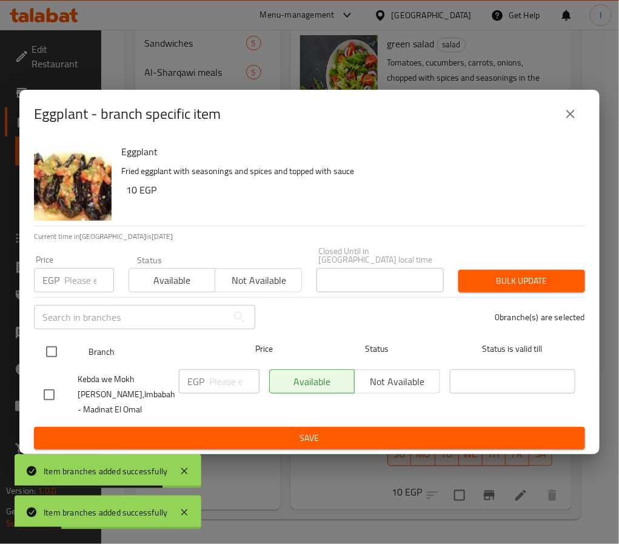
click at [53, 346] on input "checkbox" at bounding box center [51, 351] width 25 height 25
checkbox input "true"
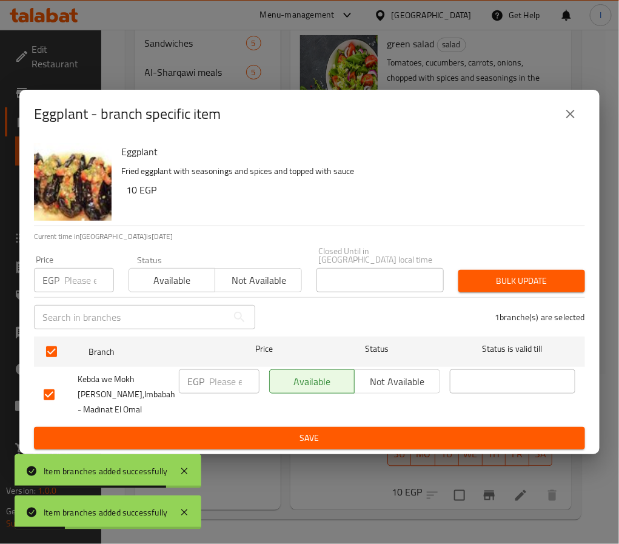
checkbox input "true"
click at [233, 382] on input "number" at bounding box center [234, 381] width 50 height 24
paste input "10"
type input "10"
click at [257, 431] on span "Save" at bounding box center [309, 437] width 531 height 15
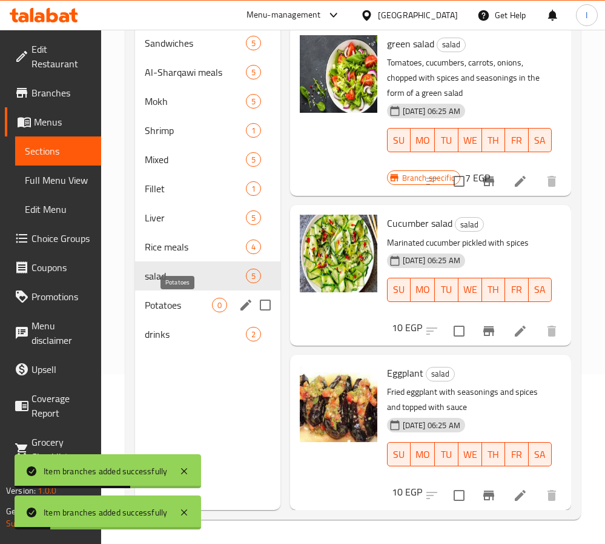
click at [190, 310] on span "Potatoes" at bounding box center [178, 305] width 67 height 15
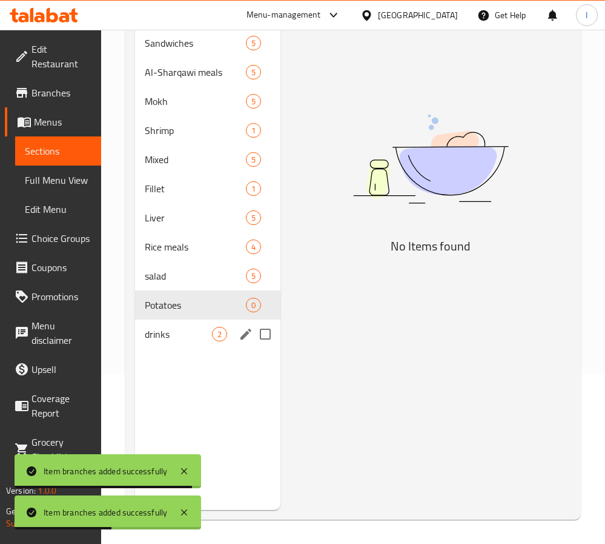
click at [186, 342] on div "drinks 2" at bounding box center [207, 333] width 145 height 29
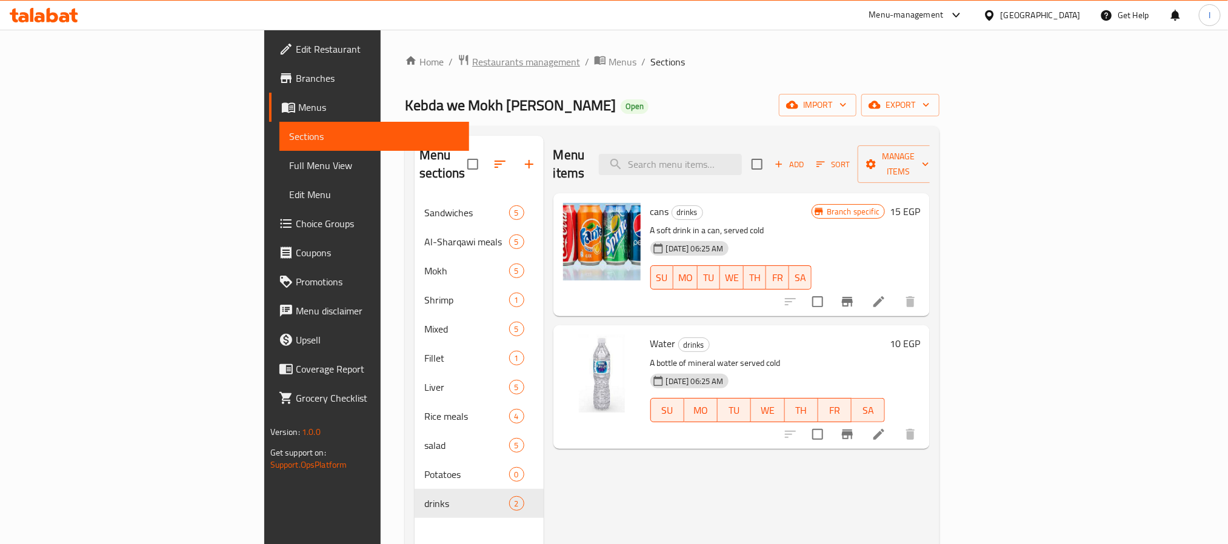
click at [472, 65] on span "Restaurants management" at bounding box center [526, 62] width 108 height 15
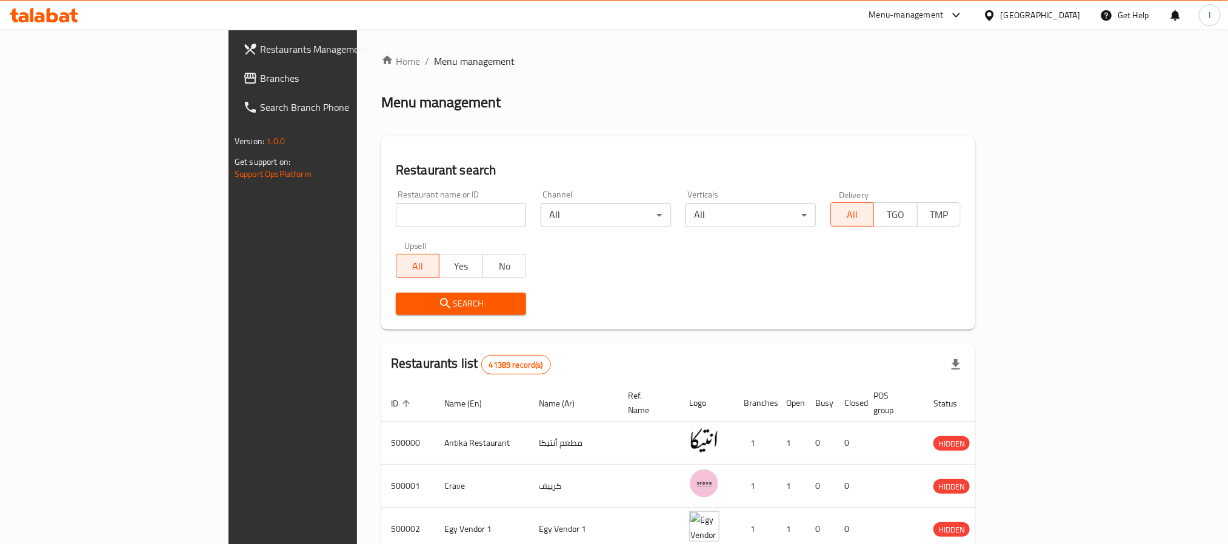
drag, startPoint x: 529, startPoint y: 82, endPoint x: 460, endPoint y: 21, distance: 92.7
click at [526, 82] on div "Home / Menu management Menu management Restaurant search Restaurant name or ID …" at bounding box center [678, 454] width 594 height 800
click at [564, 67] on ol "Home / Menu management" at bounding box center [678, 61] width 594 height 15
drag, startPoint x: 586, startPoint y: 95, endPoint x: 515, endPoint y: 6, distance: 113.8
click at [586, 95] on div "Menu management" at bounding box center [678, 102] width 594 height 19
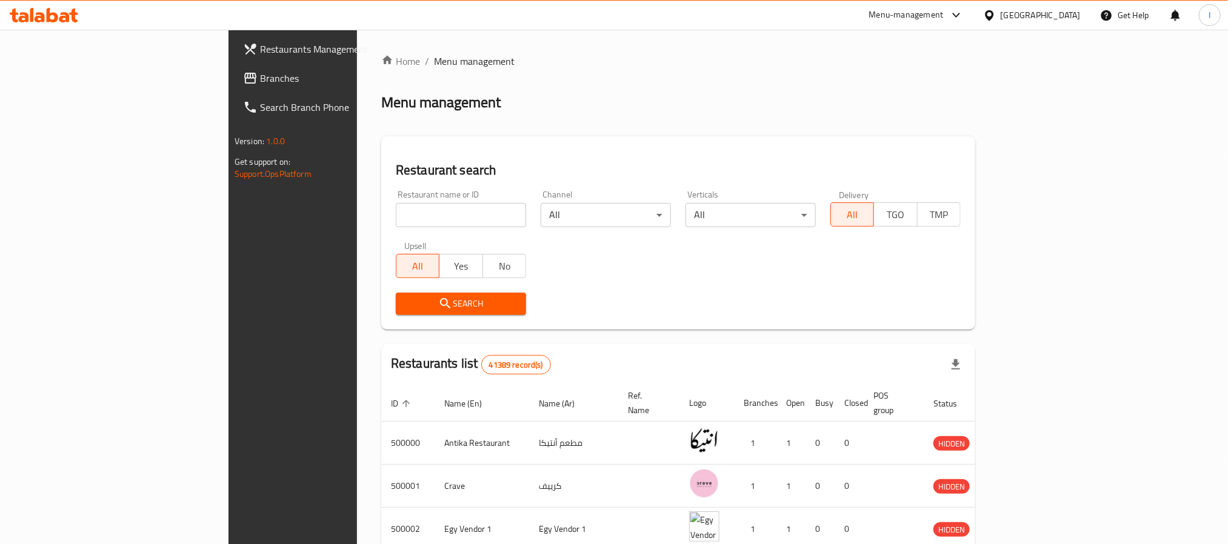
click at [554, 99] on div "Menu management" at bounding box center [678, 102] width 594 height 19
drag, startPoint x: 144, startPoint y: 82, endPoint x: 151, endPoint y: 82, distance: 7.9
click at [260, 82] on span "Branches" at bounding box center [342, 78] width 164 height 15
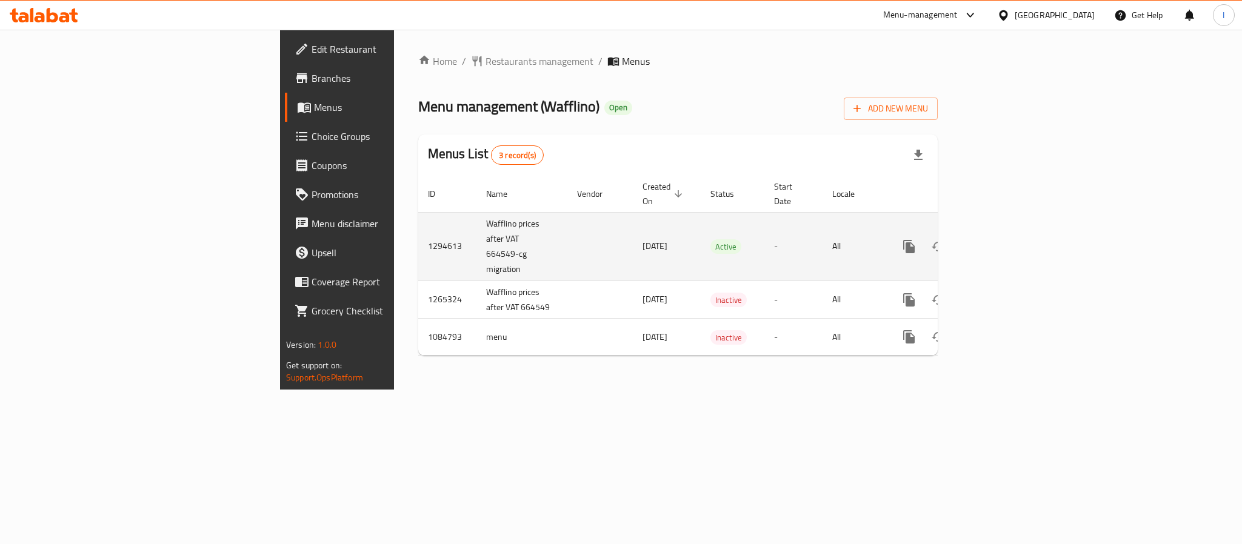
click at [1003, 239] on icon "enhanced table" at bounding box center [996, 246] width 15 height 15
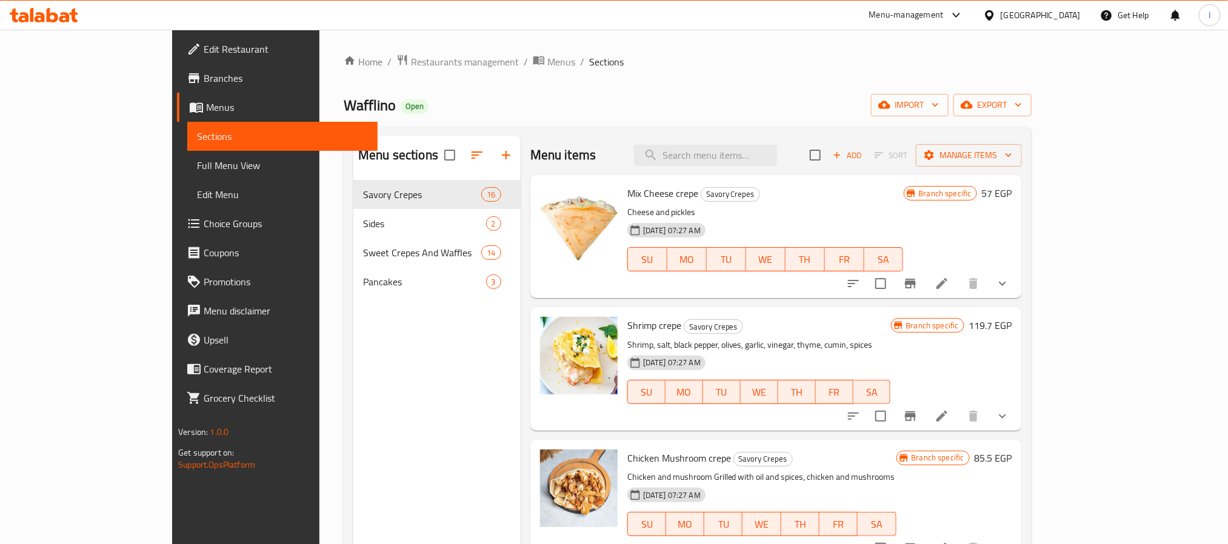
click at [760, 100] on div "Wafflino Open import export" at bounding box center [688, 105] width 688 height 22
click at [499, 157] on icon "button" at bounding box center [506, 155] width 15 height 15
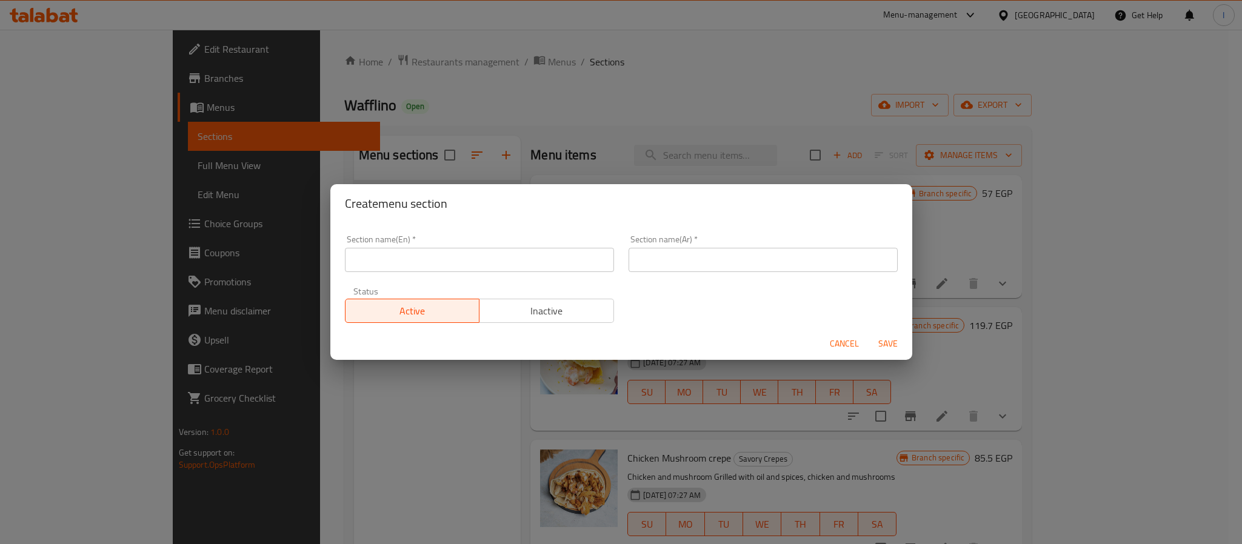
click at [455, 262] on input "text" at bounding box center [479, 260] width 269 height 24
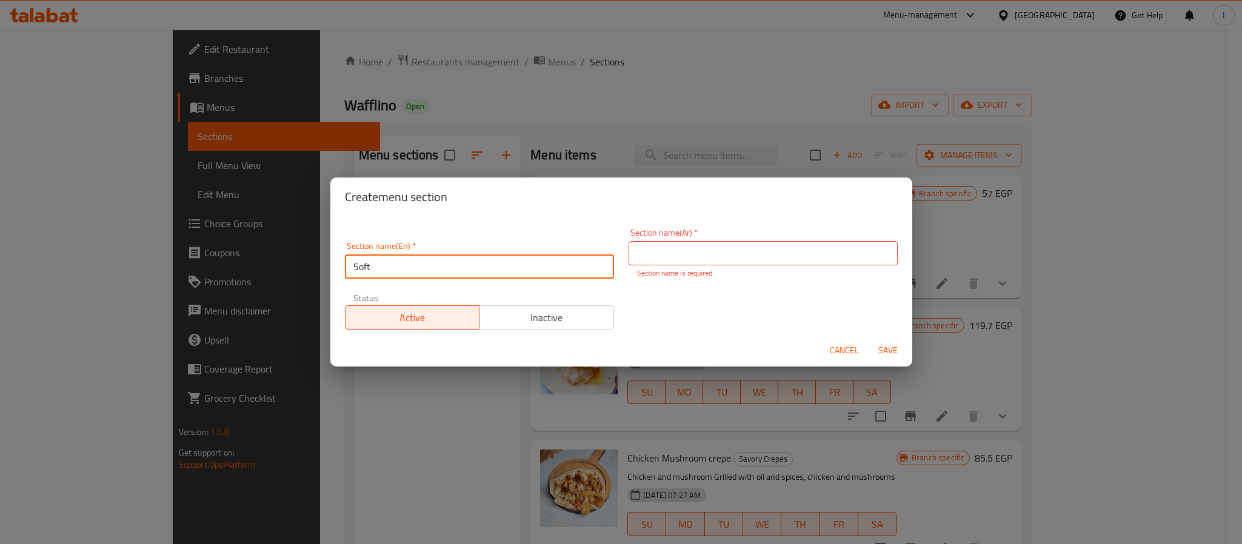
click at [466, 265] on input "Soft" at bounding box center [479, 266] width 269 height 24
type input "Soft Drinks"
click at [674, 262] on input "text" at bounding box center [762, 253] width 269 height 24
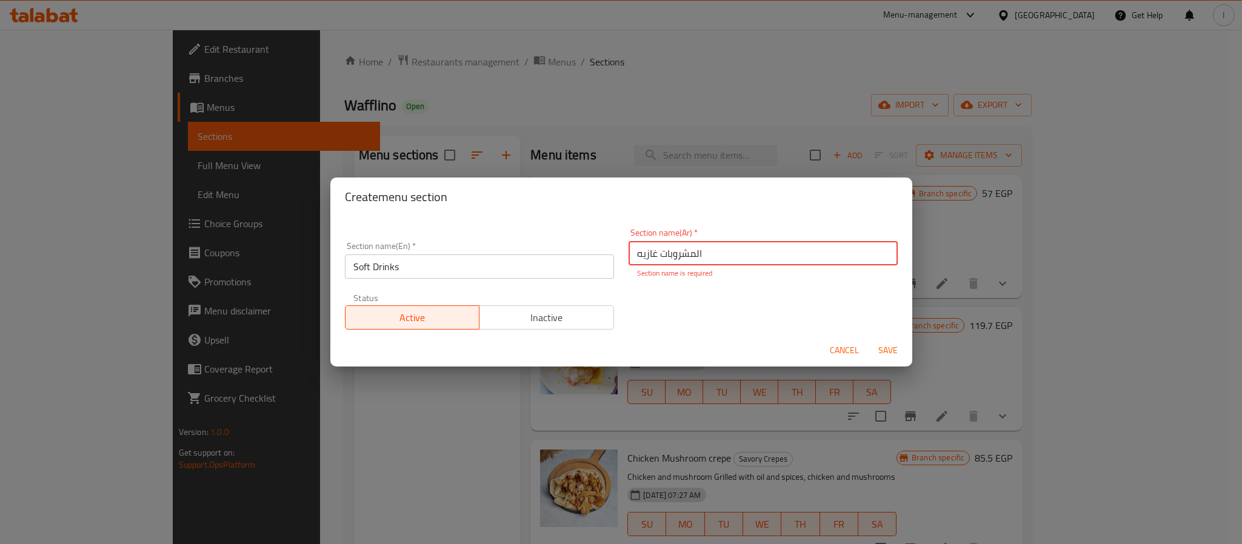
type input "المشروبات غازيه"
click at [885, 356] on div "Cancel Save" at bounding box center [621, 350] width 582 height 32
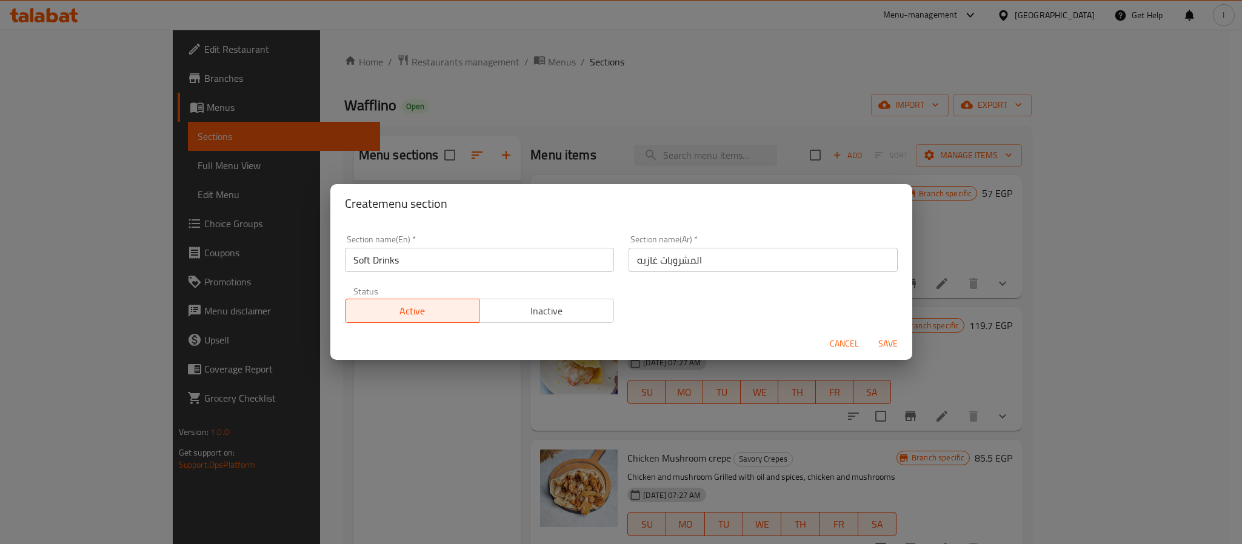
click at [890, 344] on span "Save" at bounding box center [887, 343] width 29 height 15
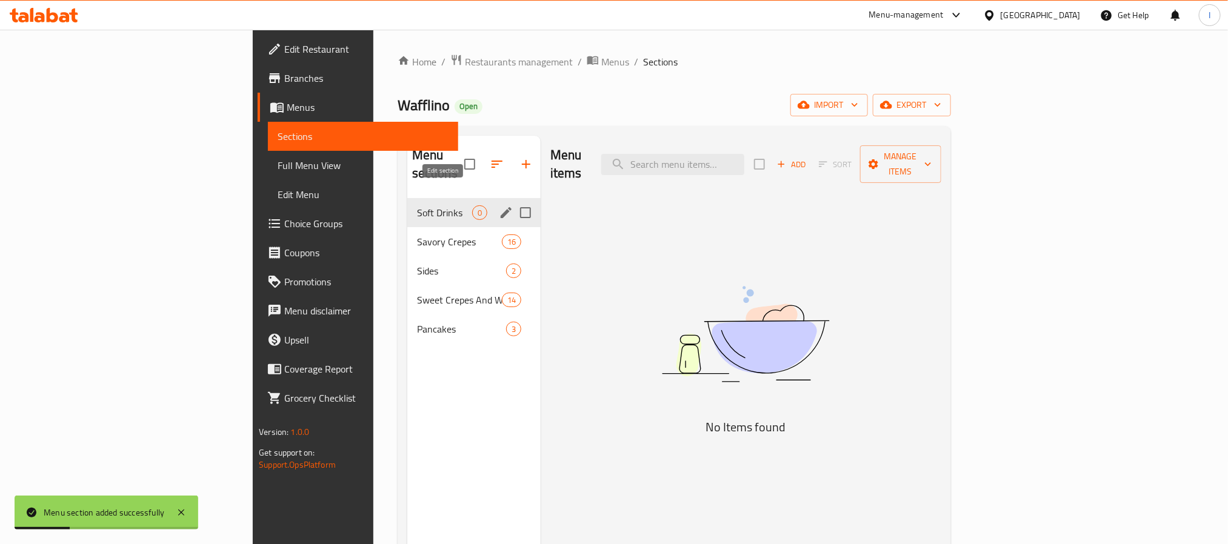
click at [500, 207] on icon "edit" at bounding box center [505, 212] width 11 height 11
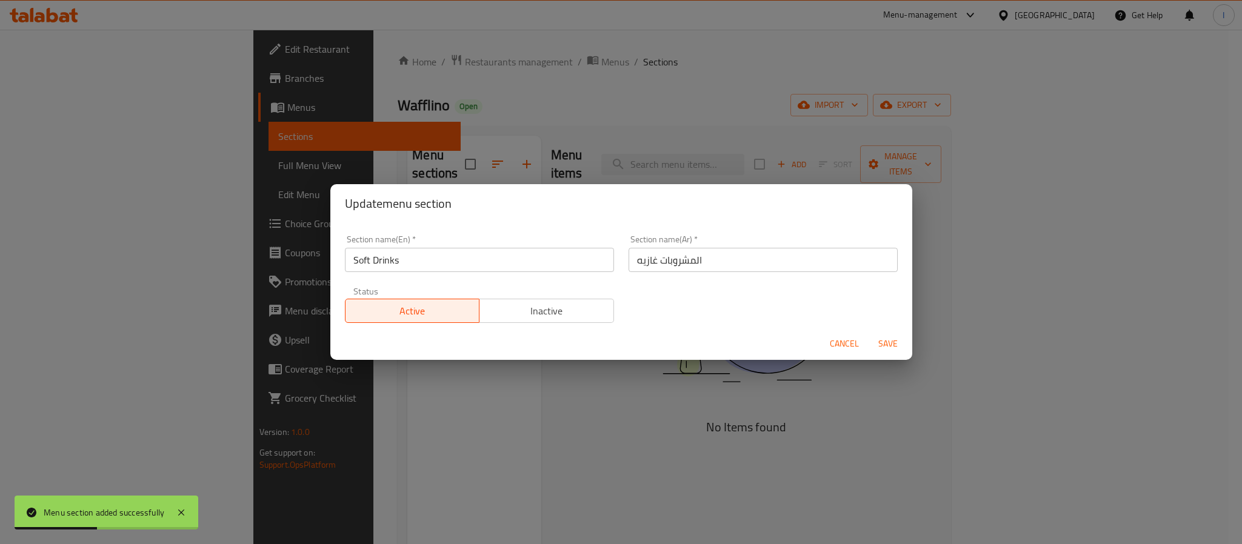
click at [651, 258] on input "المشروبات غازيه" at bounding box center [762, 260] width 269 height 24
type input "المشروبات الغازيه"
click at [888, 342] on span "Save" at bounding box center [887, 343] width 29 height 15
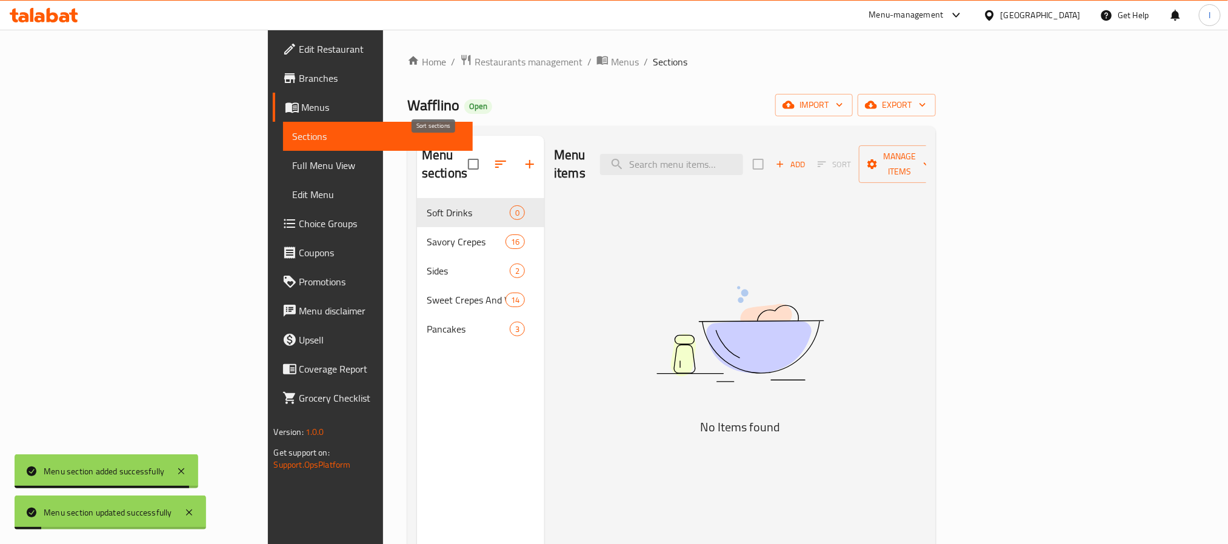
click at [493, 158] on icon "button" at bounding box center [500, 164] width 15 height 15
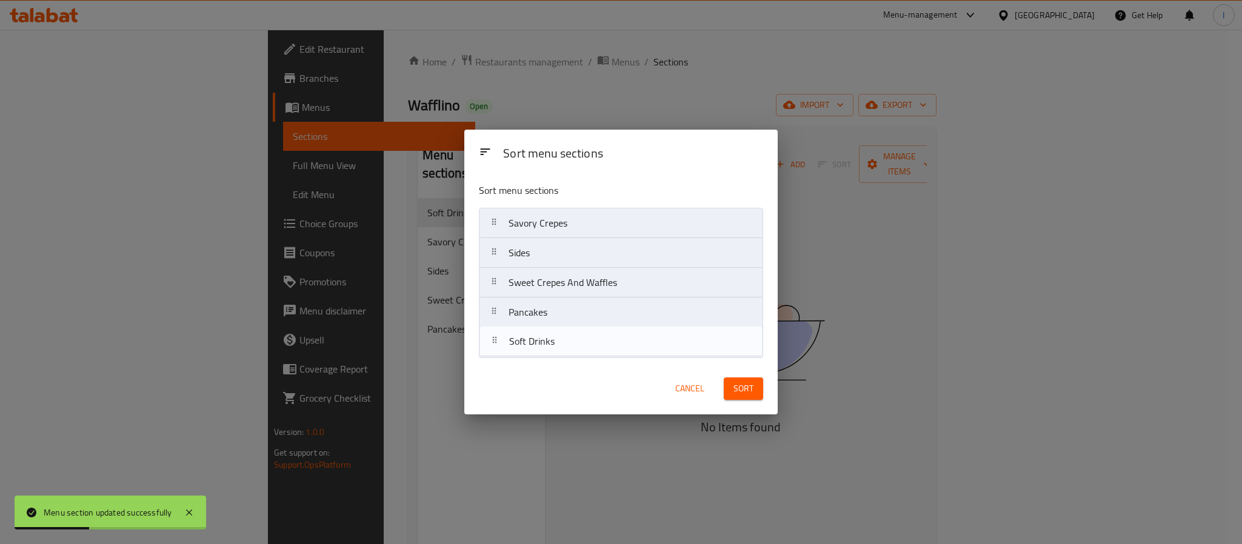
drag, startPoint x: 490, startPoint y: 221, endPoint x: 490, endPoint y: 345, distance: 124.8
click at [490, 345] on nav "Soft Drinks Savory Crepes Sides Sweet Crepes And Waffles Pancakes" at bounding box center [621, 283] width 284 height 150
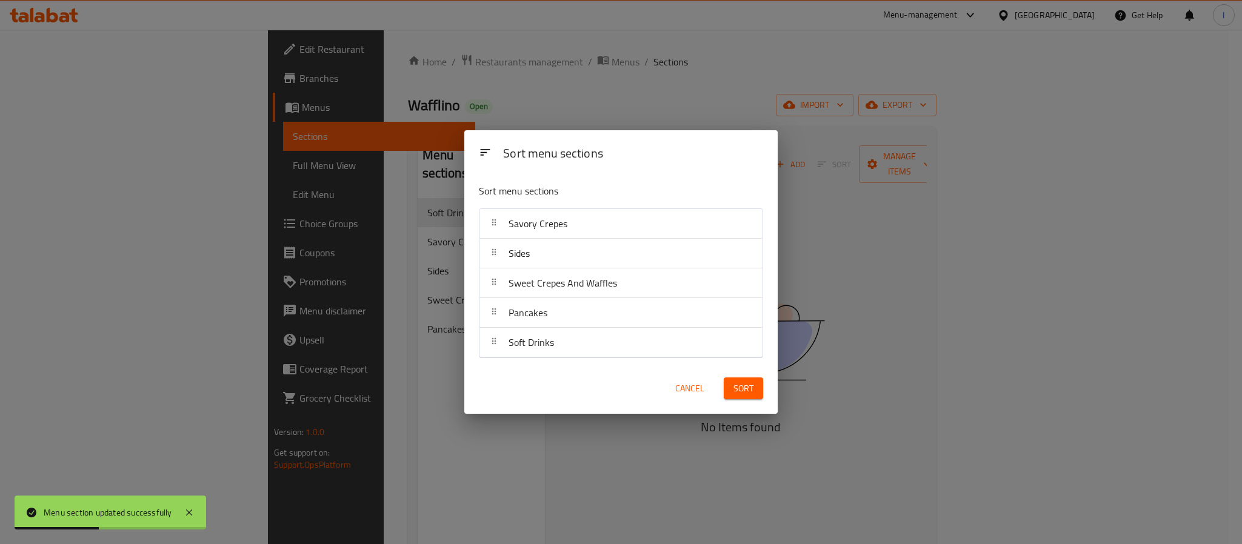
click at [751, 389] on span "Sort" at bounding box center [743, 388] width 20 height 15
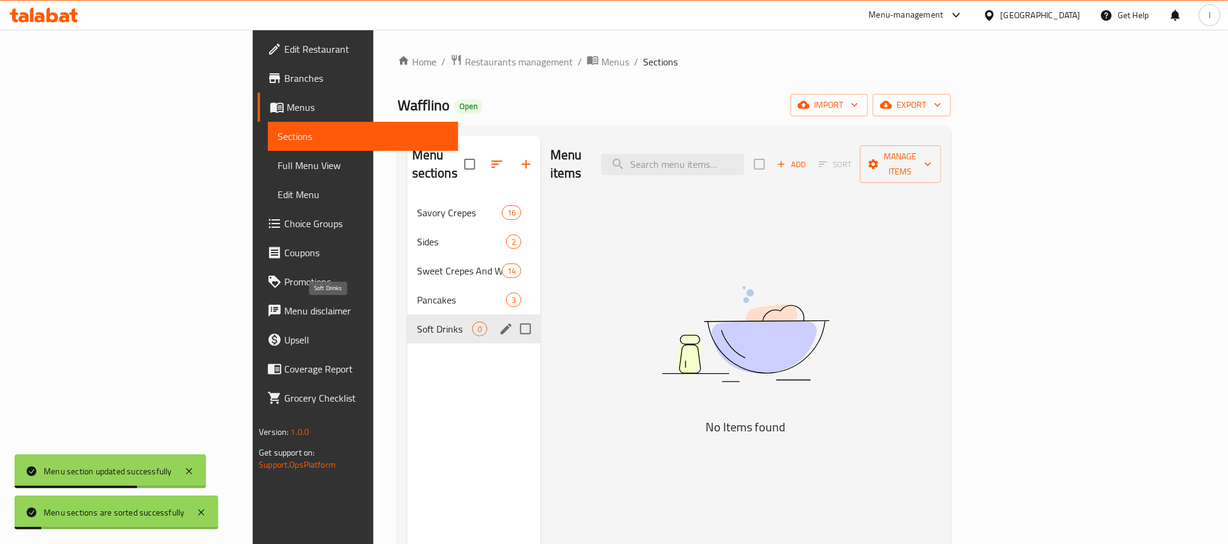
click at [417, 322] on span "Soft Drinks" at bounding box center [444, 329] width 55 height 15
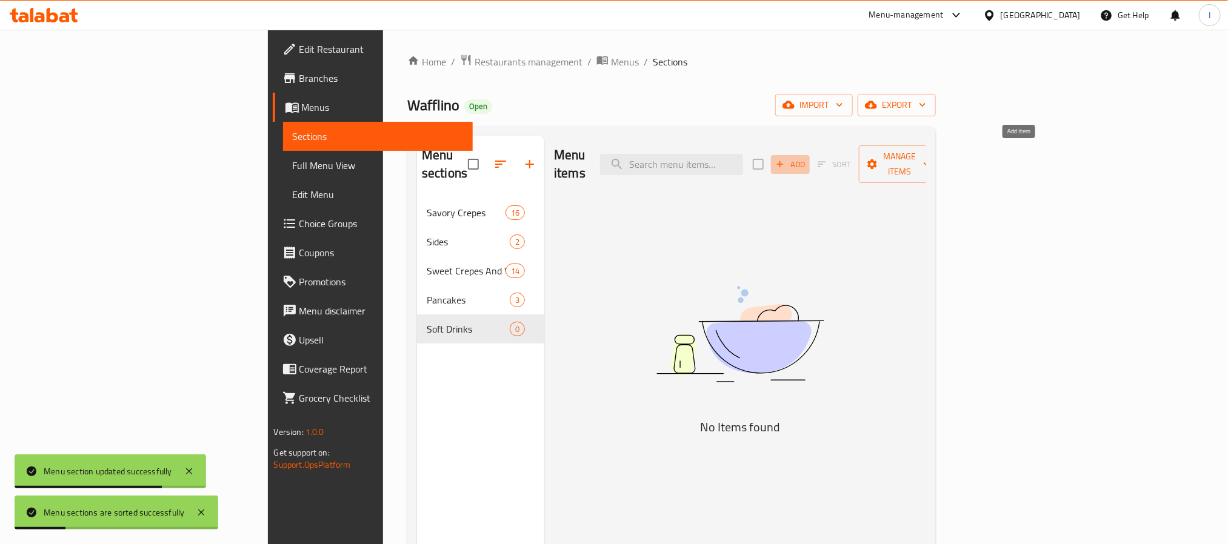
click at [806, 158] on span "Add" at bounding box center [790, 165] width 33 height 14
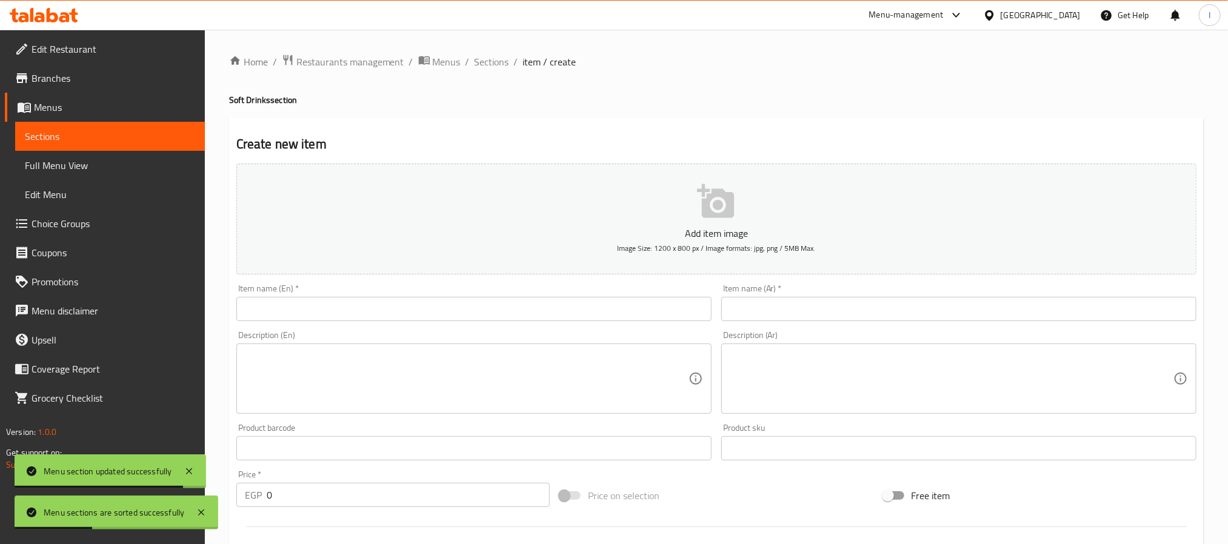
click at [691, 91] on div "Home / Restaurants management / Menus / Sections / item / create Soft Drinks se…" at bounding box center [716, 443] width 974 height 778
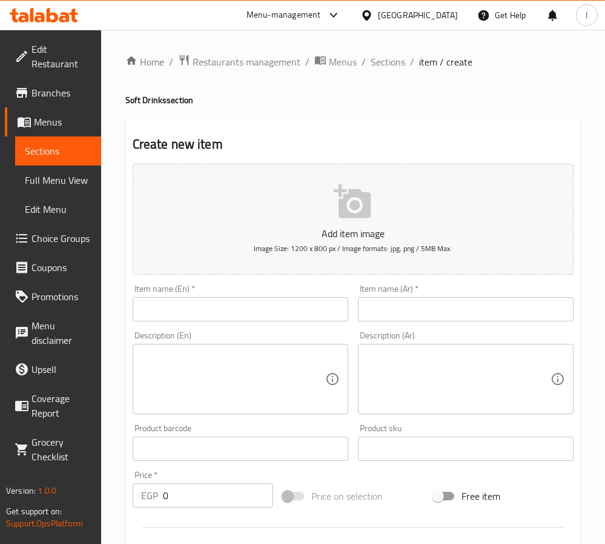
click at [215, 311] on input "text" at bounding box center [241, 309] width 216 height 24
paste input "Mineral Water"
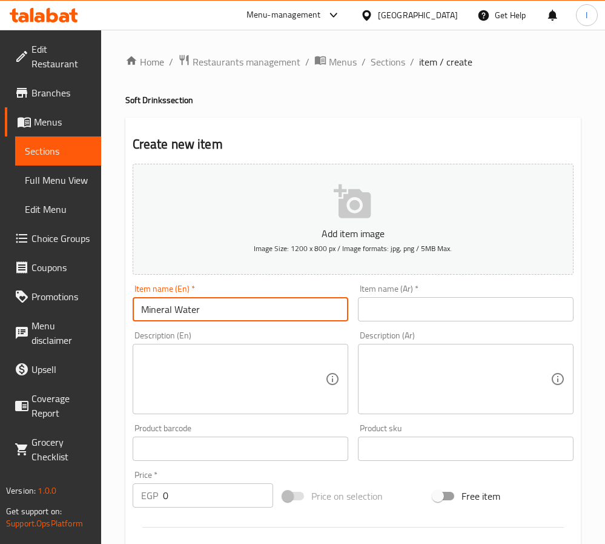
type input "Mineral Water"
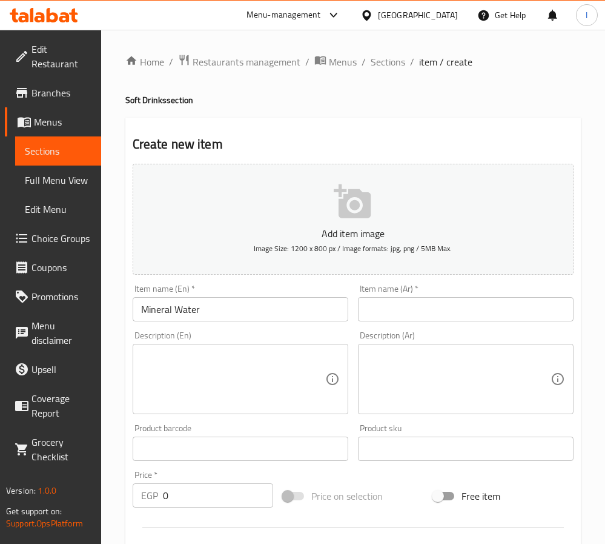
click at [478, 319] on input "text" at bounding box center [466, 309] width 216 height 24
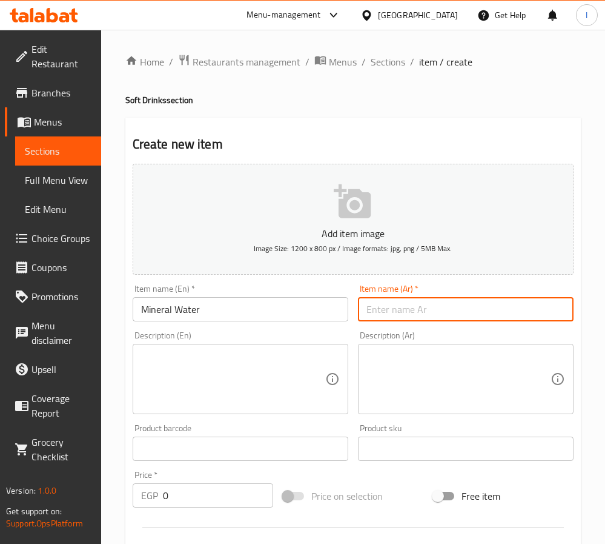
paste input "مياه شرب معدنية"
click at [413, 314] on input "مياه شرب معدنية" at bounding box center [466, 309] width 216 height 24
type input "مياه معدنية"
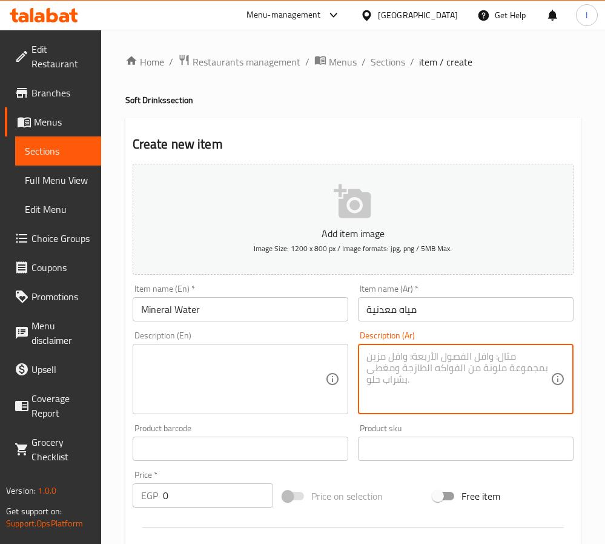
click at [439, 397] on textarea at bounding box center [459, 379] width 184 height 58
paste textarea "مياه طبيعية نقية وصالحة للشرب."
type textarea "مياه طبيعية نقية وصالحة للشرب."
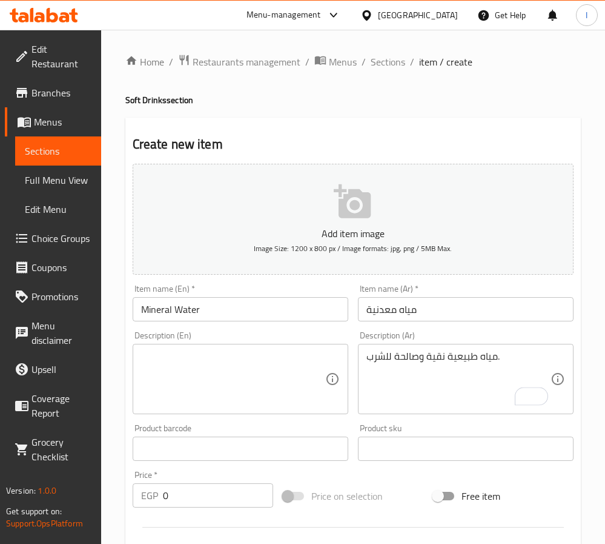
click at [282, 404] on textarea at bounding box center [233, 379] width 184 height 58
paste textarea "Pure natural drinking water"
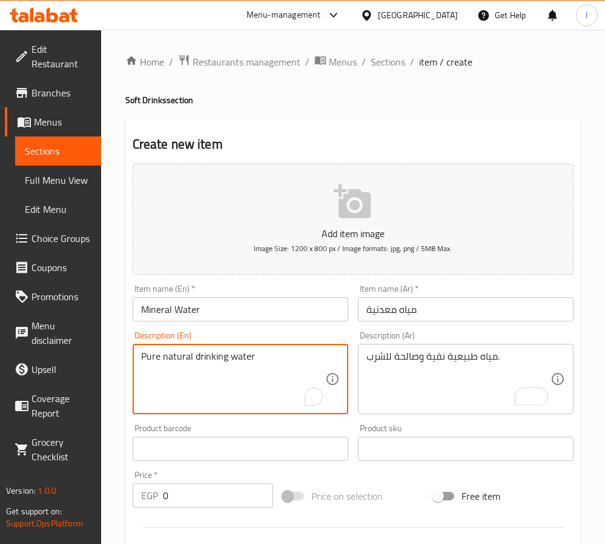
type textarea "Pure natural drinking water"
click at [201, 493] on input "0" at bounding box center [218, 495] width 110 height 24
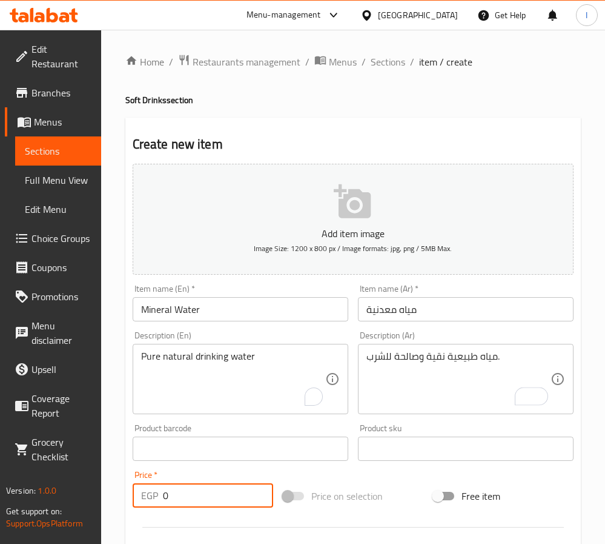
click at [201, 493] on input "0" at bounding box center [218, 495] width 110 height 24
type input "15"
click at [404, 489] on div "Price on selection" at bounding box center [353, 495] width 150 height 33
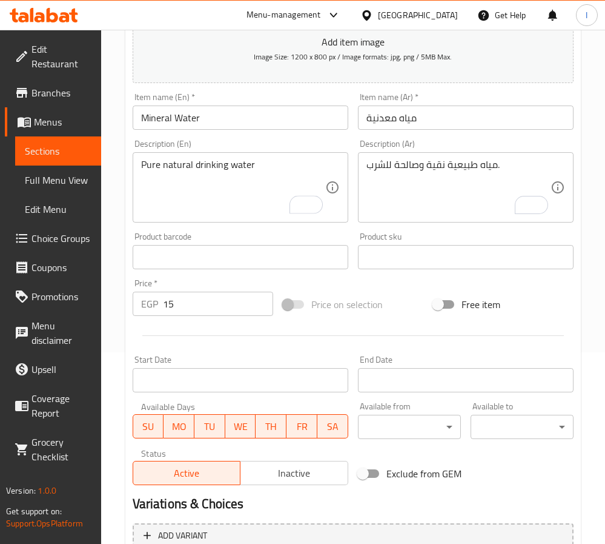
scroll to position [311, 0]
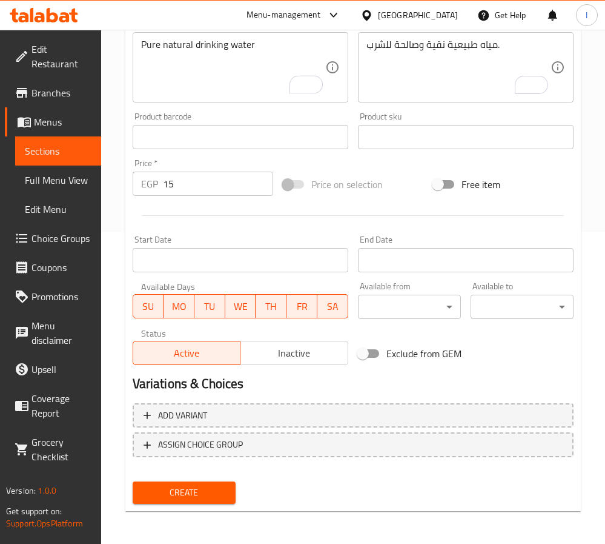
click at [224, 491] on span "Create" at bounding box center [184, 492] width 84 height 15
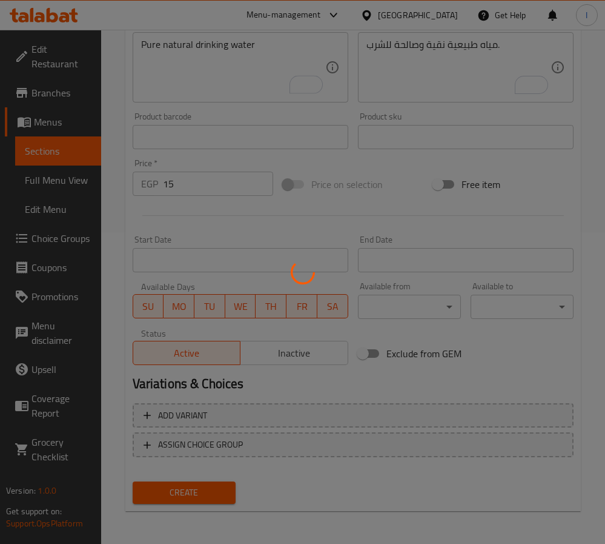
type input "0"
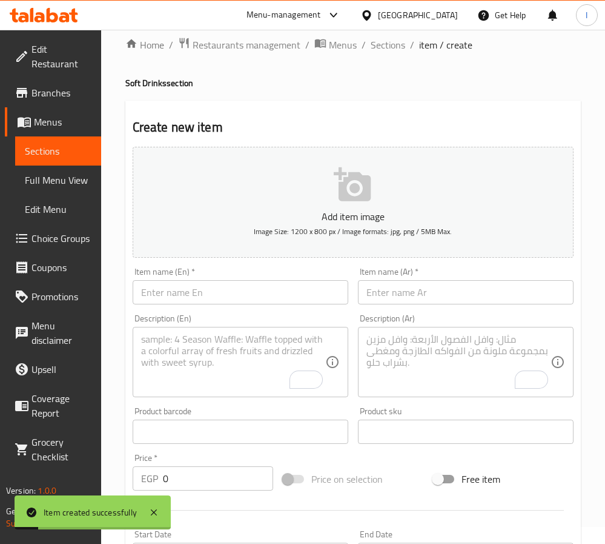
scroll to position [0, 0]
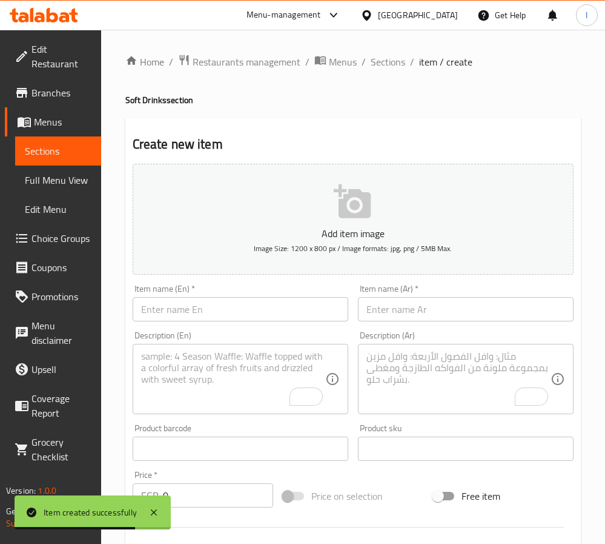
drag, startPoint x: 451, startPoint y: 315, endPoint x: 211, endPoint y: 326, distance: 239.6
click at [451, 315] on input "text" at bounding box center [466, 309] width 216 height 24
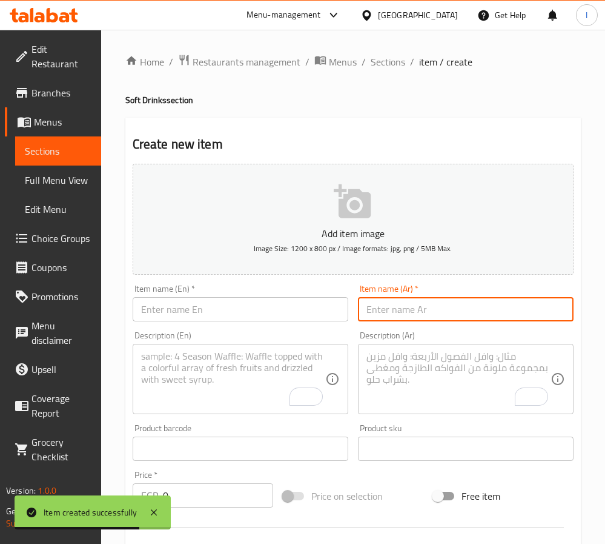
paste input "مشروبات غازية"
type input "مشروبات غازية"
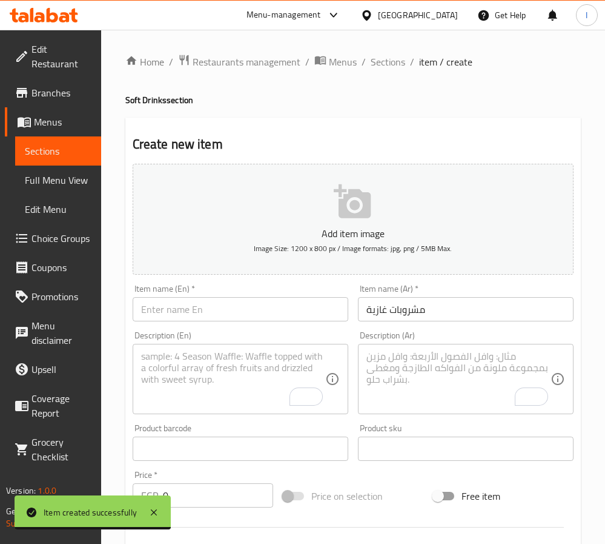
click at [281, 311] on input "text" at bounding box center [241, 309] width 216 height 24
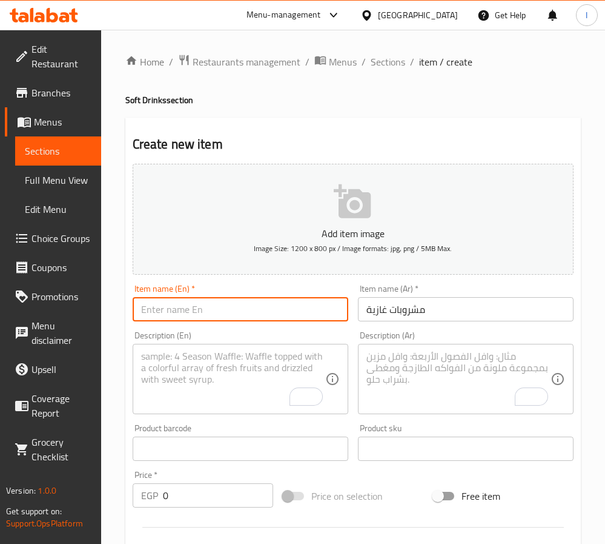
paste input "Soft Drinks"
type input "Soft Drinks"
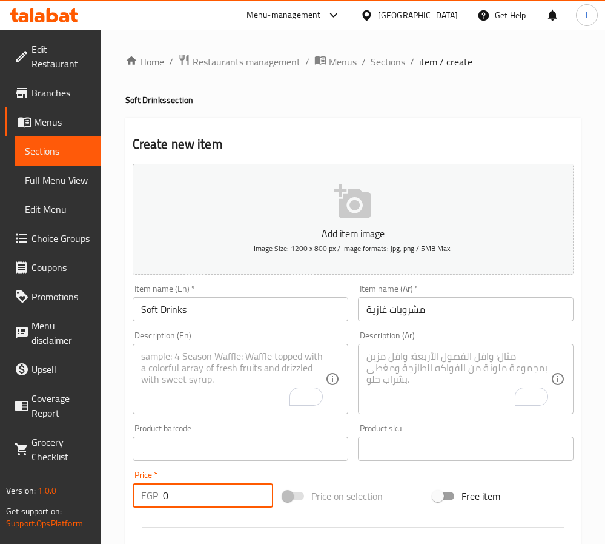
click at [217, 486] on input "0" at bounding box center [218, 495] width 110 height 24
type input "25"
click at [385, 514] on div at bounding box center [353, 527] width 451 height 30
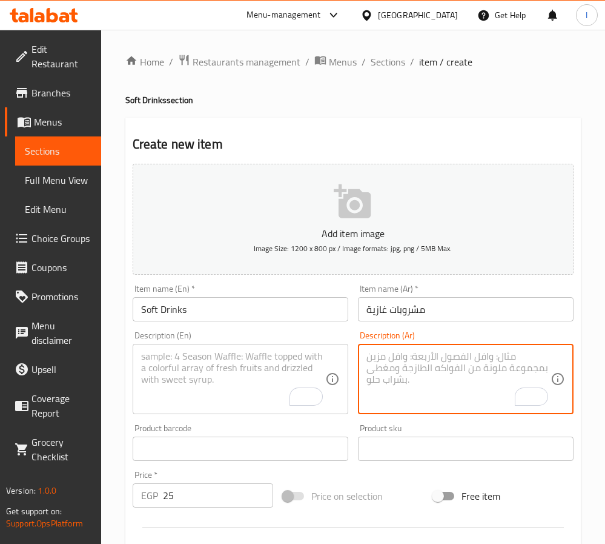
click at [441, 371] on textarea "To enrich screen reader interactions, please activate Accessibility in Grammarl…" at bounding box center [459, 379] width 184 height 58
paste textarea "مشروبات غازية منعشة بنكهات مختلفة."
type textarea "مشروبات غازية منعشة بنكهات مختلفة."
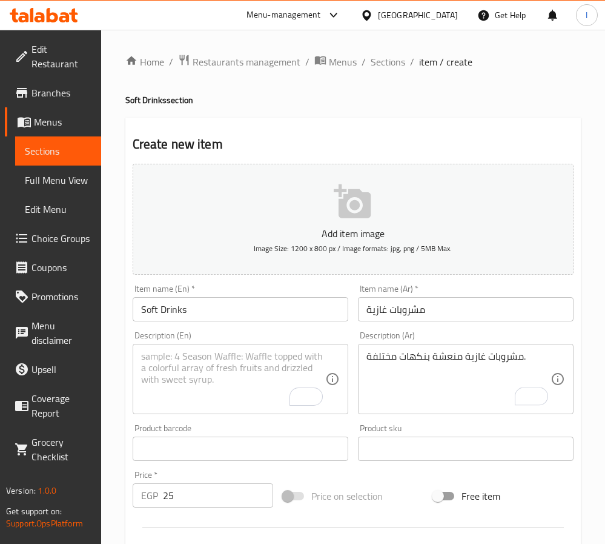
click at [195, 380] on textarea "To enrich screen reader interactions, please activate Accessibility in Grammarl…" at bounding box center [233, 379] width 184 height 58
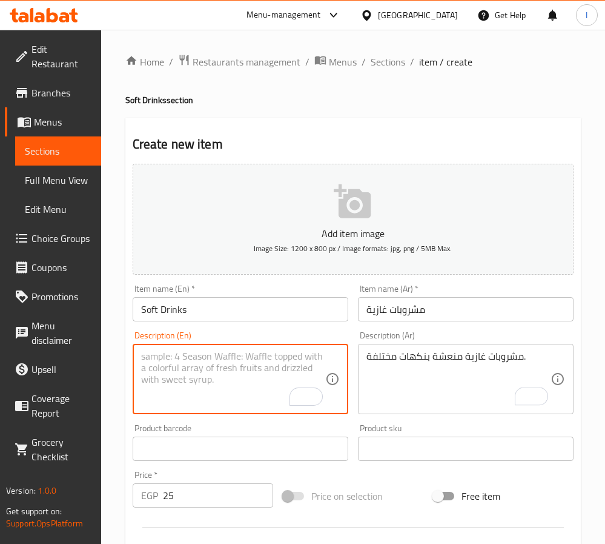
paste textarea "Refreshing carbonated soft drinks in different flavors"
type textarea "Refreshing carbonated soft drinks in different flavors"
drag, startPoint x: 322, startPoint y: 120, endPoint x: 293, endPoint y: 202, distance: 87.2
click at [321, 120] on div "Create new item Add item image Image Size: 1200 x 800 px / Image formats: jpg, …" at bounding box center [353, 470] width 456 height 705
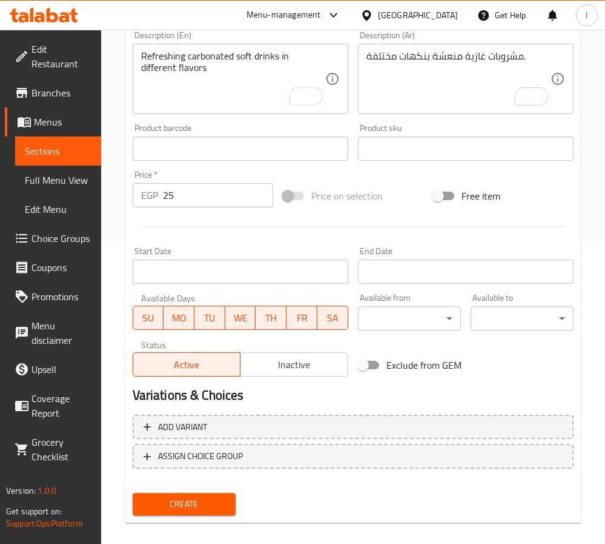
scroll to position [311, 0]
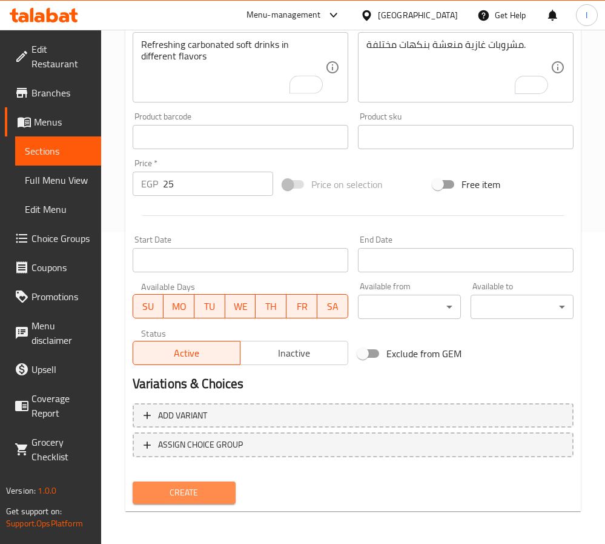
click at [187, 497] on span "Create" at bounding box center [184, 492] width 84 height 15
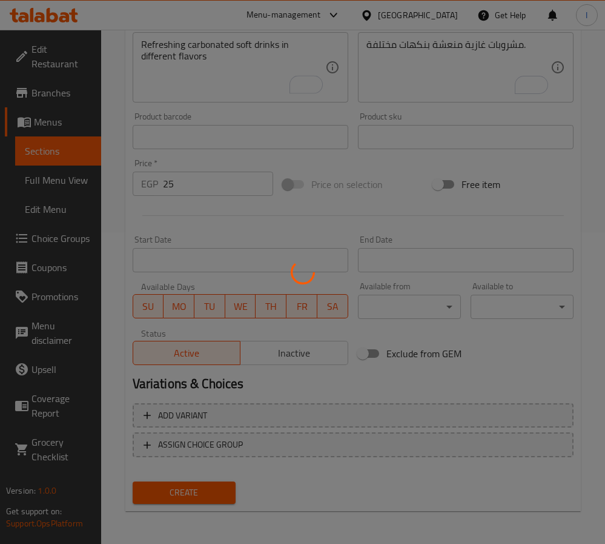
type input "0"
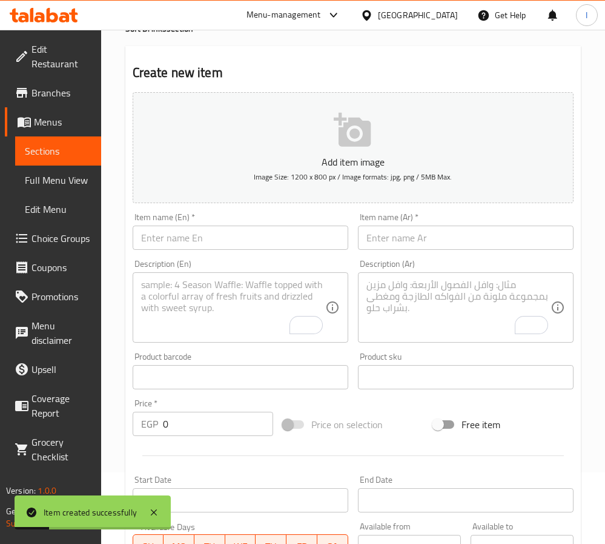
scroll to position [39, 0]
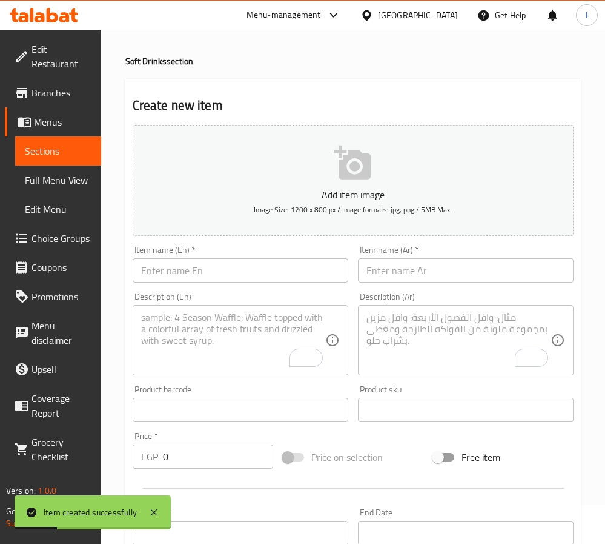
click at [419, 271] on input "text" at bounding box center [466, 270] width 216 height 24
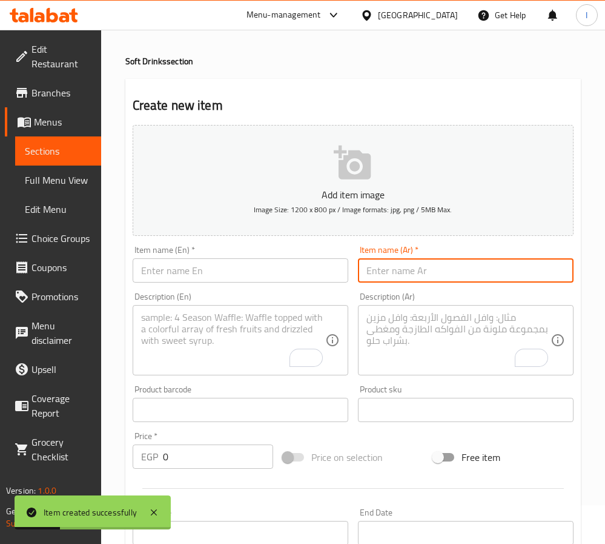
paste input "بريل"
type input "بريل"
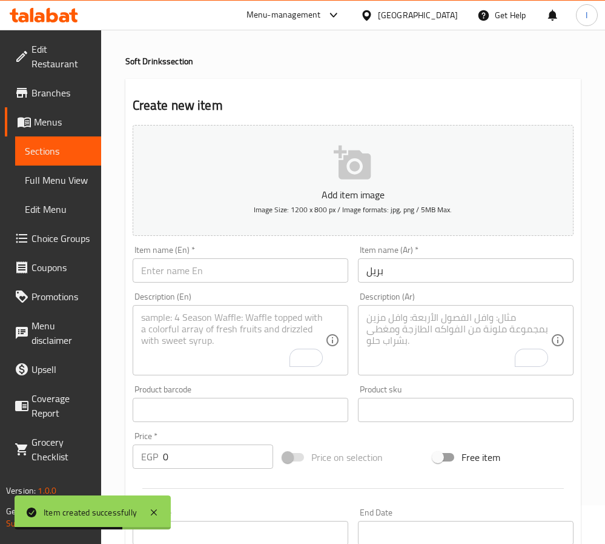
click at [279, 264] on input "text" at bounding box center [241, 270] width 216 height 24
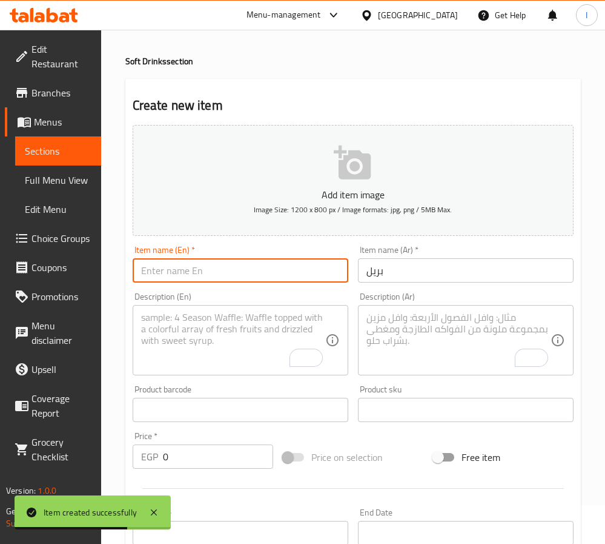
paste input "Birell"
type input "Birell"
click at [195, 455] on input "0" at bounding box center [218, 456] width 110 height 24
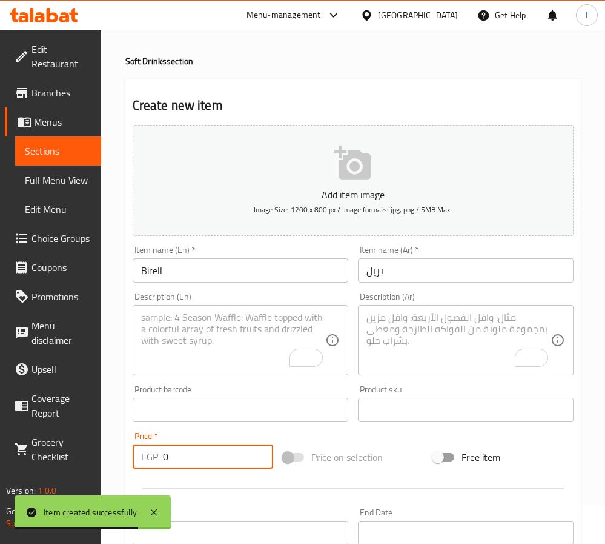
click at [195, 455] on input "0" at bounding box center [218, 456] width 110 height 24
type input "5"
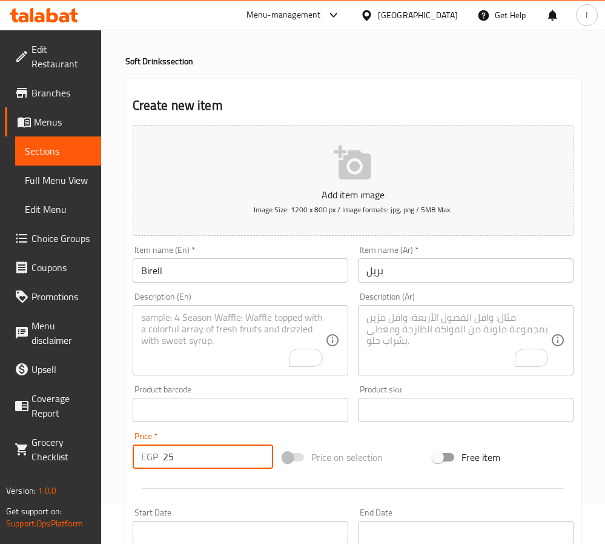
type input "25"
click at [378, 476] on div at bounding box center [353, 488] width 451 height 30
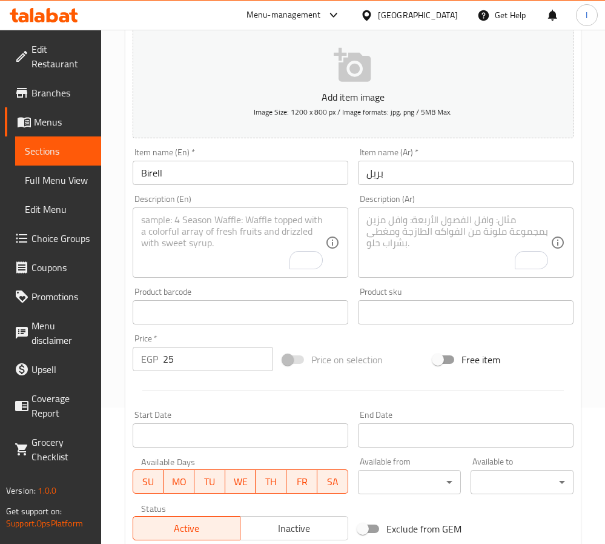
scroll to position [311, 0]
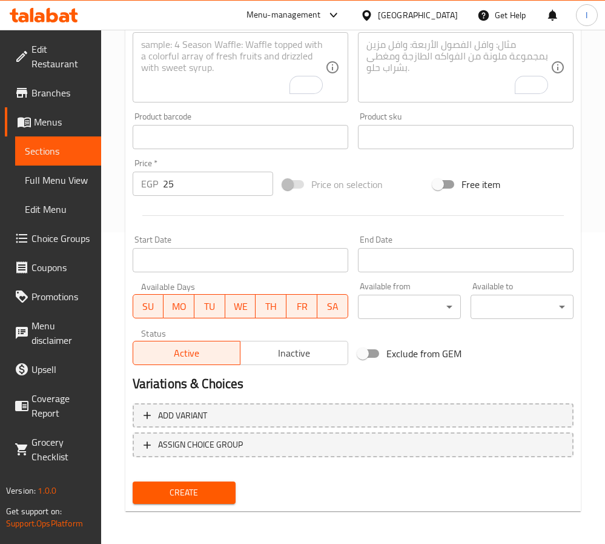
click at [411, 81] on textarea "To enrich screen reader interactions, please activate Accessibility in Grammarl…" at bounding box center [459, 68] width 184 height 58
paste textarea "مشروب شعير منعش بدون كحول."
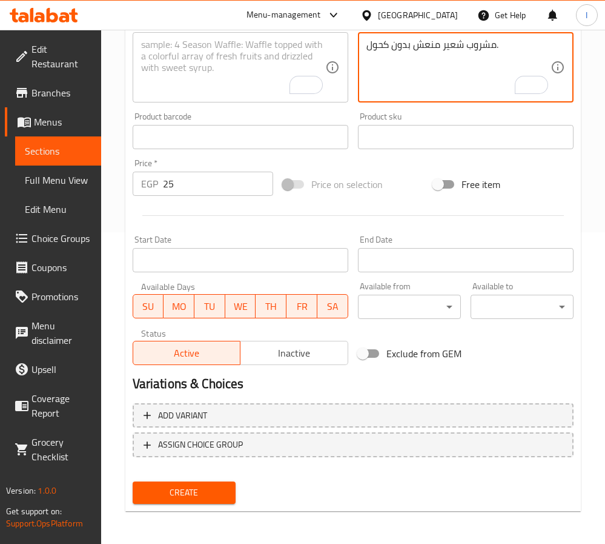
type textarea "مشروب شعير منعش بدون كحول."
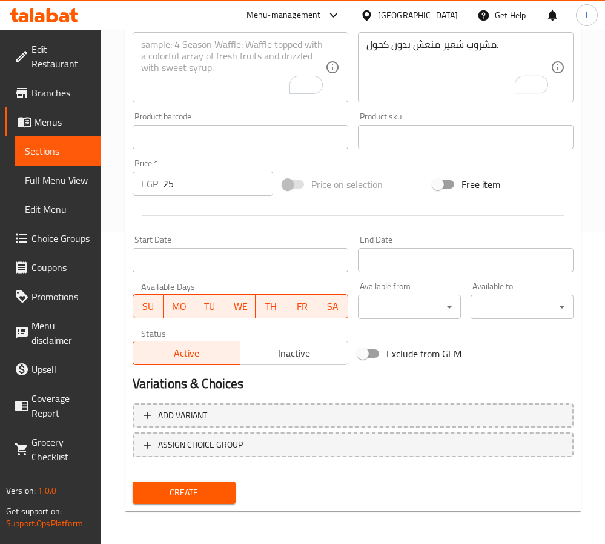
click at [190, 62] on textarea "To enrich screen reader interactions, please activate Accessibility in Grammarl…" at bounding box center [233, 68] width 184 height 58
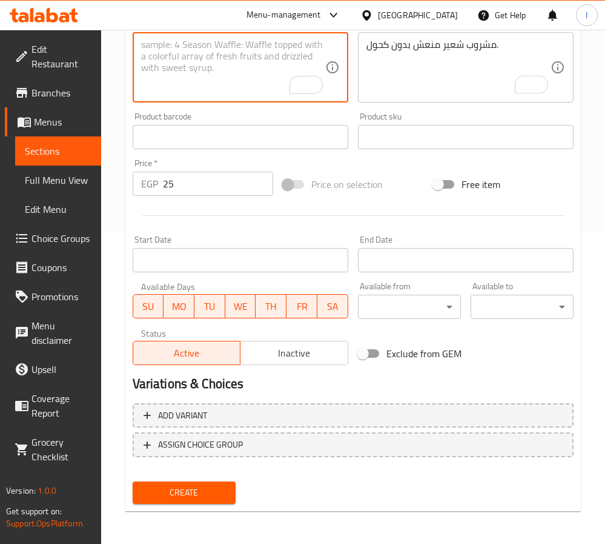
paste textarea "Refreshing non-alcoholic malt beverage"
type textarea "Refreshing non-alcoholic malt beverage"
click at [195, 493] on span "Create" at bounding box center [184, 492] width 84 height 15
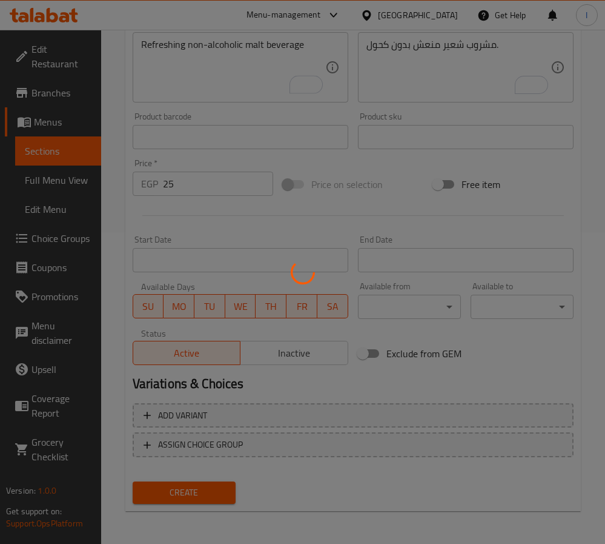
type input "0"
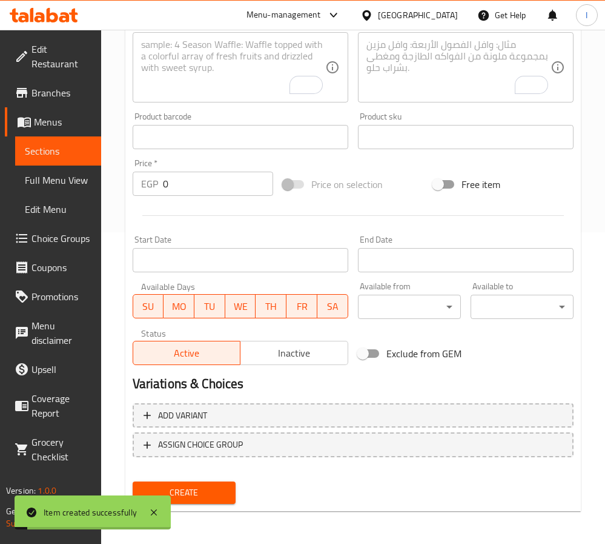
scroll to position [221, 0]
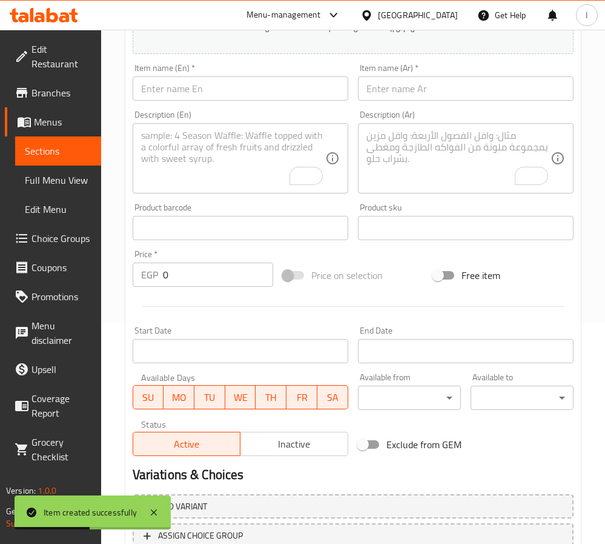
drag, startPoint x: 384, startPoint y: 91, endPoint x: 393, endPoint y: 111, distance: 21.7
click at [384, 91] on input "text" at bounding box center [466, 88] width 216 height 24
paste input "فروز"
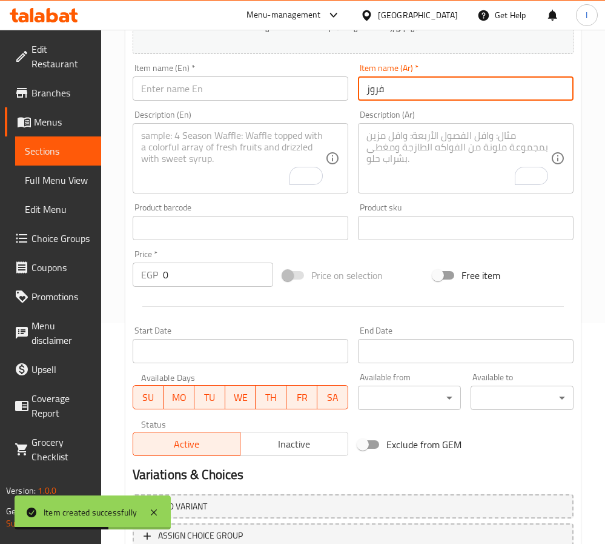
click at [378, 93] on input "فروز" at bounding box center [466, 88] width 216 height 24
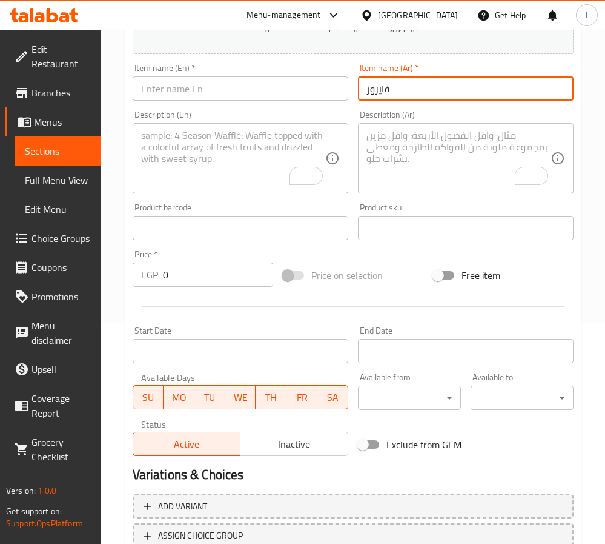
type input "فايروز"
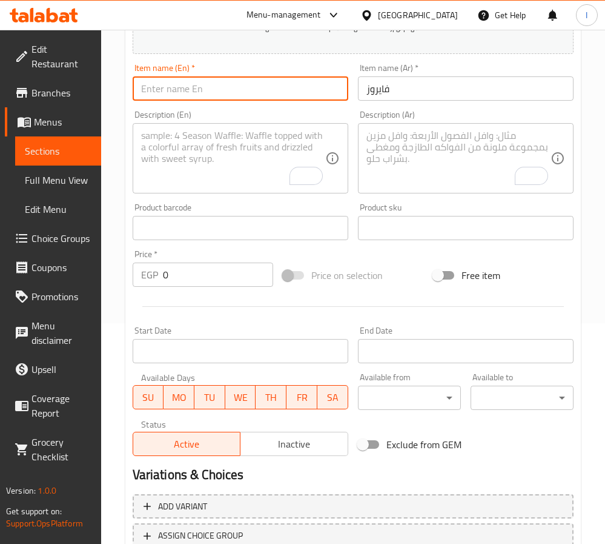
click at [169, 87] on input "text" at bounding box center [241, 88] width 216 height 24
paste input "Fayrouz"
type input "Fayrouz"
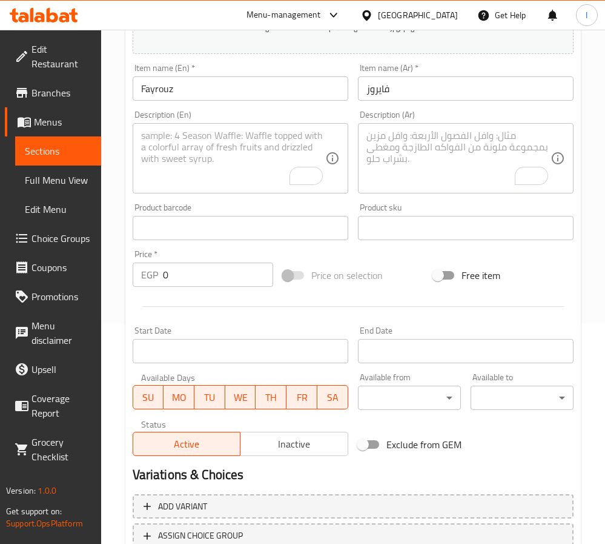
click at [428, 150] on textarea "To enrich screen reader interactions, please activate Accessibility in Grammarl…" at bounding box center [459, 159] width 184 height 58
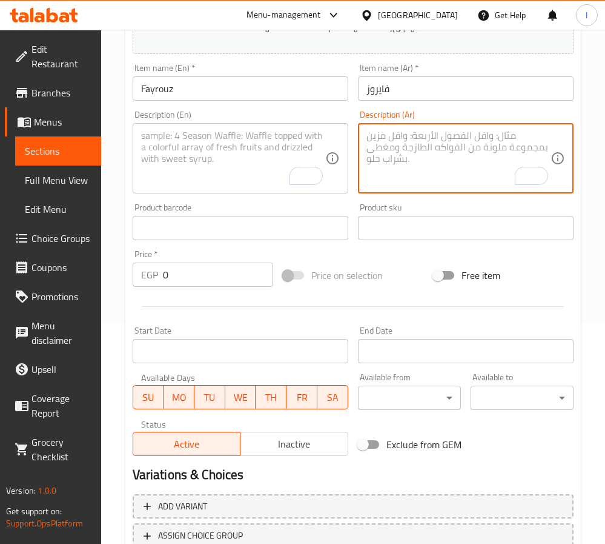
paste textarea "شروب شعير فواكه [PERSON_NAME]."
type textarea "شروب شعير فواكه [PERSON_NAME]."
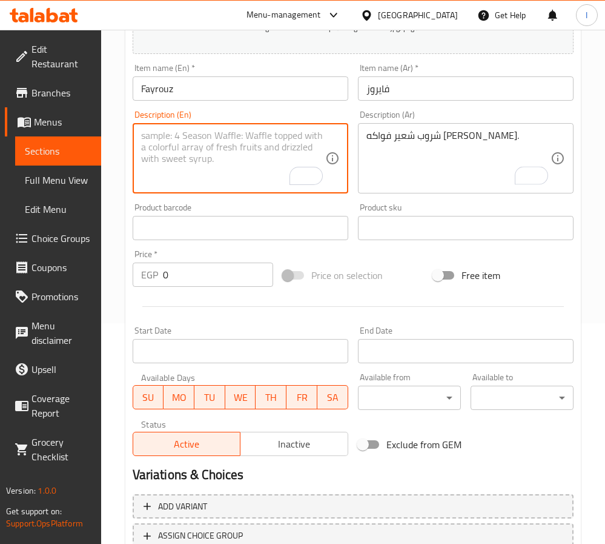
click at [204, 148] on textarea "To enrich screen reader interactions, please activate Accessibility in Grammarl…" at bounding box center [233, 159] width 184 height 58
paste textarea "Fruity flavored sparkling malt drink"
type textarea "Fruity flavored sparkling malt drink"
click at [206, 284] on input "0" at bounding box center [218, 274] width 110 height 24
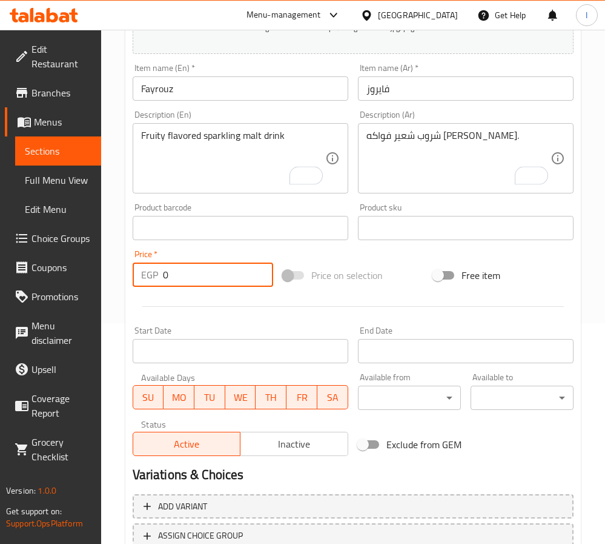
click at [206, 284] on input "0" at bounding box center [218, 274] width 110 height 24
type input "25"
click at [370, 309] on div at bounding box center [353, 306] width 451 height 30
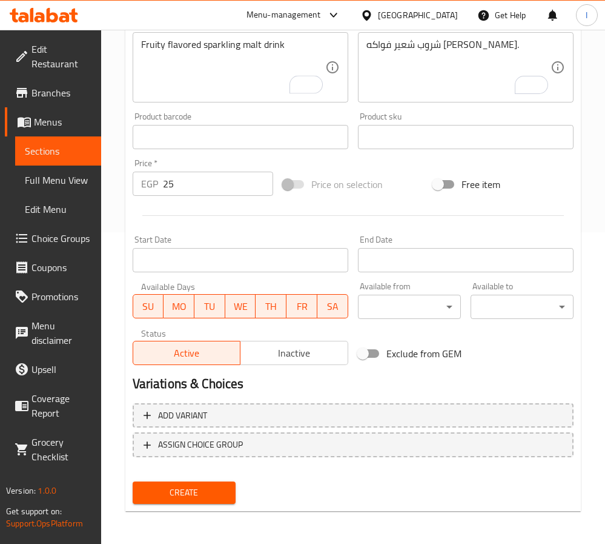
click at [210, 502] on div "Create" at bounding box center [184, 492] width 113 height 32
click at [213, 494] on span "Create" at bounding box center [184, 492] width 84 height 15
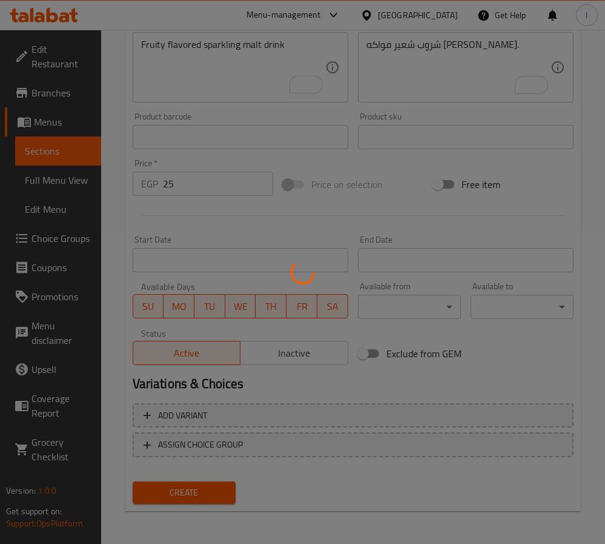
type input "0"
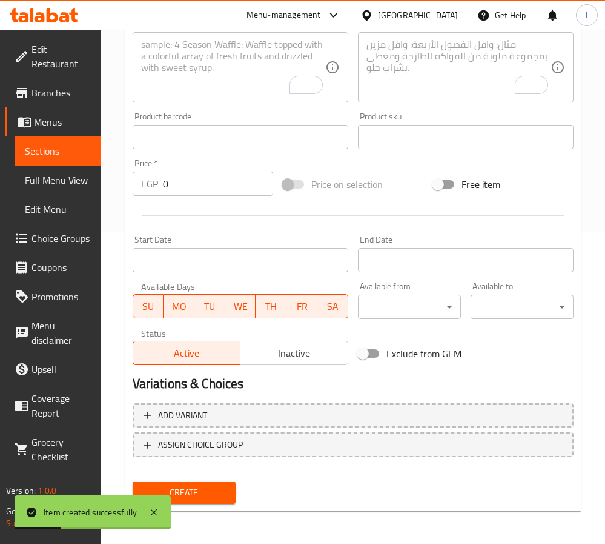
scroll to position [221, 0]
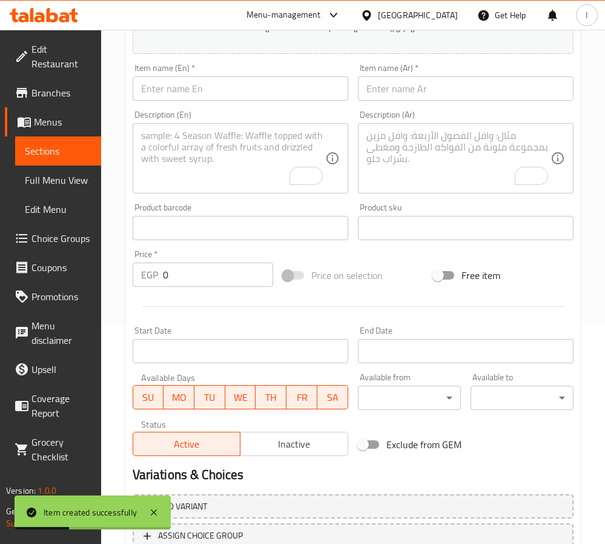
drag, startPoint x: 393, startPoint y: 95, endPoint x: 293, endPoint y: 147, distance: 113.0
click at [393, 95] on input "text" at bounding box center [466, 88] width 216 height 24
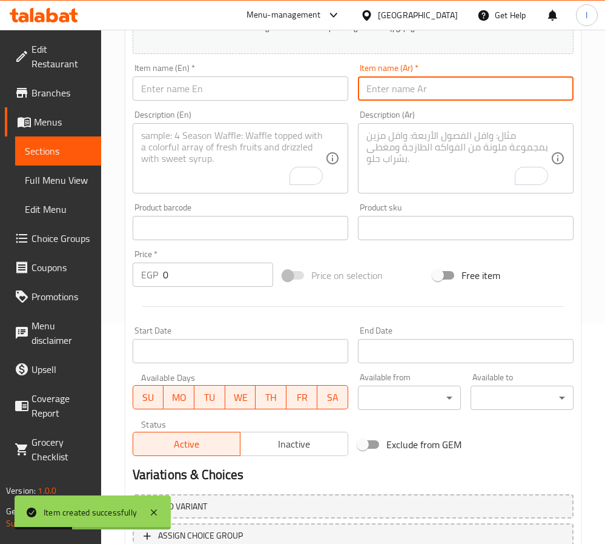
paste input "شويبس"
type input "شويبس"
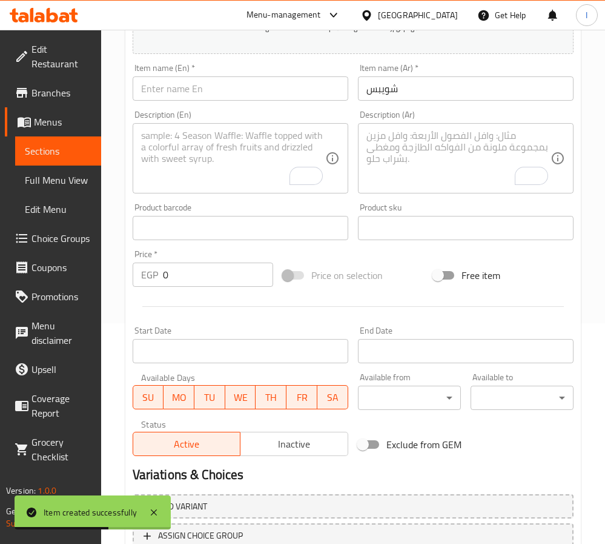
click at [211, 95] on input "text" at bounding box center [241, 88] width 216 height 24
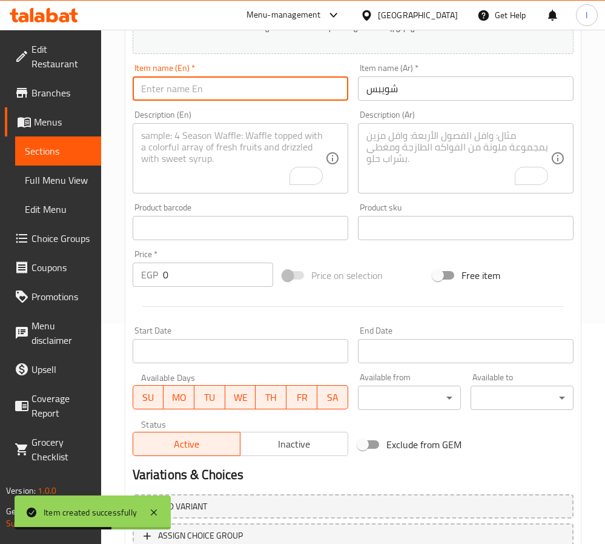
paste input "Schweppes"
type input "Schweppes"
click at [175, 277] on input "0" at bounding box center [218, 274] width 110 height 24
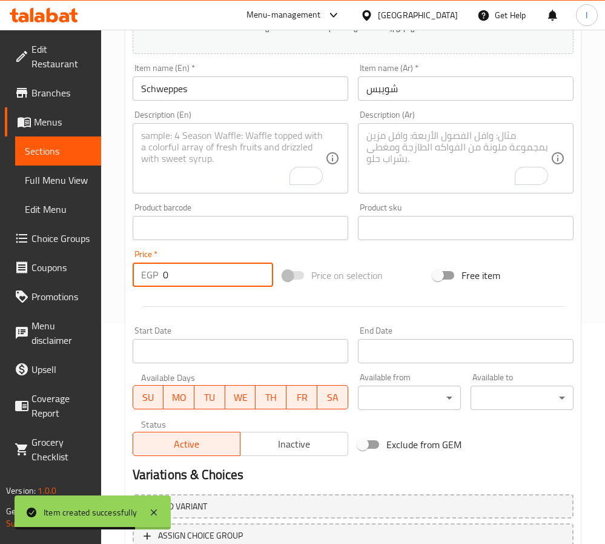
click at [175, 277] on input "0" at bounding box center [218, 274] width 110 height 24
type input "25"
click at [396, 305] on div at bounding box center [353, 306] width 451 height 30
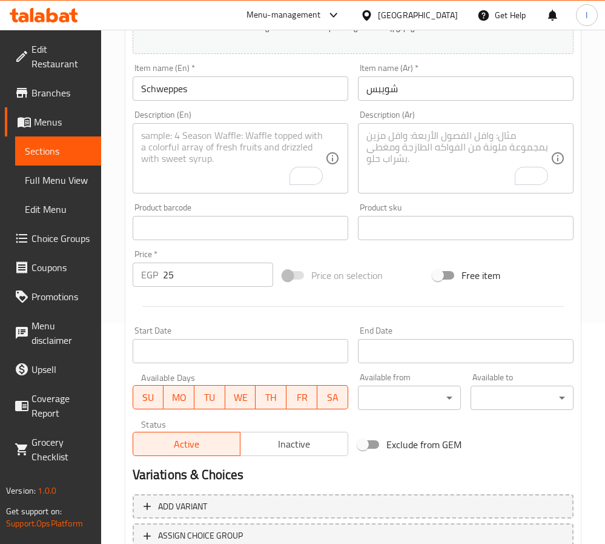
click at [434, 173] on textarea "To enrich screen reader interactions, please activate Accessibility in Grammarl…" at bounding box center [459, 159] width 184 height 58
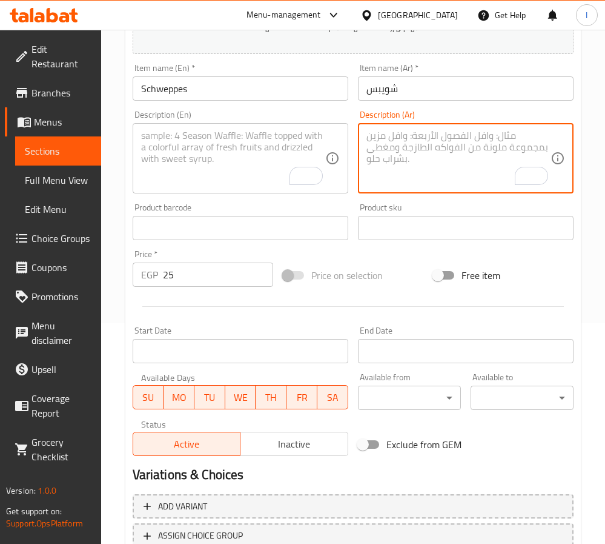
paste textarea "مشروب غازي منعش بنكهات متنوعة."
type textarea "مشروب غازي منعش بنكهات متنوعة."
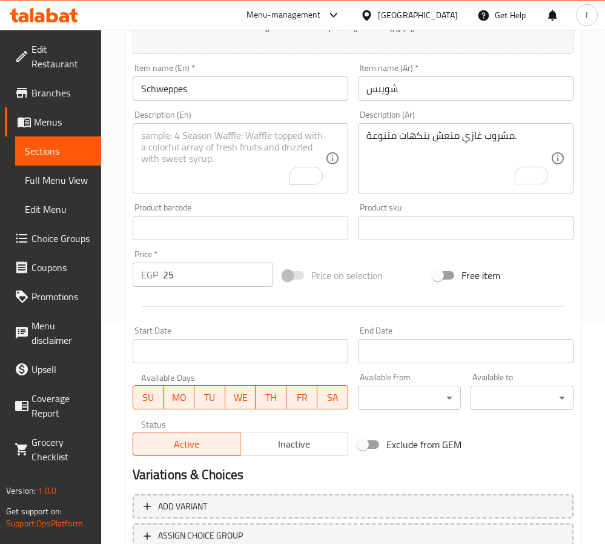
click at [199, 138] on textarea "To enrich screen reader interactions, please activate Accessibility in Grammarl…" at bounding box center [233, 159] width 184 height 58
paste textarea "Refreshing carbonated drink with various flavors"
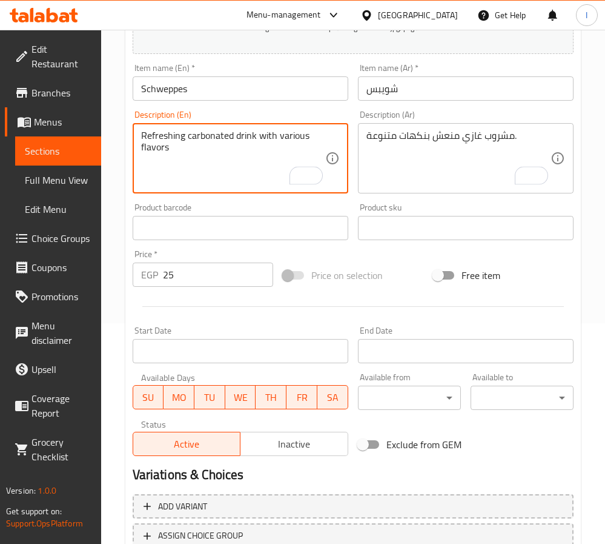
type textarea "Refreshing carbonated drink with various flavors"
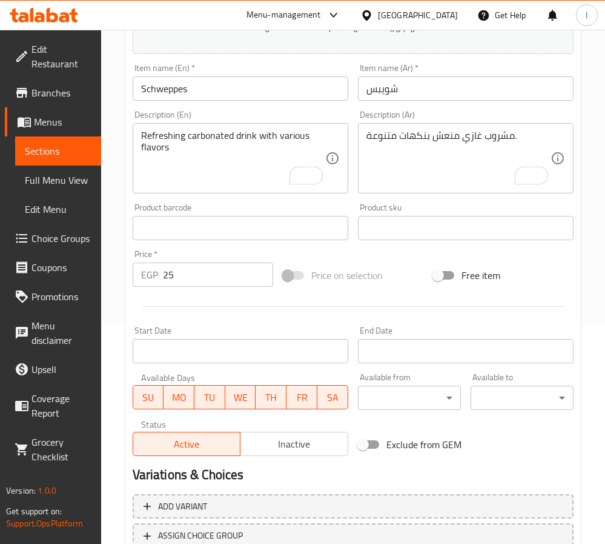
click at [349, 318] on div at bounding box center [353, 306] width 451 height 30
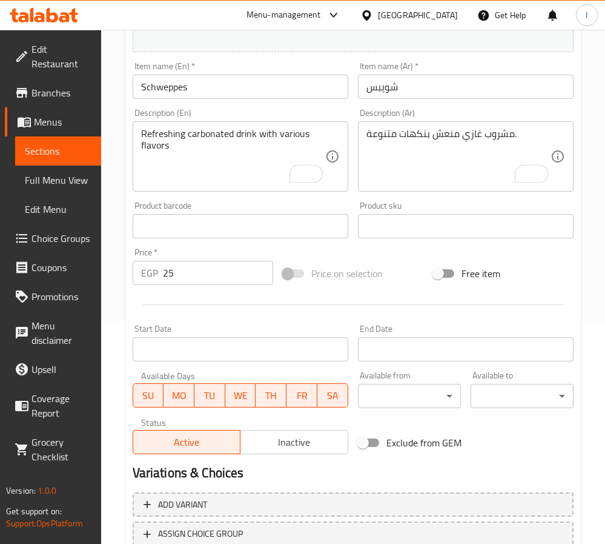
scroll to position [311, 0]
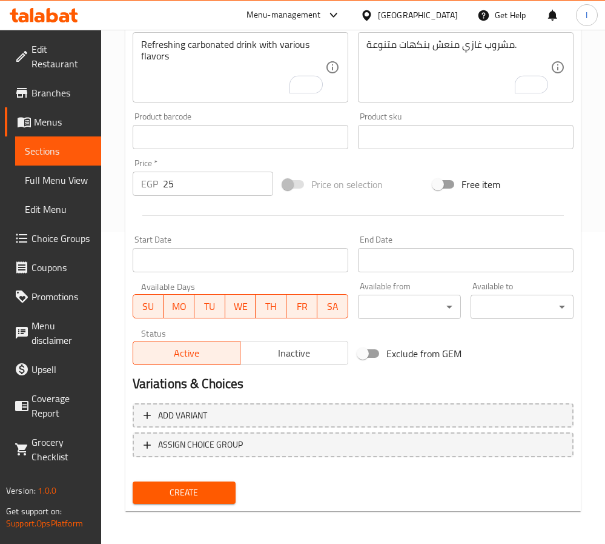
click at [201, 488] on span "Create" at bounding box center [184, 492] width 84 height 15
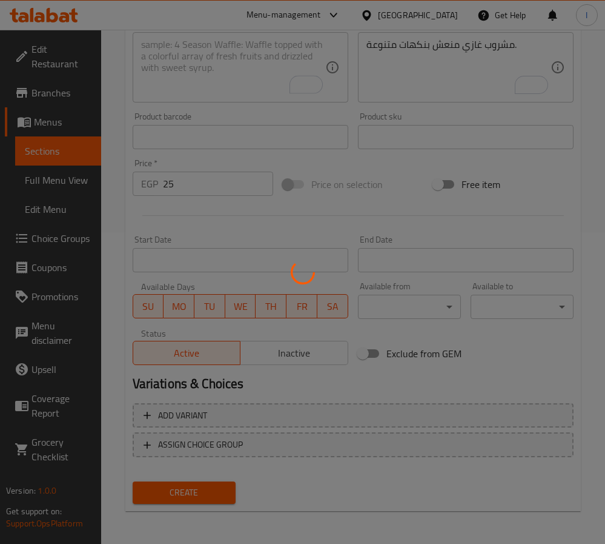
type input "0"
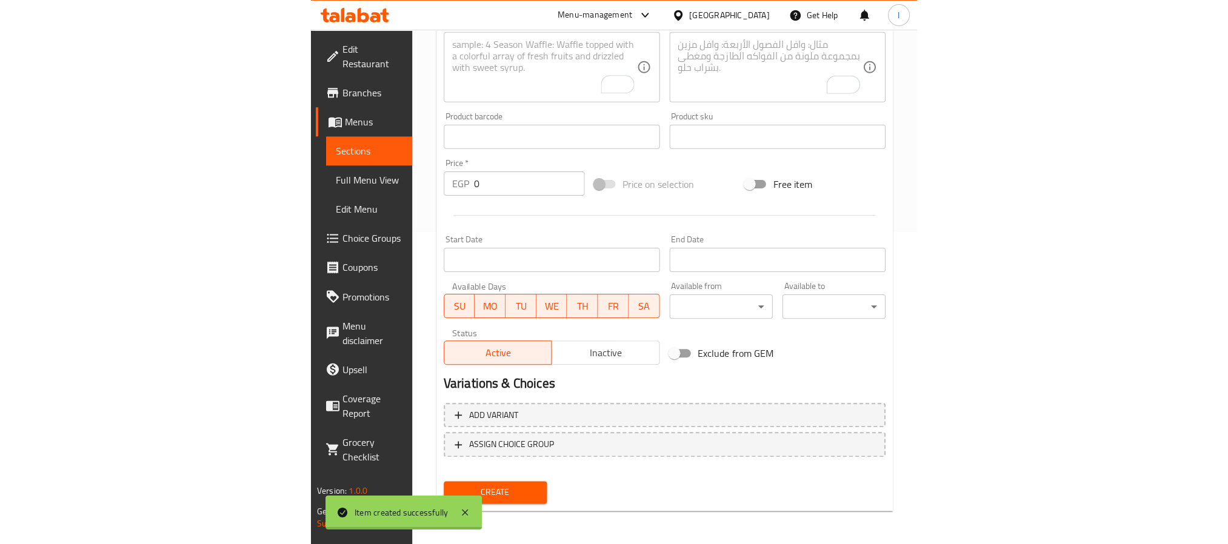
scroll to position [0, 0]
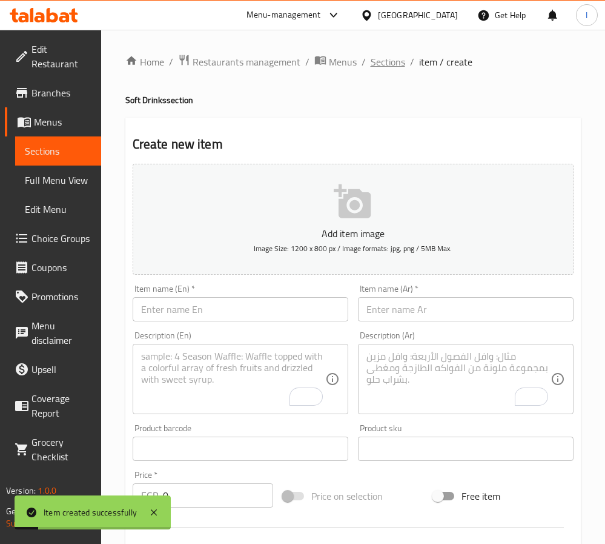
click at [386, 67] on span "Sections" at bounding box center [388, 62] width 35 height 15
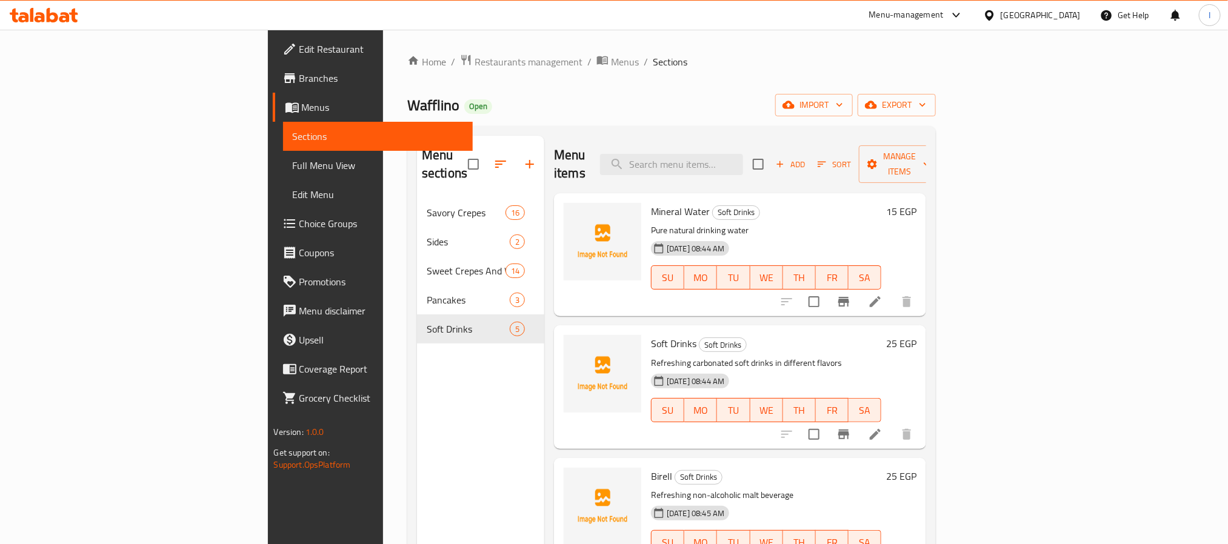
click at [666, 102] on div "Wafflino Open import export" at bounding box center [671, 105] width 528 height 22
click at [568, 213] on span "upload picture" at bounding box center [580, 220] width 24 height 15
